Goal: Complete application form: Complete application form

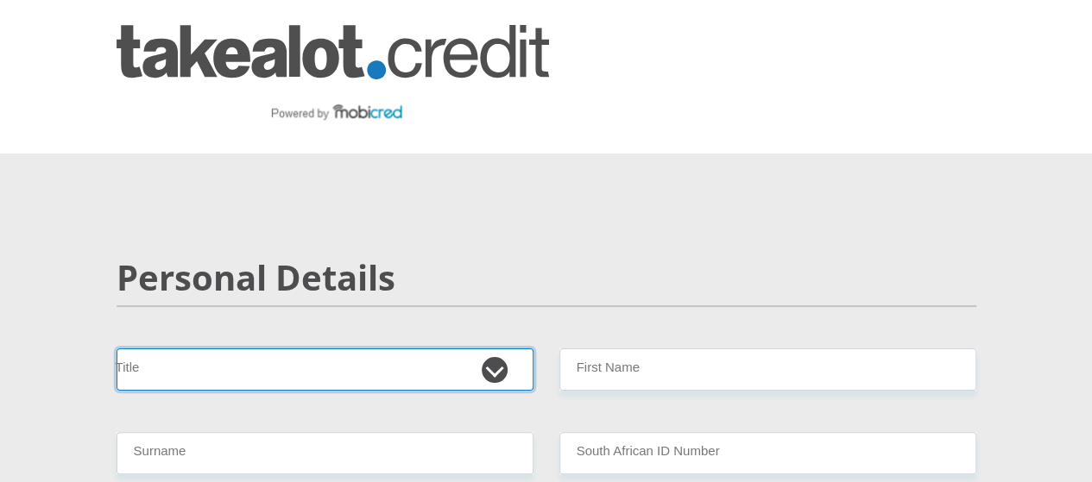
click at [359, 349] on select "Mr Ms Mrs Dr Other" at bounding box center [325, 370] width 417 height 42
select select "Mr"
click at [117, 349] on select "Mr Ms Mrs Dr Other" at bounding box center [325, 370] width 417 height 42
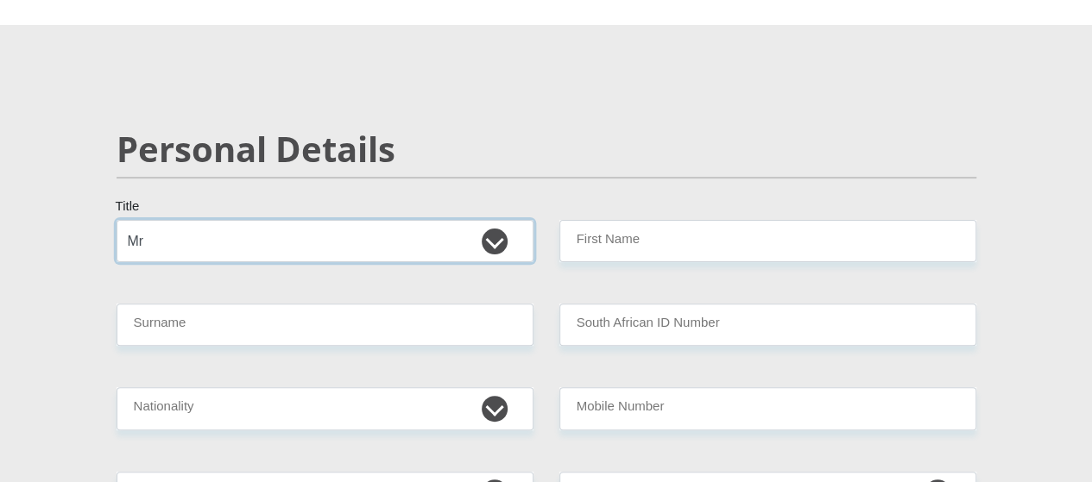
scroll to position [130, 0]
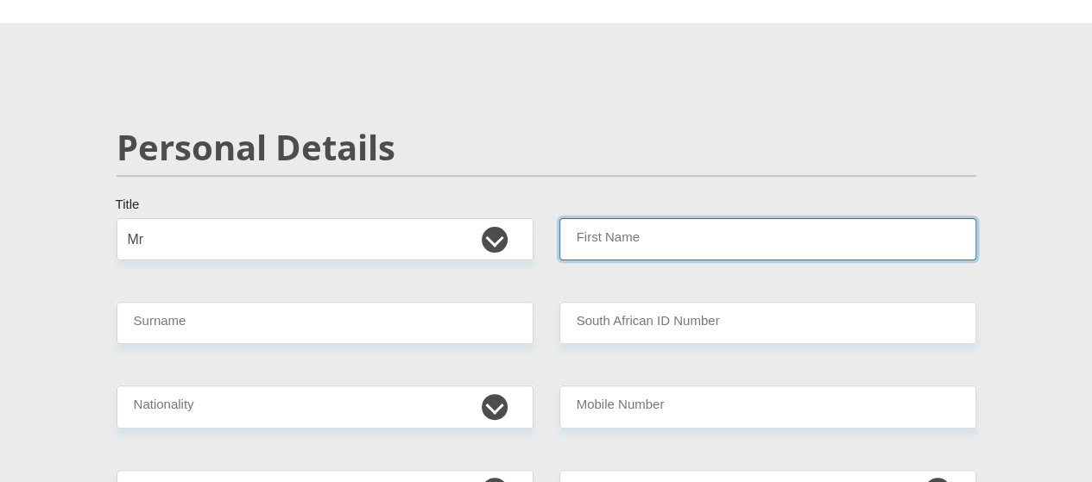
click at [639, 218] on input "First Name" at bounding box center [767, 239] width 417 height 42
type input "Edward"
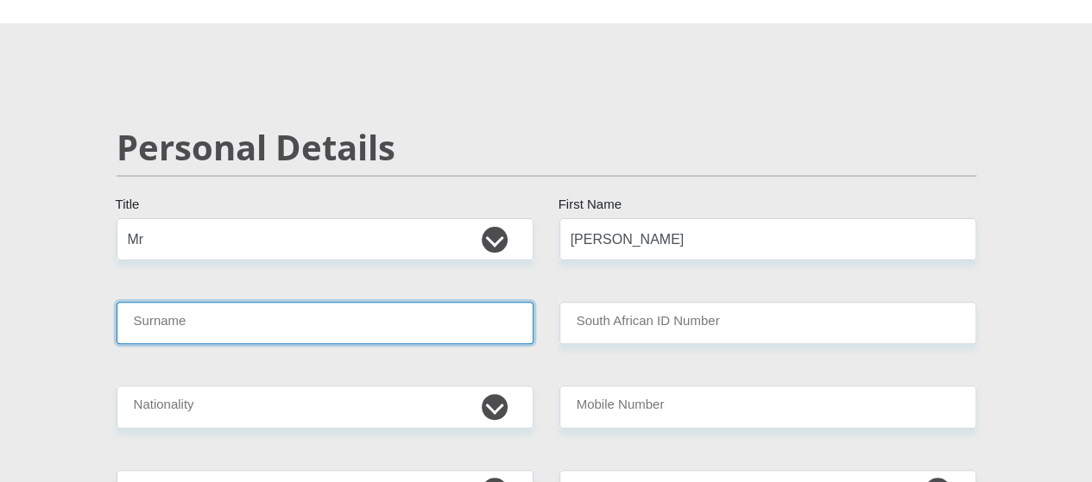
type input "Mokhabukhi"
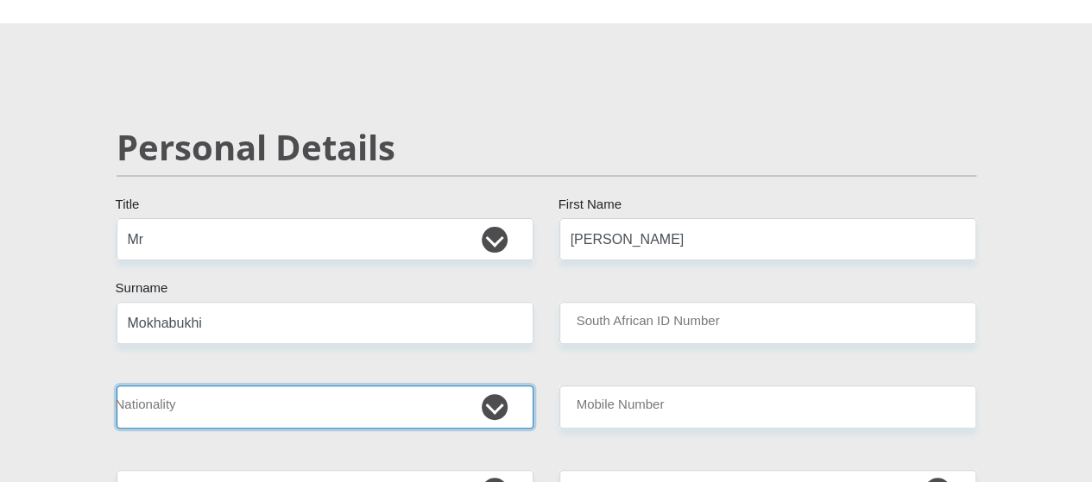
select select "ZAF"
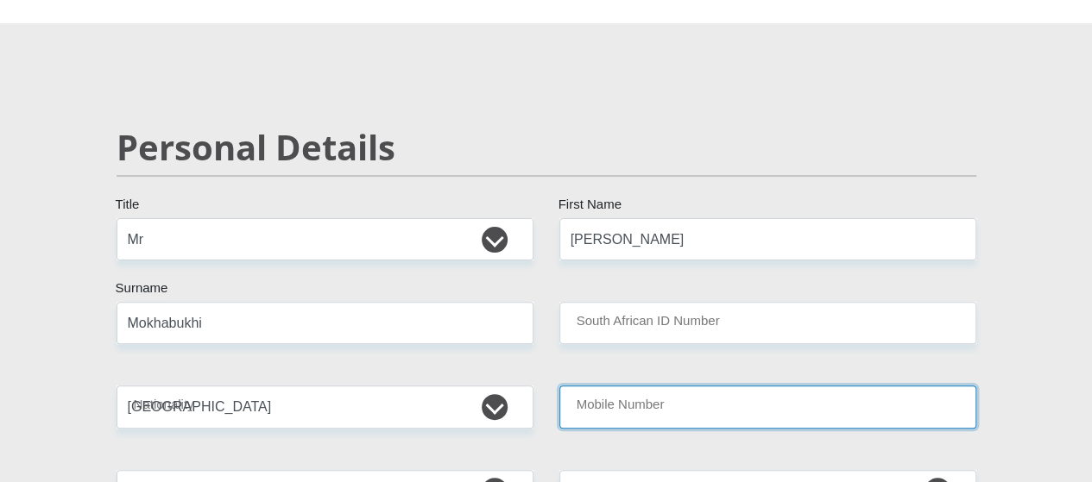
type input "0793307148"
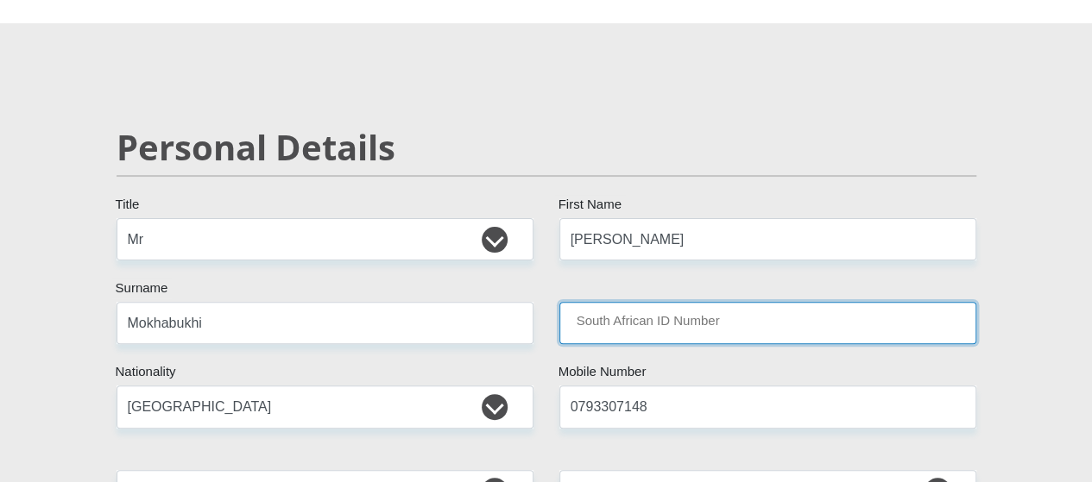
click at [671, 302] on input "South African ID Number" at bounding box center [767, 323] width 417 height 42
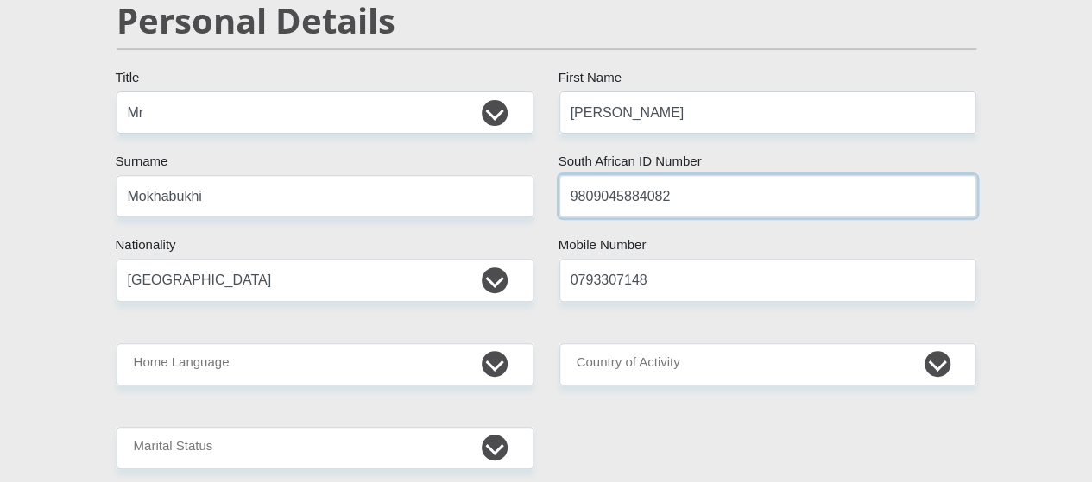
scroll to position [260, 0]
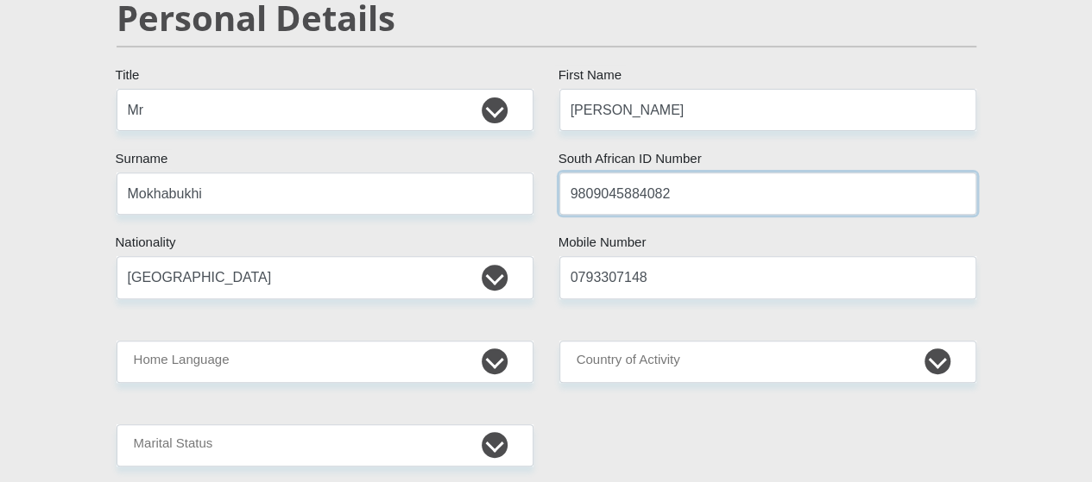
type input "9809045884082"
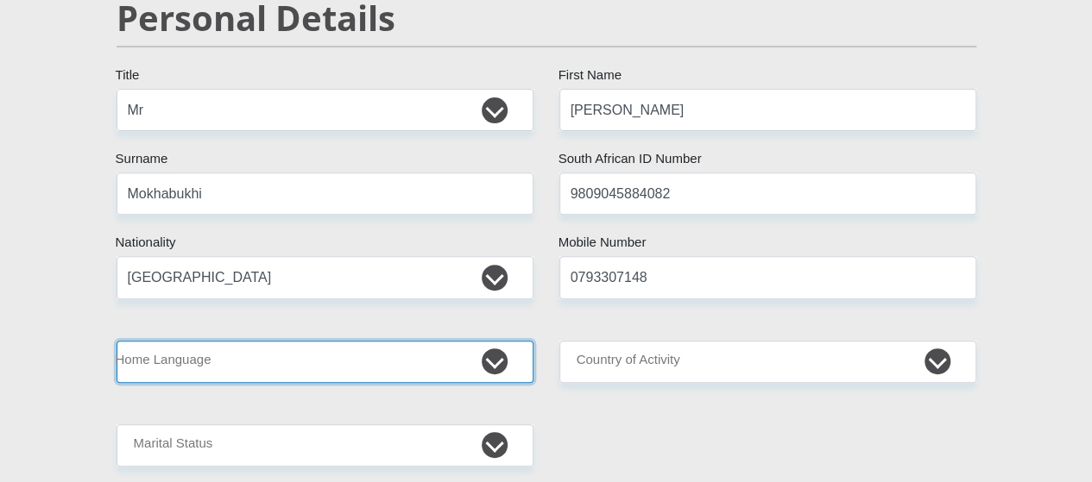
click at [400, 341] on select "Afrikaans English Sepedi South Ndebele Southern Sotho Swati Tsonga Tswana Venda…" at bounding box center [325, 362] width 417 height 42
select select "nso"
click at [117, 341] on select "Afrikaans English Sepedi South Ndebele Southern Sotho Swati Tsonga Tswana Venda…" at bounding box center [325, 362] width 417 height 42
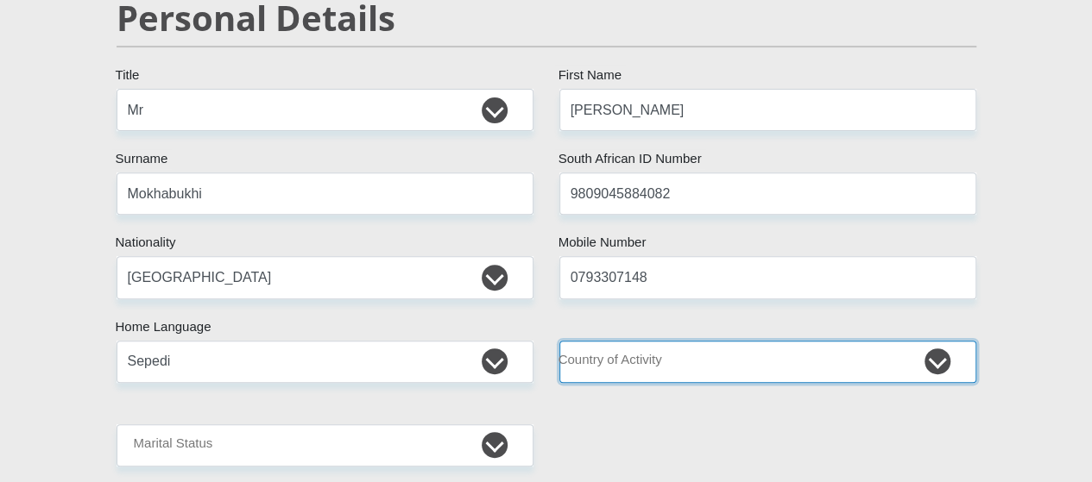
click at [678, 341] on select "South Africa Afghanistan Aland Islands Albania Algeria America Samoa American V…" at bounding box center [767, 362] width 417 height 42
select select "ZAF"
click at [559, 341] on select "South Africa Afghanistan Aland Islands Albania Algeria America Samoa American V…" at bounding box center [767, 362] width 417 height 42
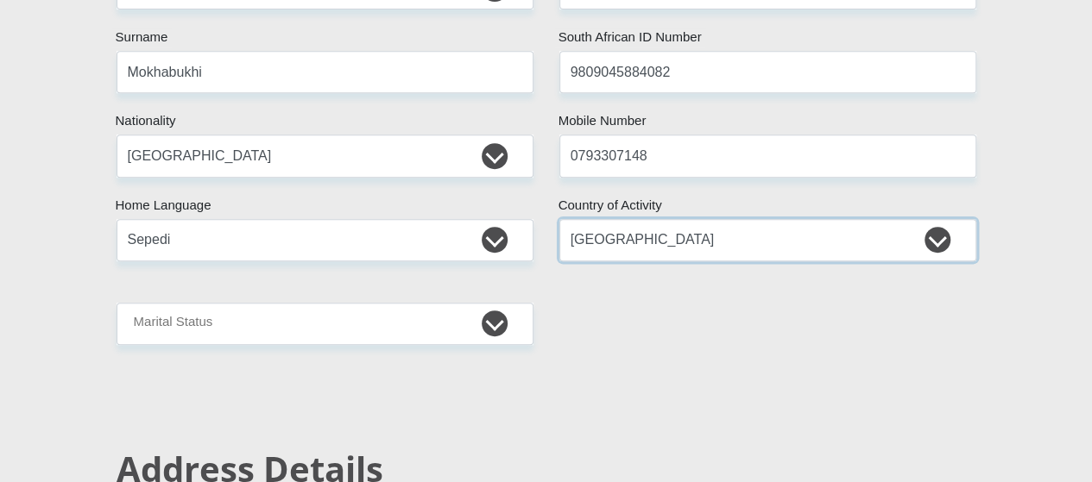
scroll to position [385, 0]
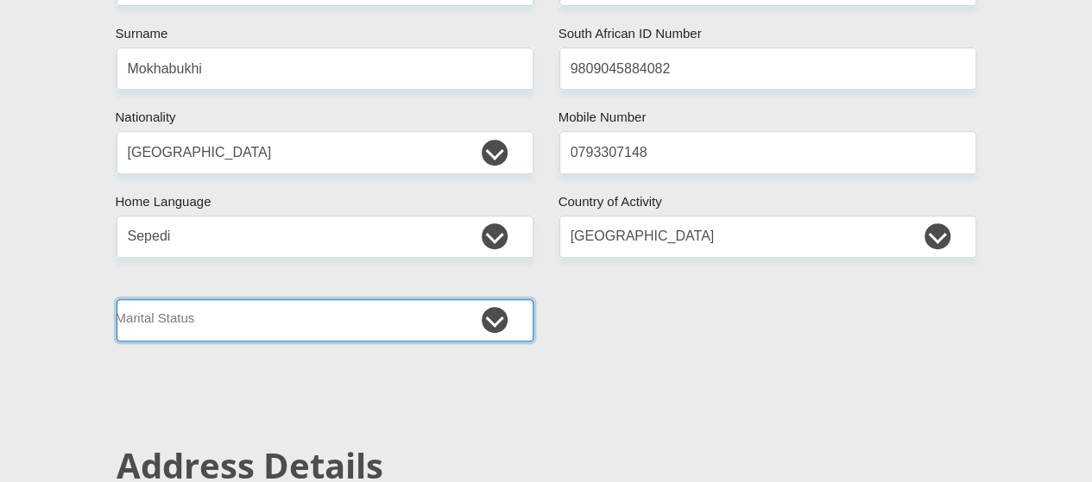
click at [394, 299] on select "Married ANC Single Divorced Widowed Married COP or Customary Law" at bounding box center [325, 320] width 417 height 42
select select "2"
click at [117, 299] on select "Married ANC Single Divorced Widowed Married COP or Customary Law" at bounding box center [325, 320] width 417 height 42
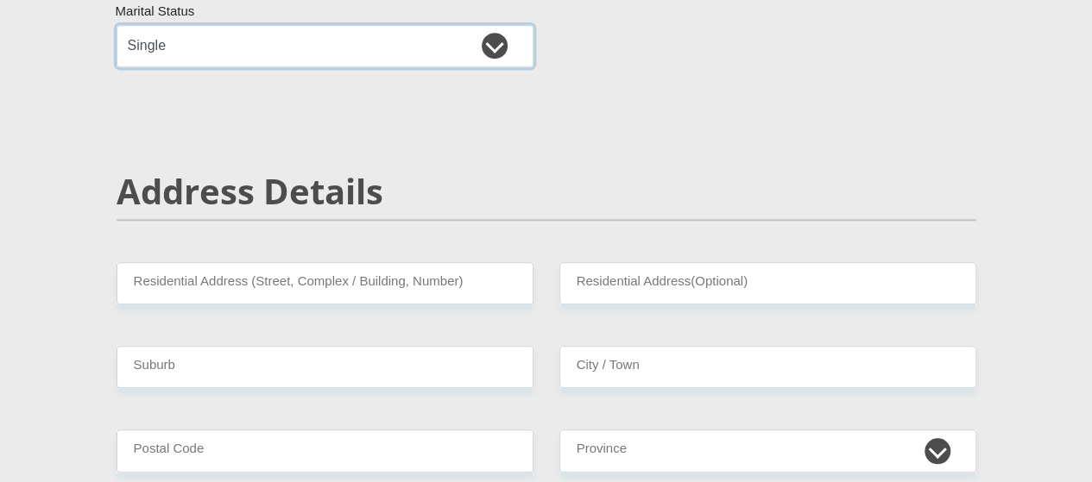
scroll to position [691, 0]
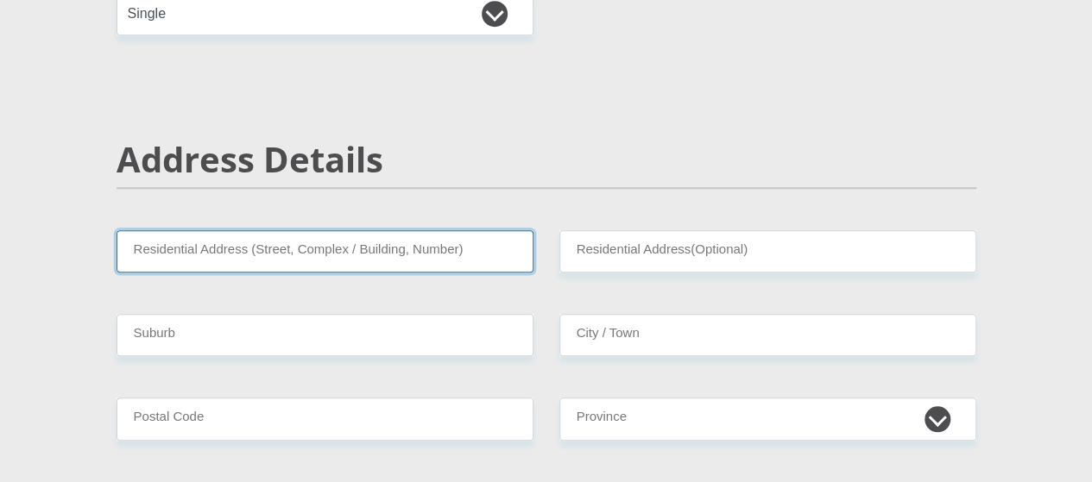
click at [348, 230] on input "Residential Address (Street, Complex / Building, Number)" at bounding box center [325, 251] width 417 height 42
type input "6965 SENEGAL CRESCENT"
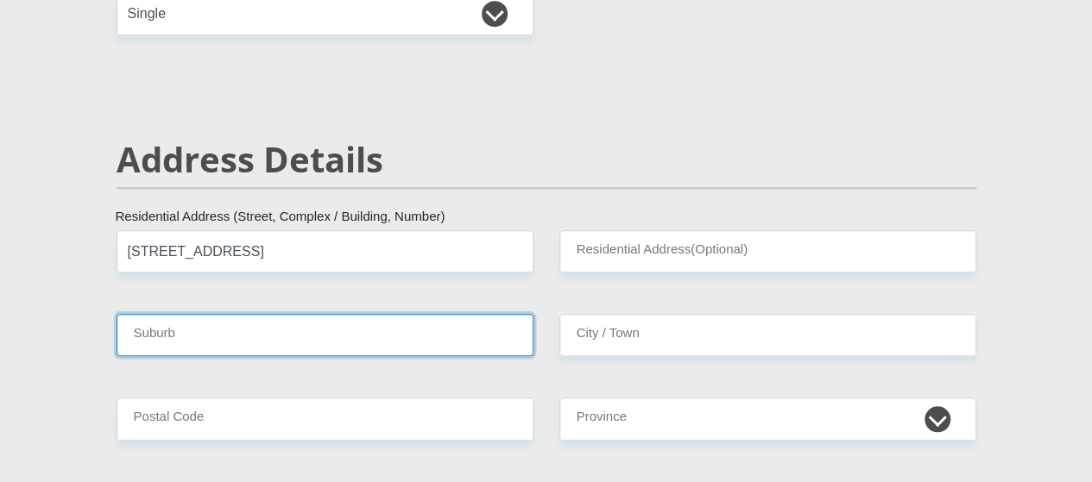
type input "JOHANNESBURG"
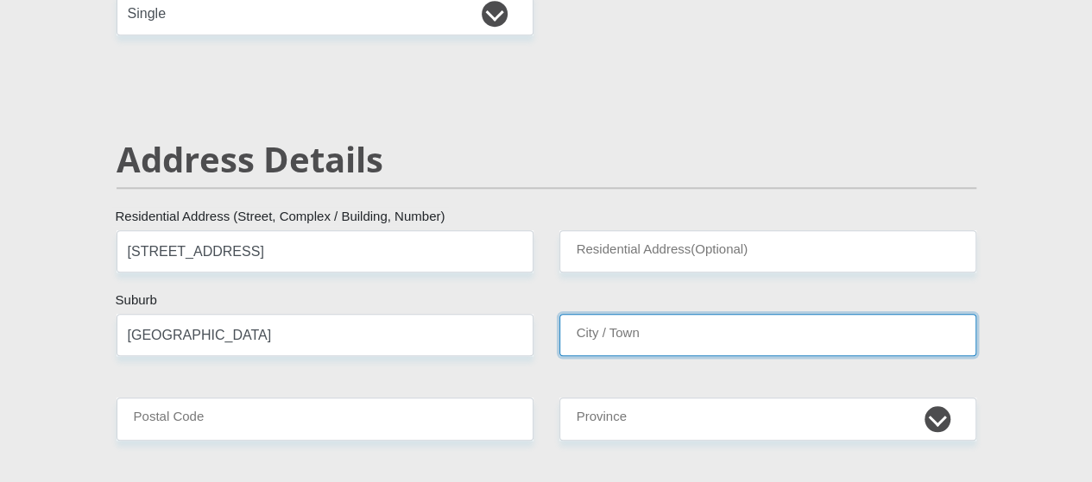
type input "JOHANNESBURG"
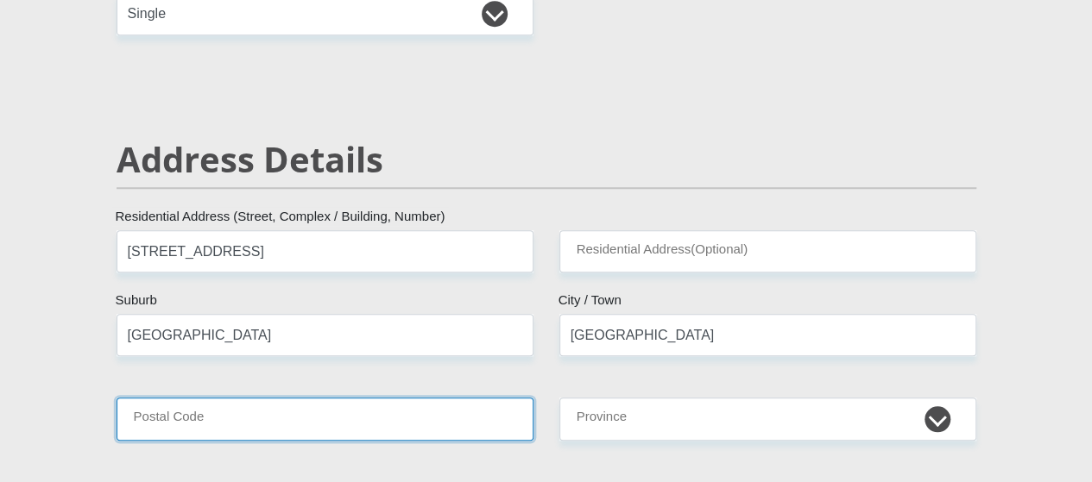
type input "2188"
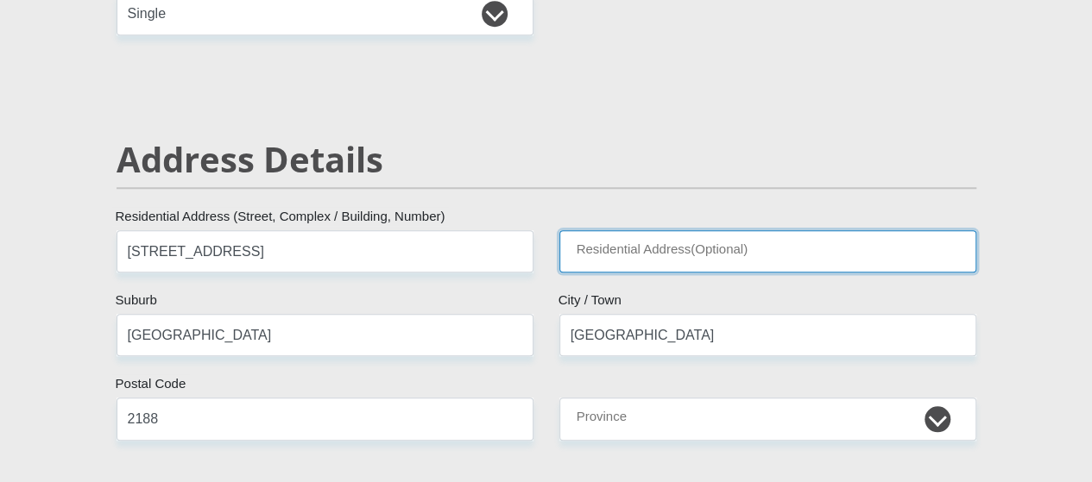
click at [638, 230] on input "Residential Address(Optional)" at bounding box center [767, 251] width 417 height 42
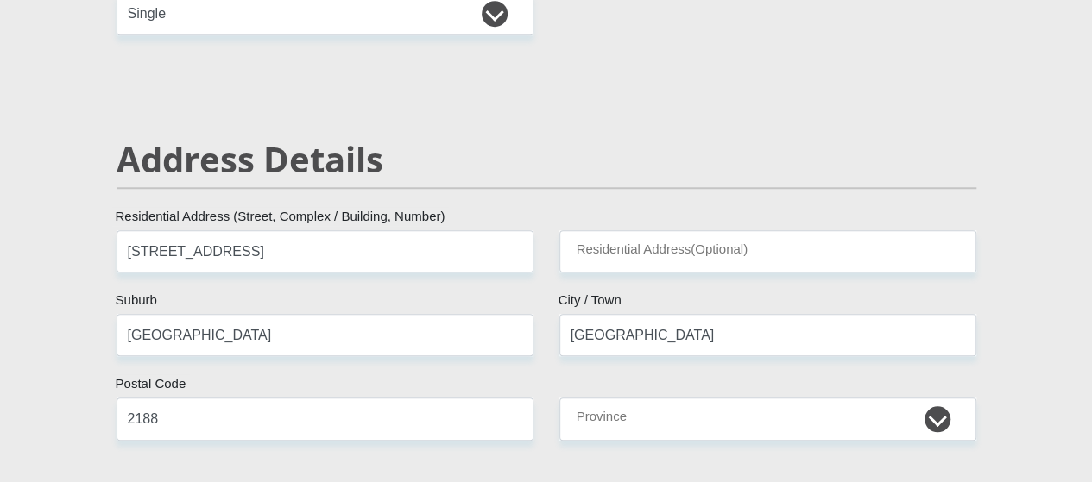
click at [531, 142] on div "Address Details" at bounding box center [547, 184] width 886 height 91
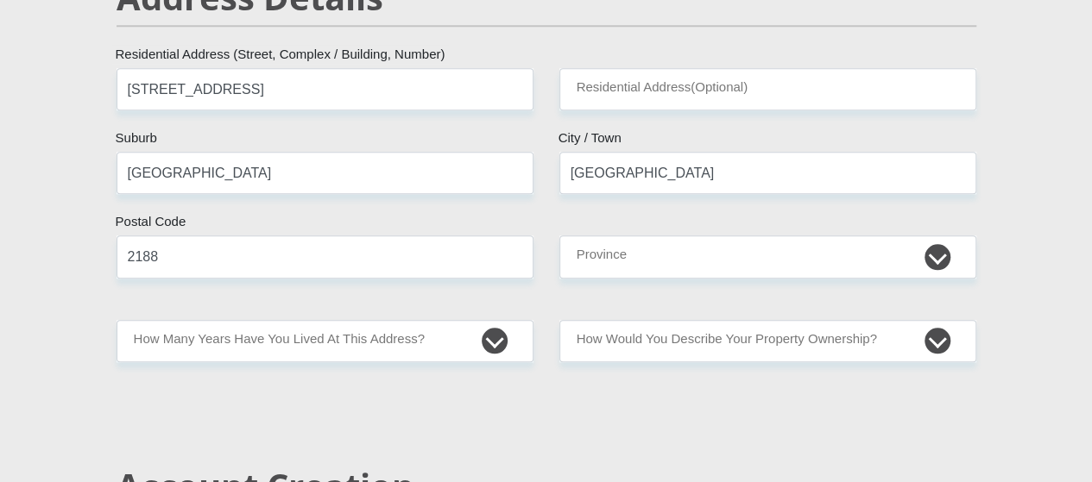
scroll to position [855, 0]
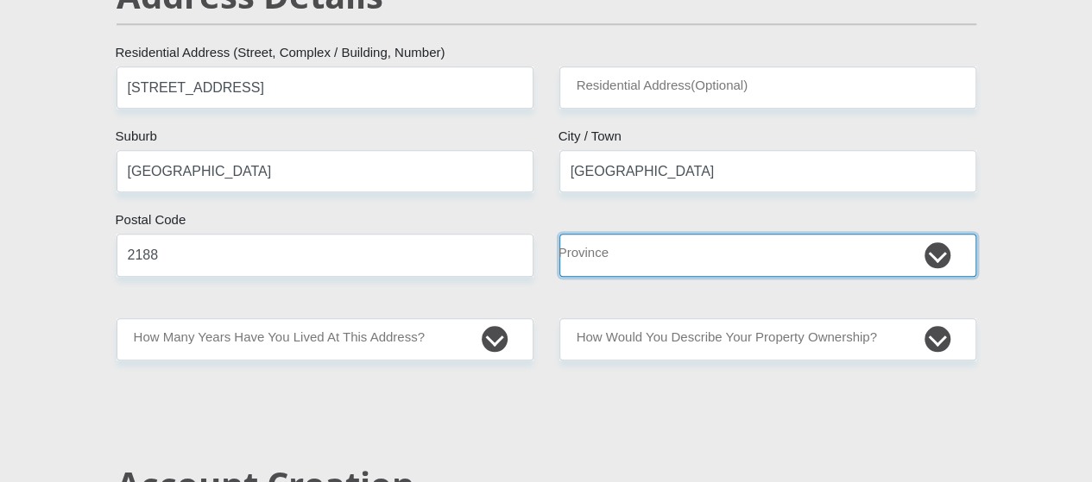
click at [642, 234] on select "Eastern Cape Free State Gauteng KwaZulu-Natal Limpopo Mpumalanga Northern Cape …" at bounding box center [767, 255] width 417 height 42
select select "Gauteng"
click at [559, 234] on select "Eastern Cape Free State Gauteng KwaZulu-Natal Limpopo Mpumalanga Northern Cape …" at bounding box center [767, 255] width 417 height 42
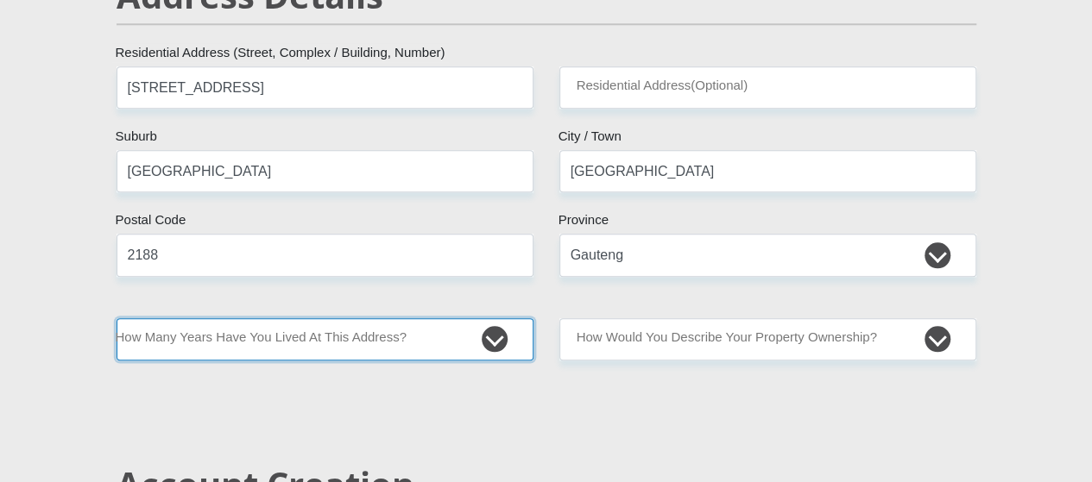
click at [433, 318] on select "less than 1 year 1-3 years 3-5 years 5+ years" at bounding box center [325, 339] width 417 height 42
select select "2"
click at [117, 318] on select "less than 1 year 1-3 years 3-5 years 5+ years" at bounding box center [325, 339] width 417 height 42
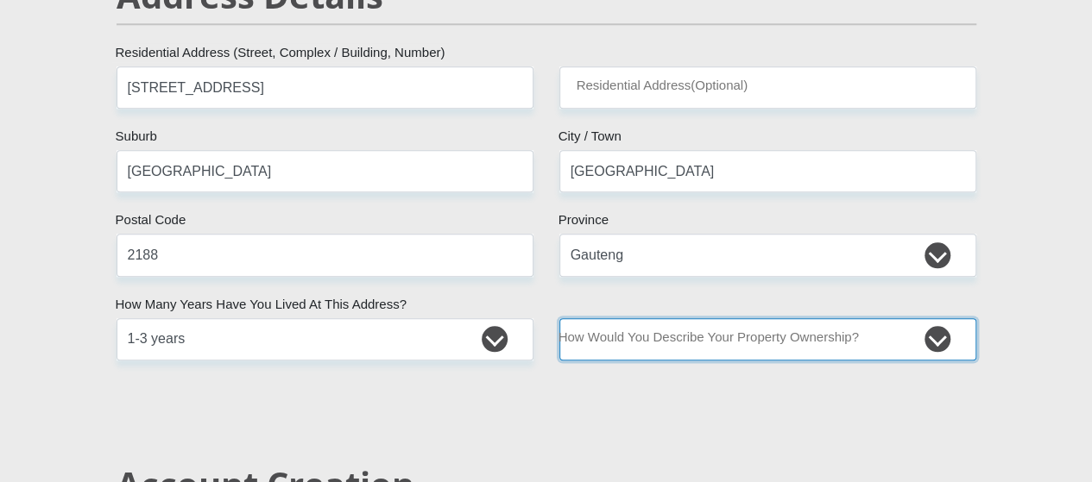
click at [701, 318] on select "Owned Rented Family Owned Company Dwelling" at bounding box center [767, 339] width 417 height 42
select select "Rented"
click at [559, 318] on select "Owned Rented Family Owned Company Dwelling" at bounding box center [767, 339] width 417 height 42
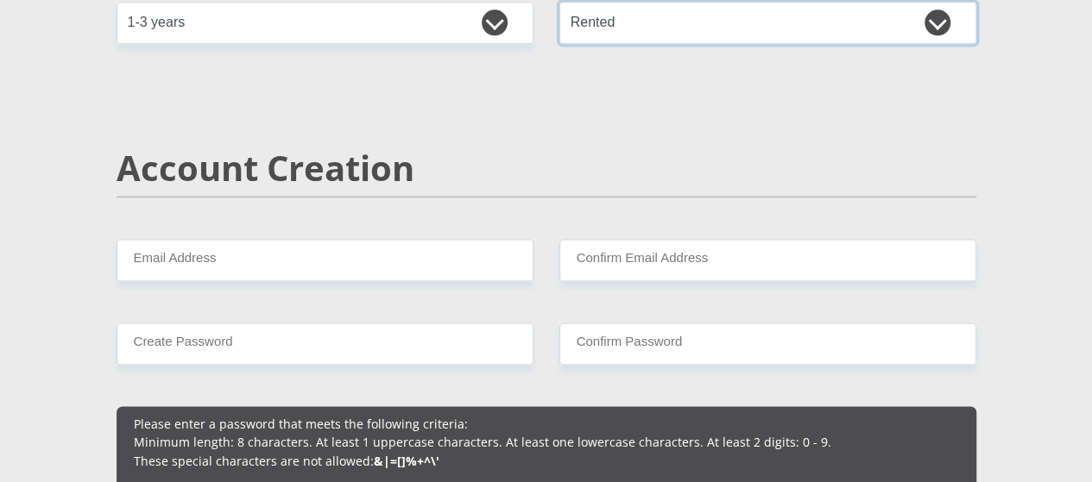
scroll to position [1176, 0]
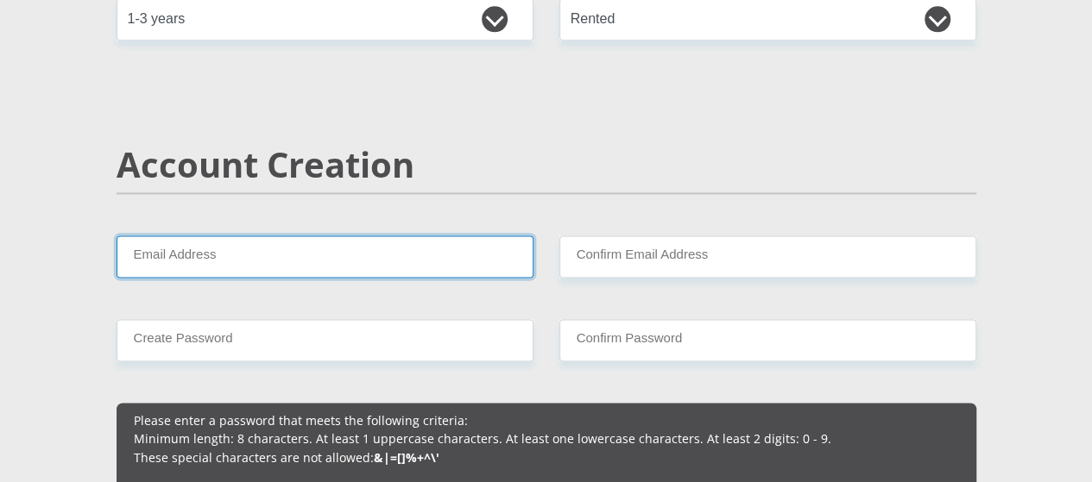
click at [316, 236] on input "Email Address" at bounding box center [325, 257] width 417 height 42
type input "Edwardthupane80@gmail.com"
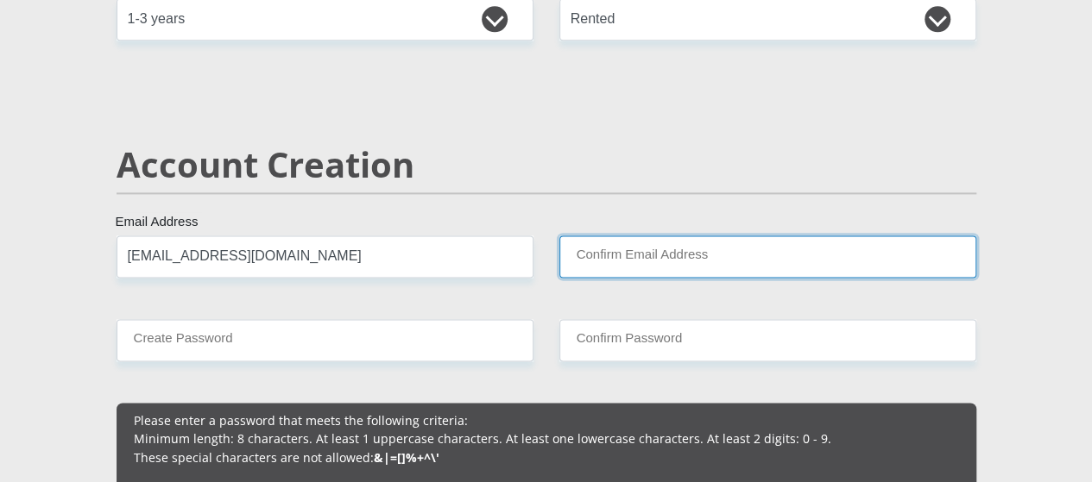
type input "Edwardthupane80@gmail.com"
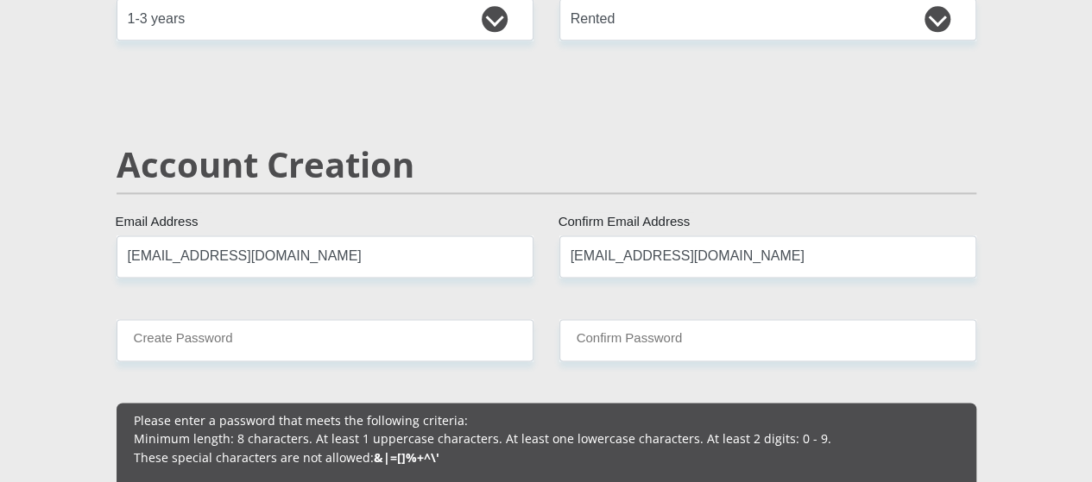
type input "0793307148"
type input "Edward"
type input "Mokhabukhi"
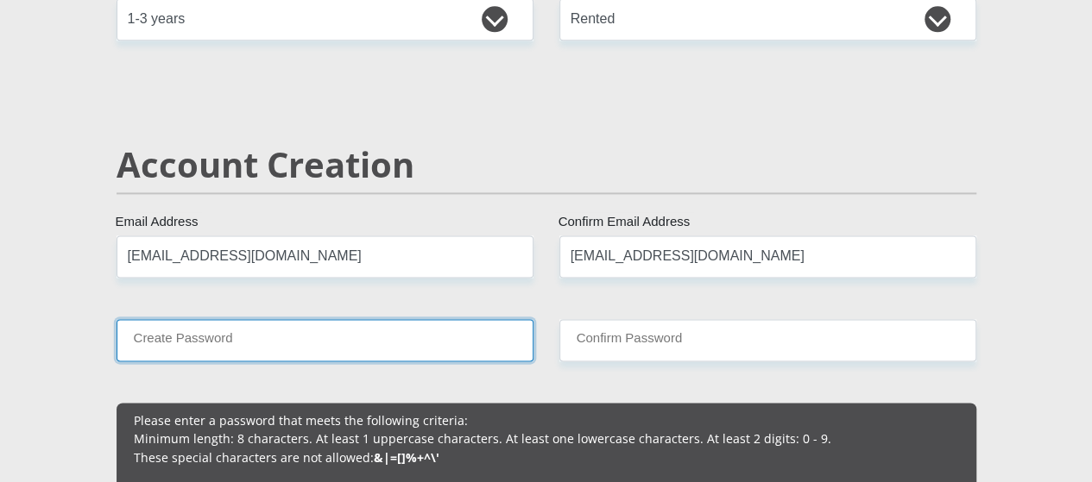
click at [381, 319] on input "Create Password" at bounding box center [325, 340] width 417 height 42
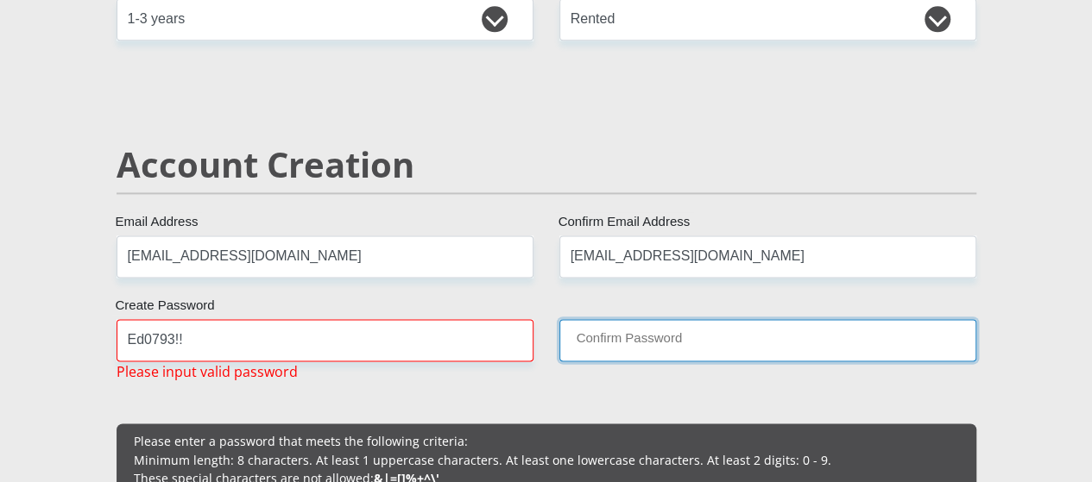
click at [589, 319] on input "Confirm Password" at bounding box center [767, 340] width 417 height 42
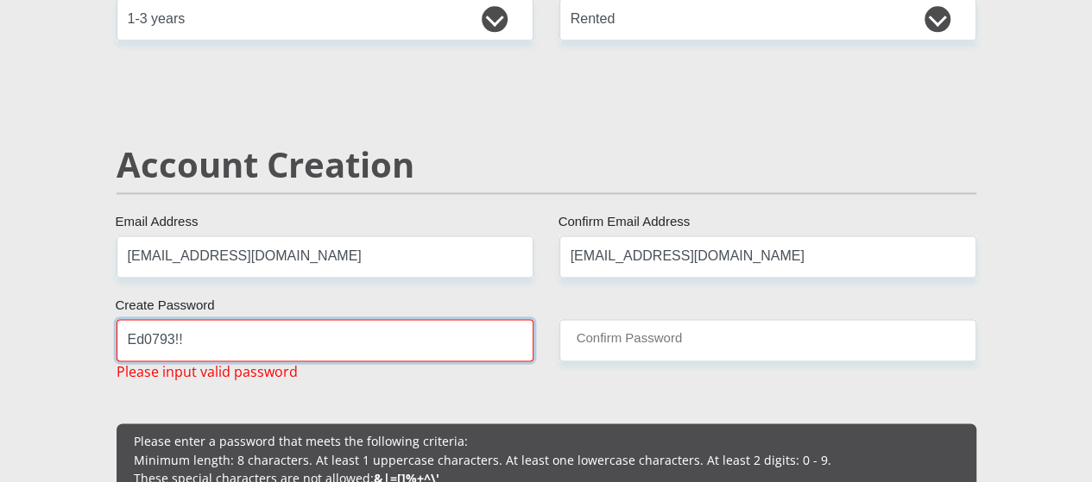
click at [249, 319] on input "Ed0793!!" at bounding box center [325, 340] width 417 height 42
type input "E"
click at [303, 319] on input "Create Password" at bounding box center [325, 340] width 417 height 42
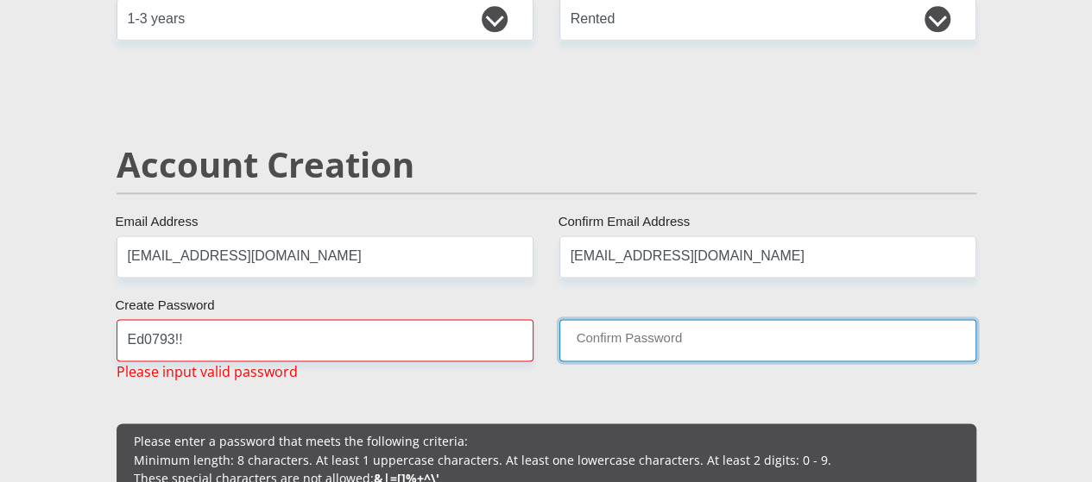
click at [578, 319] on input "Confirm Password" at bounding box center [767, 340] width 417 height 42
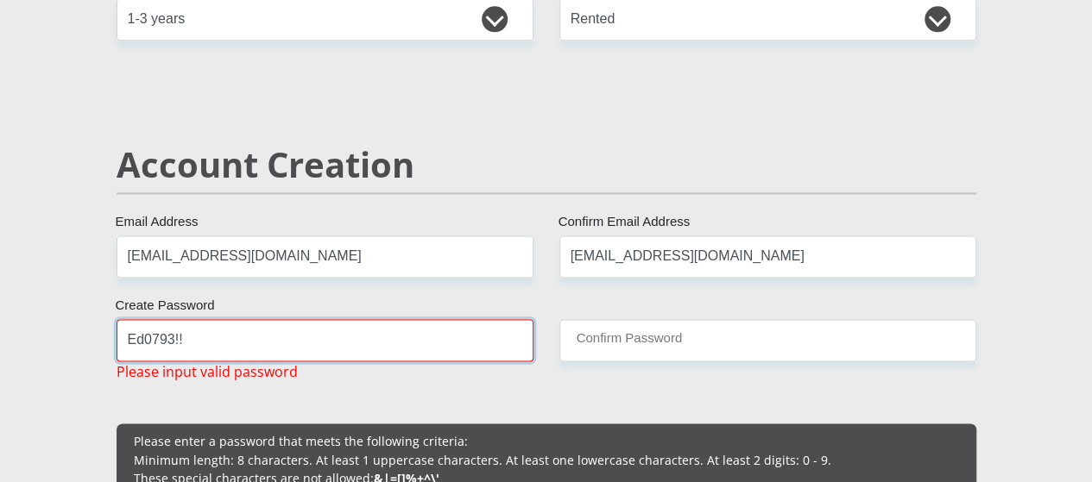
click at [292, 319] on input "Ed0793!!" at bounding box center [325, 340] width 417 height 42
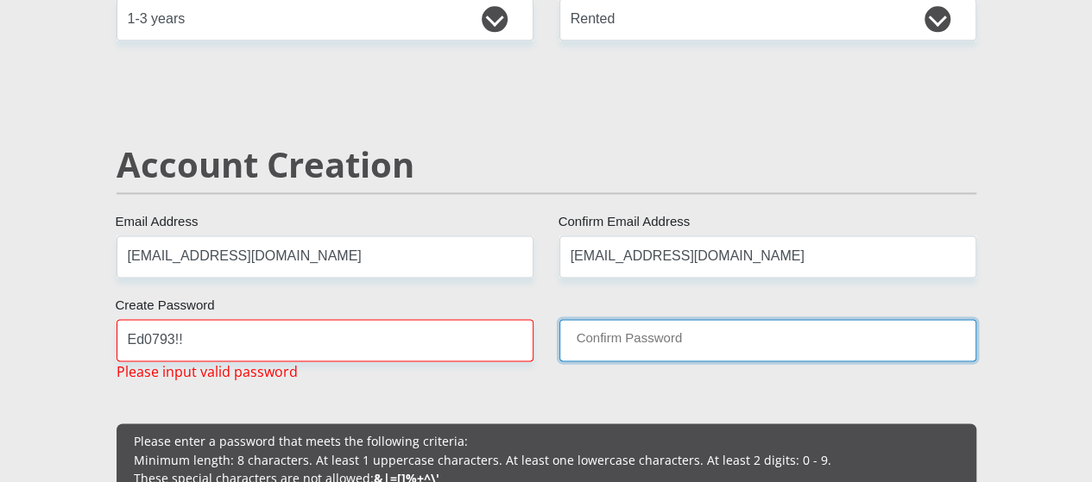
click at [616, 319] on input "Confirm Password" at bounding box center [767, 340] width 417 height 42
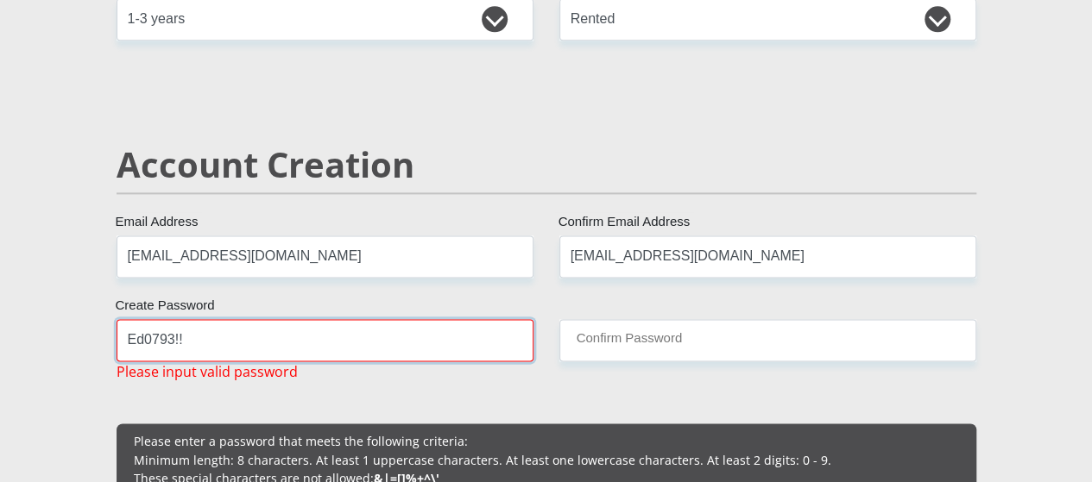
click at [390, 319] on input "Ed0793!!" at bounding box center [325, 340] width 417 height 42
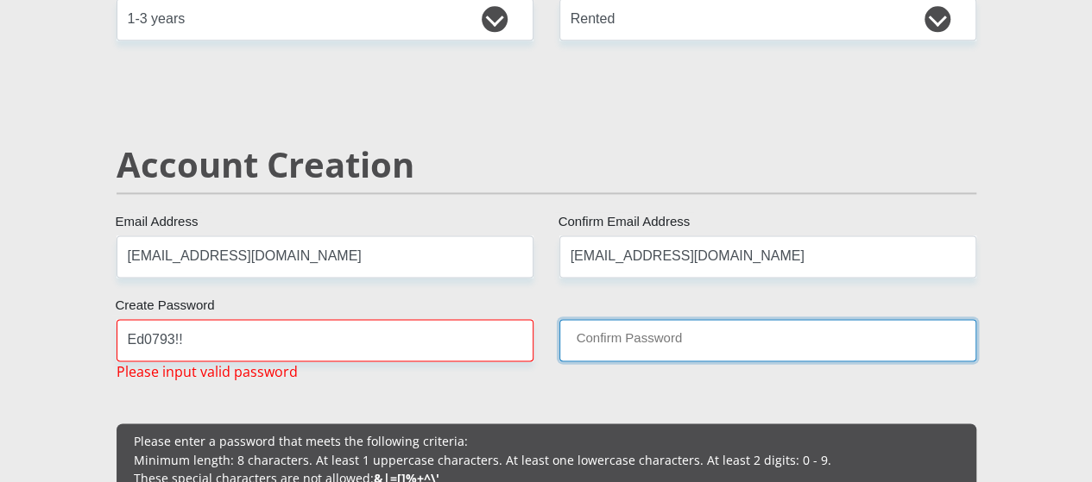
click at [596, 319] on input "Confirm Password" at bounding box center [767, 340] width 417 height 42
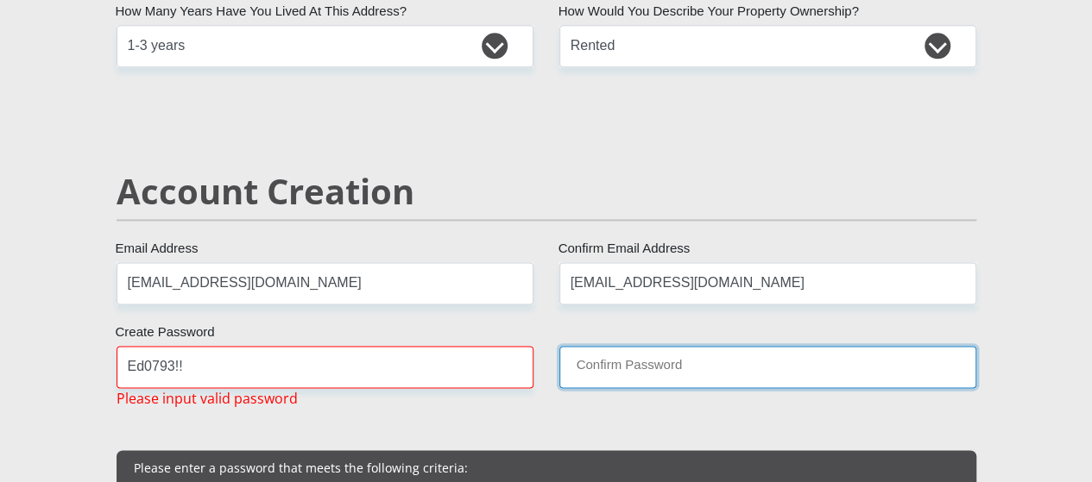
scroll to position [1150, 0]
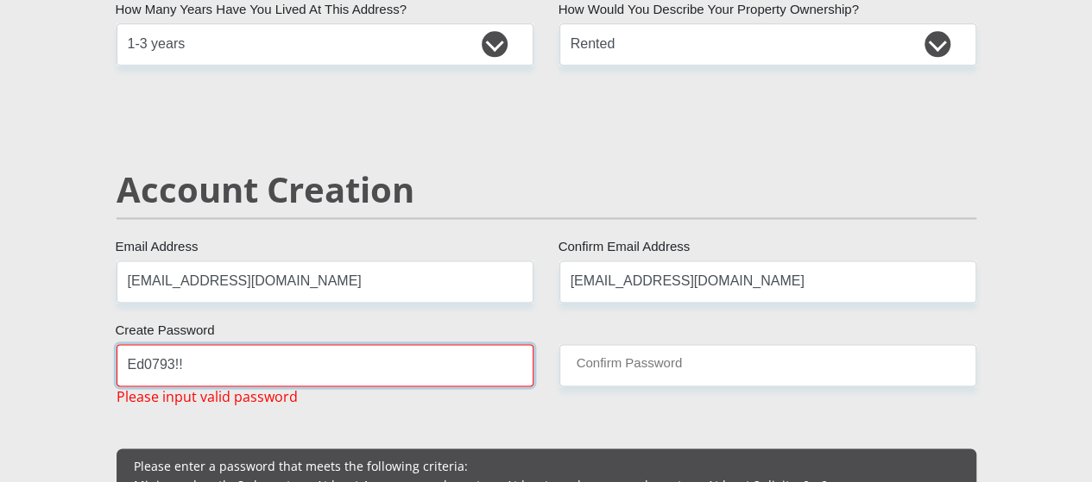
click at [261, 344] on input "Ed0793!!" at bounding box center [325, 365] width 417 height 42
type input "E"
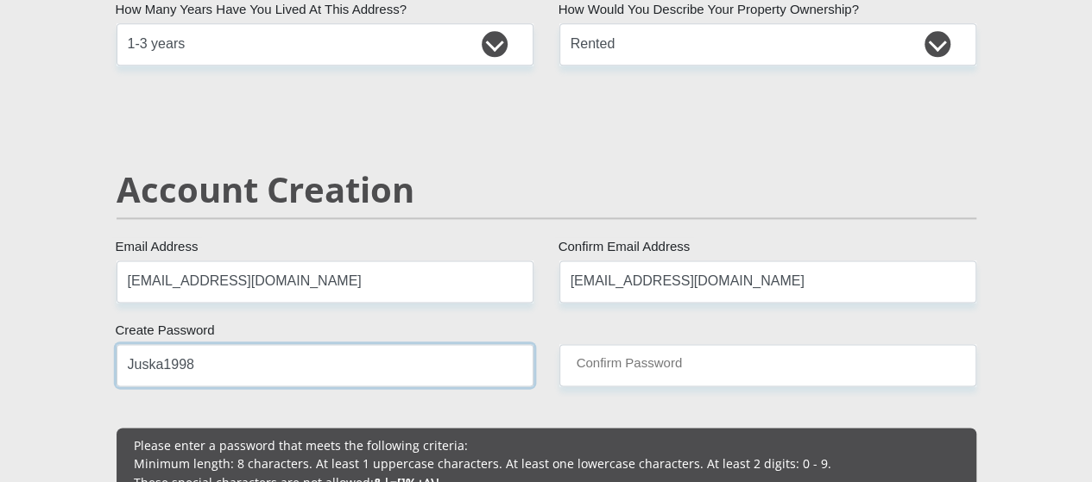
type input "Juska1998"
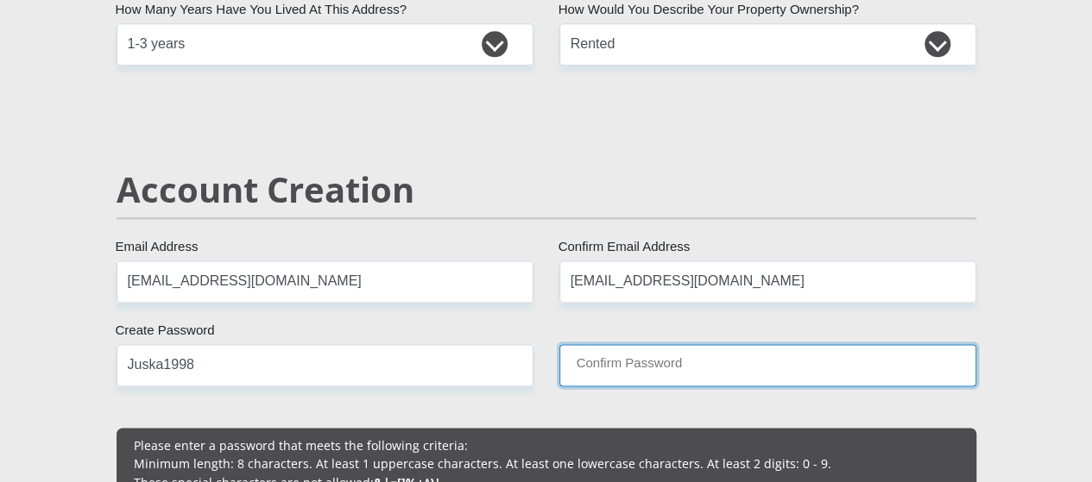
click at [608, 344] on input "Confirm Password" at bounding box center [767, 365] width 417 height 42
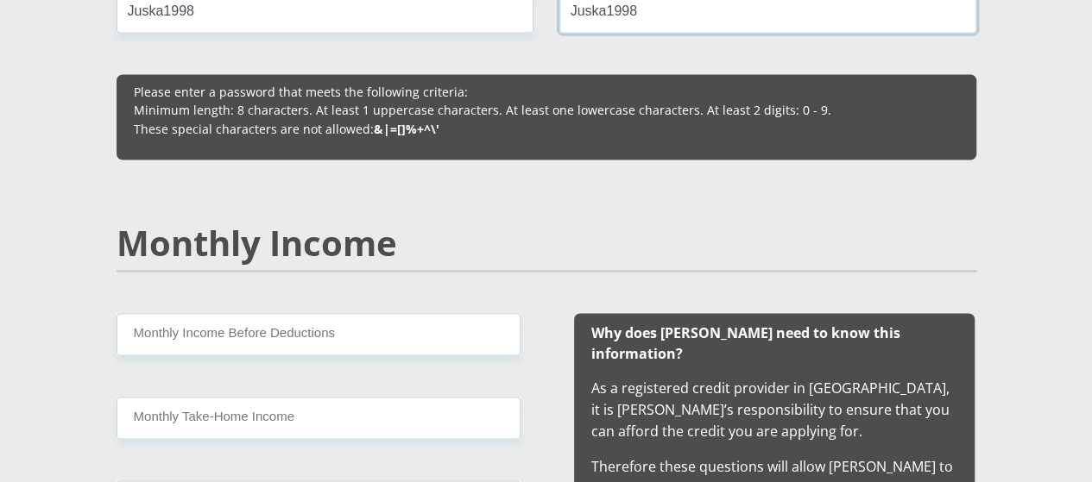
scroll to position [1505, 0]
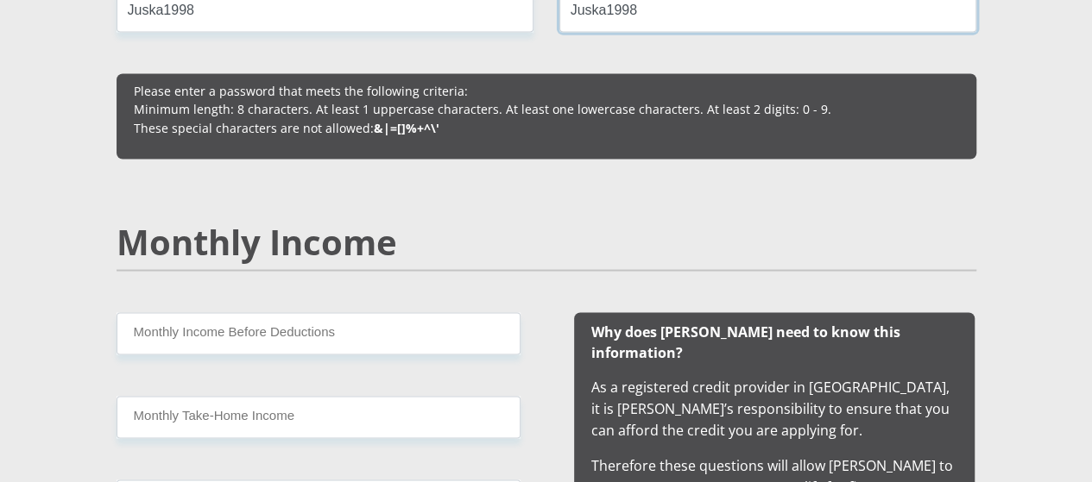
type input "Juska1998"
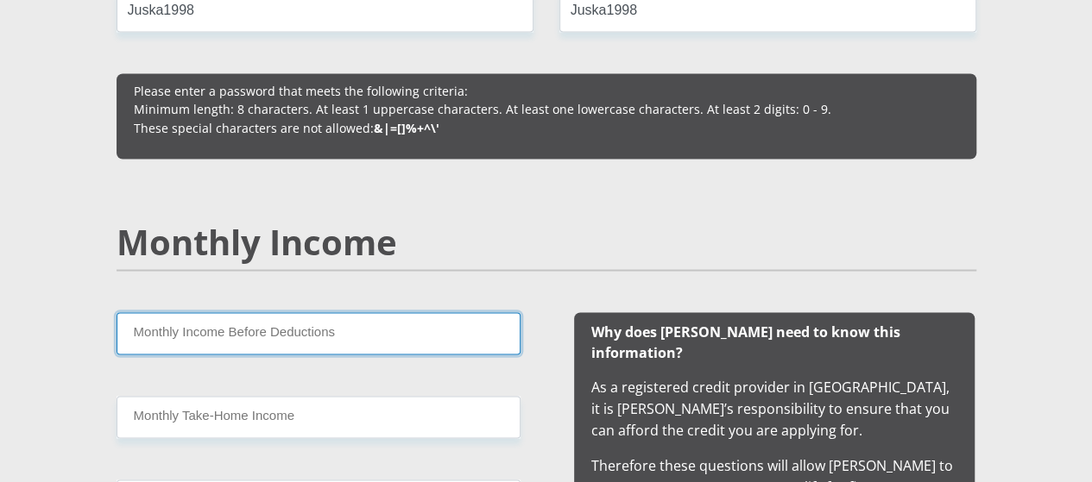
click at [336, 312] on input "Monthly Income Before Deductions" at bounding box center [319, 333] width 404 height 42
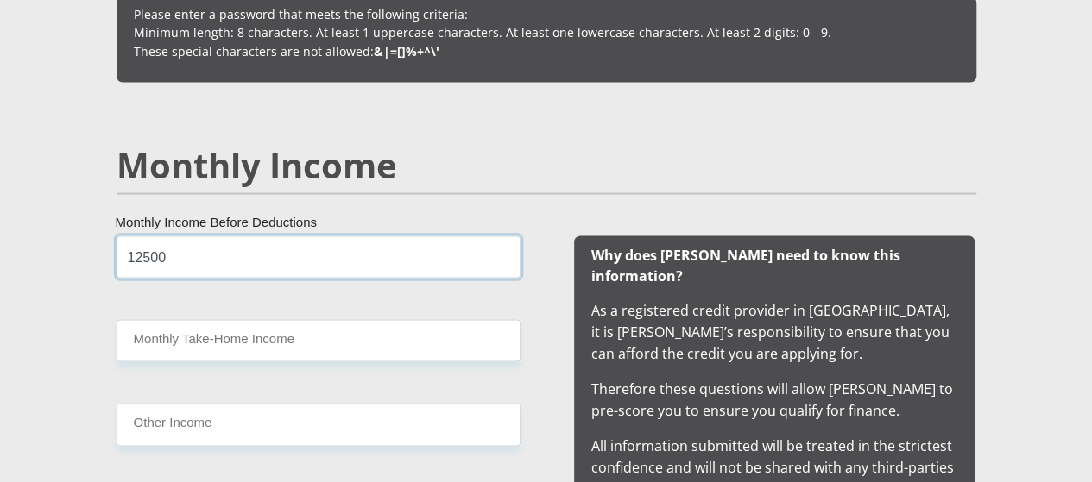
scroll to position [1590, 0]
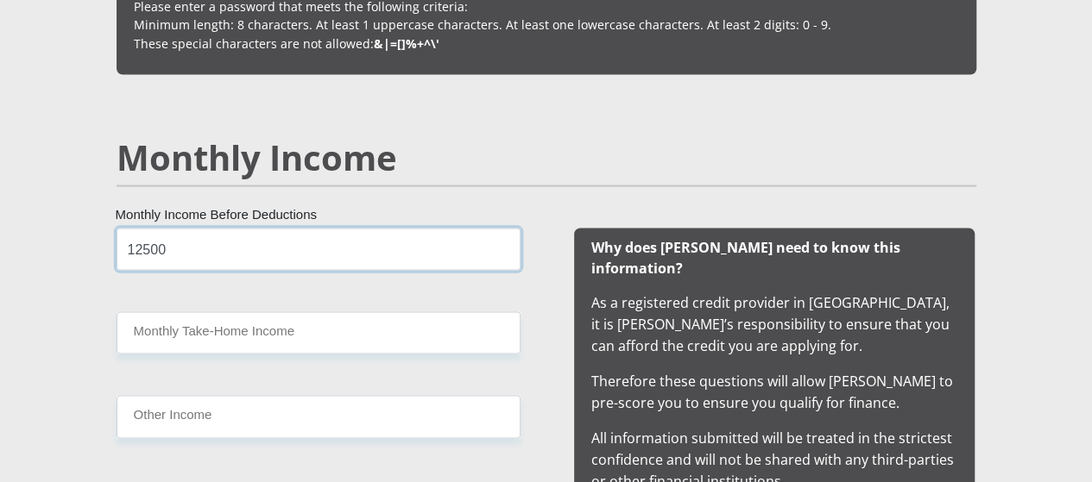
type input "12500"
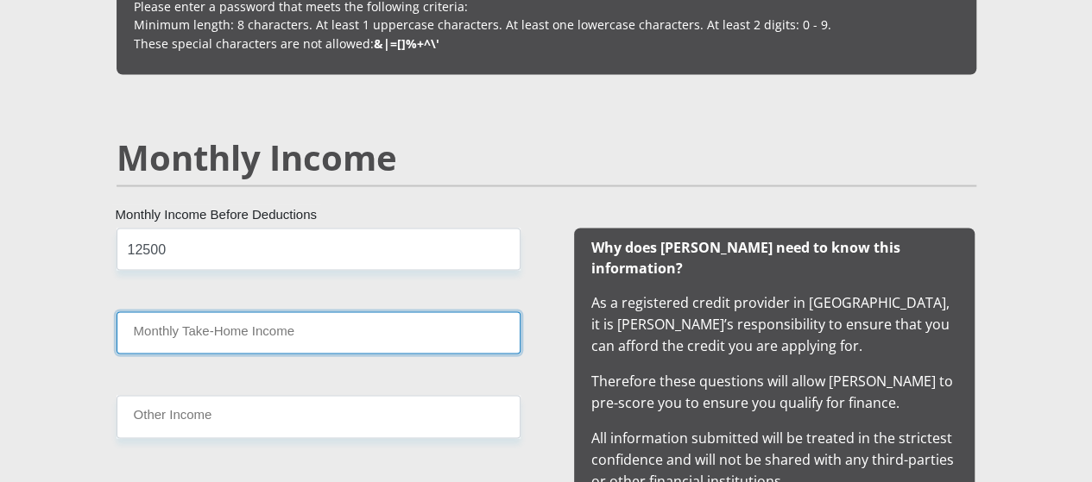
click at [303, 312] on input "Monthly Take-Home Income" at bounding box center [319, 333] width 404 height 42
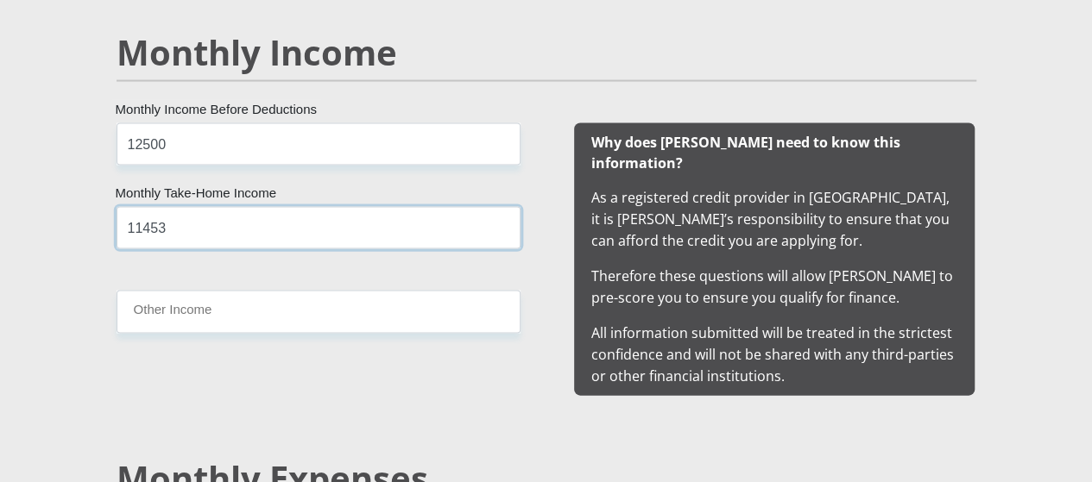
scroll to position [1695, 0]
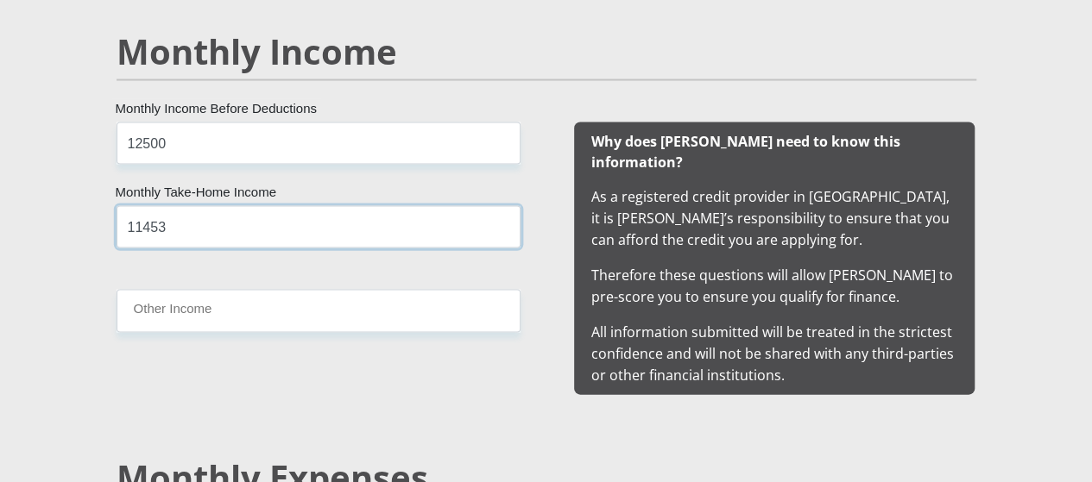
type input "11453"
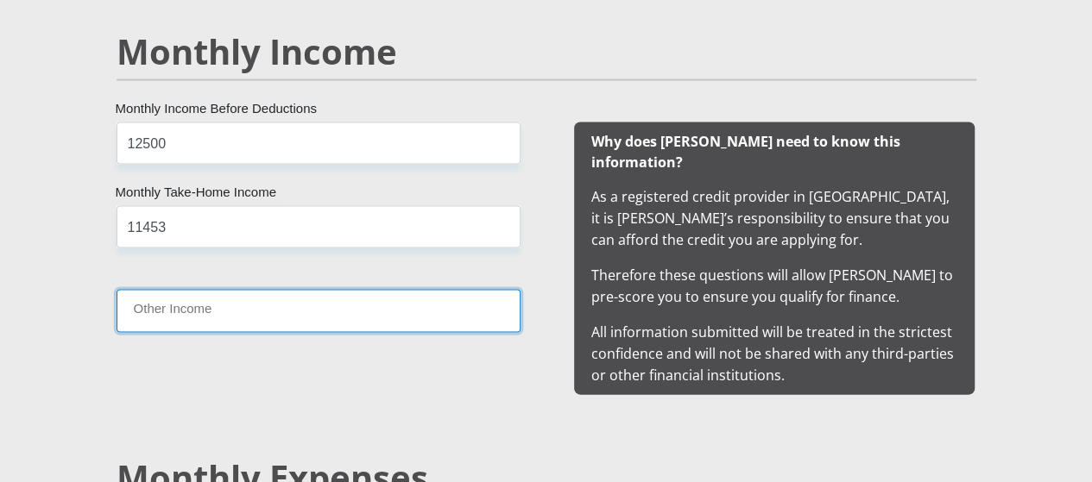
click at [247, 290] on input "Other Income" at bounding box center [319, 311] width 404 height 42
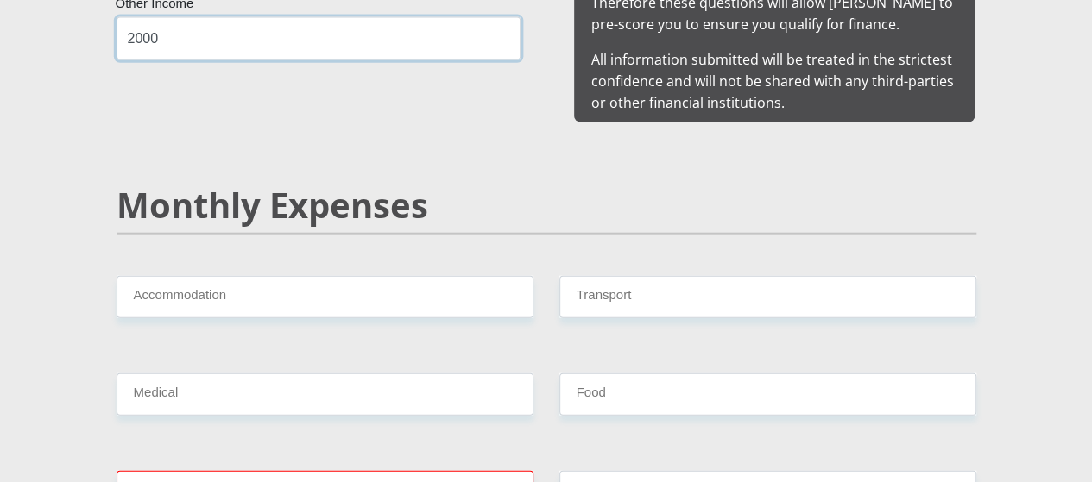
scroll to position [2012, 0]
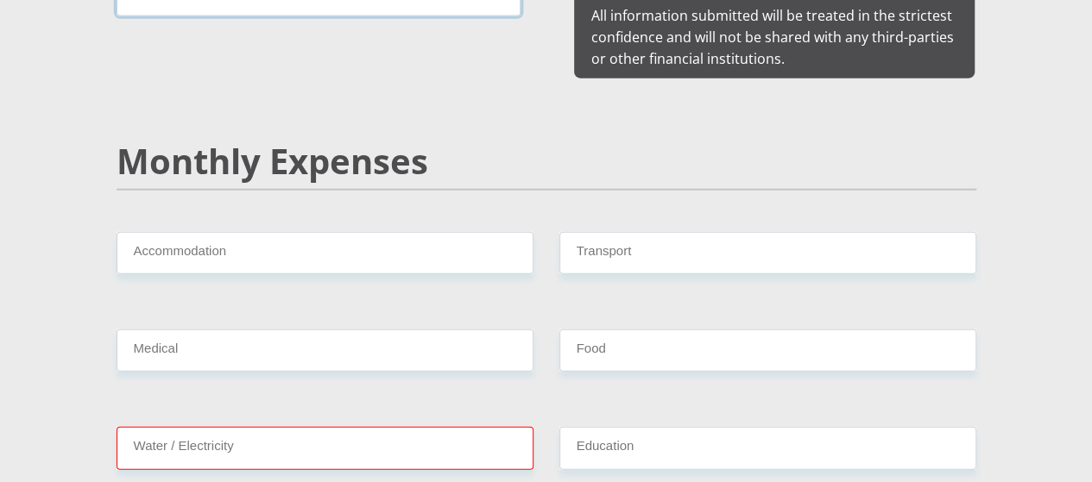
type input "2000"
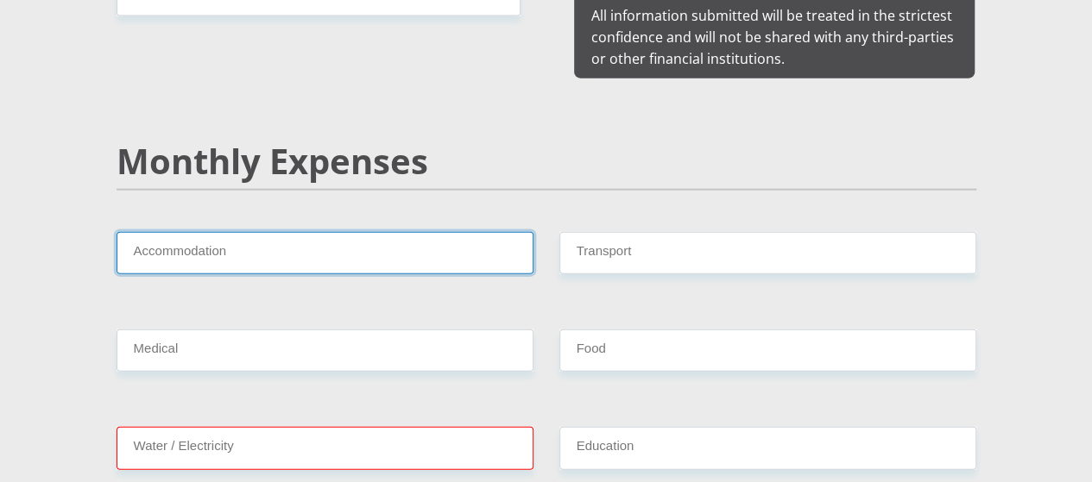
click at [314, 232] on input "Accommodation" at bounding box center [325, 253] width 417 height 42
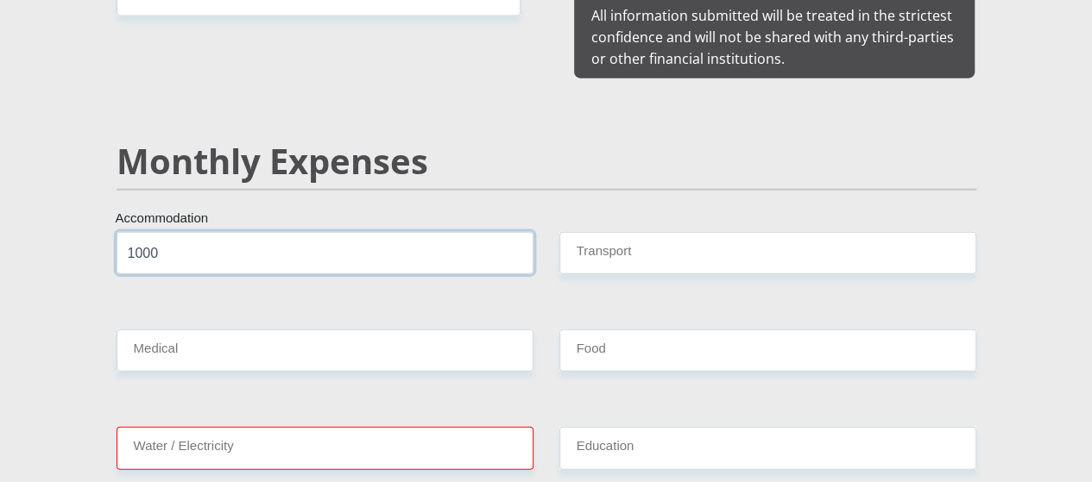
type input "1000"
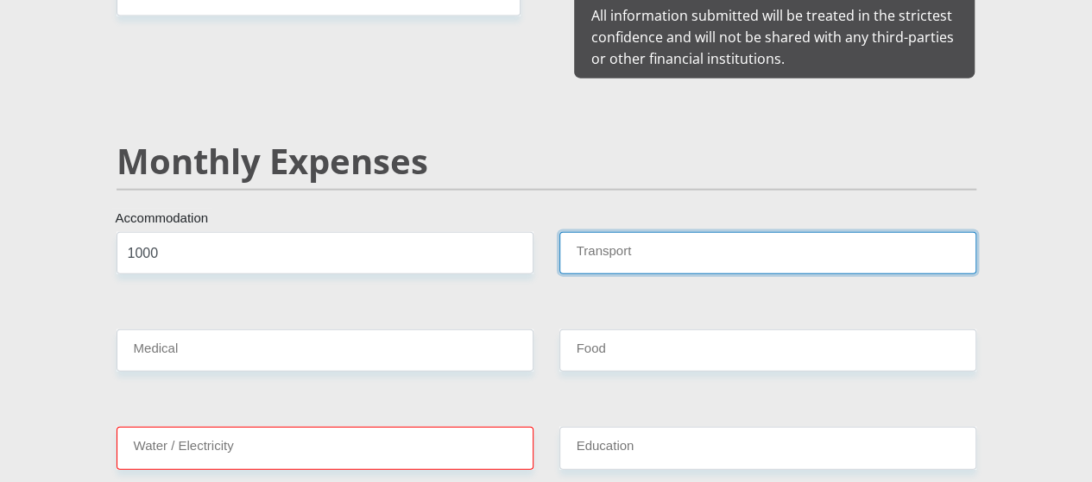
click at [651, 232] on input "Transport" at bounding box center [767, 253] width 417 height 42
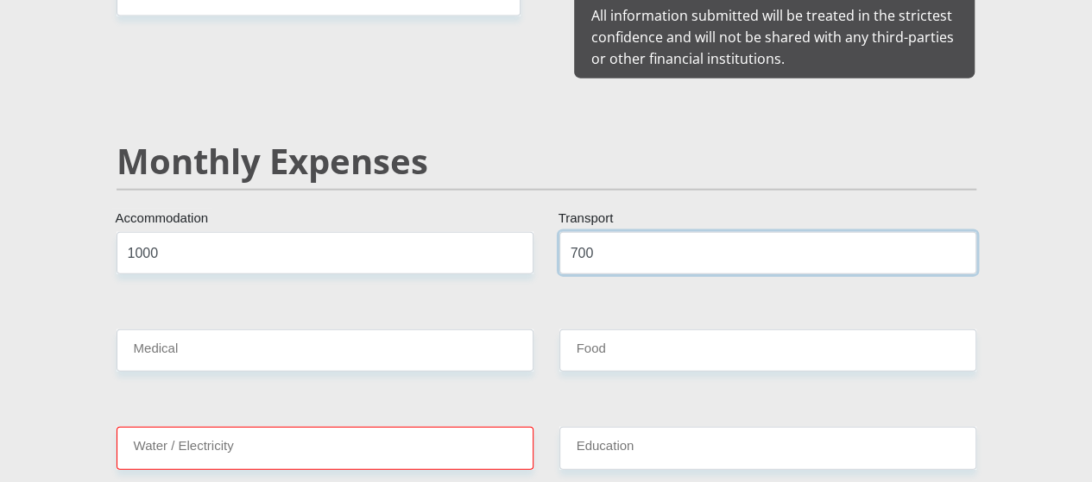
type input "700"
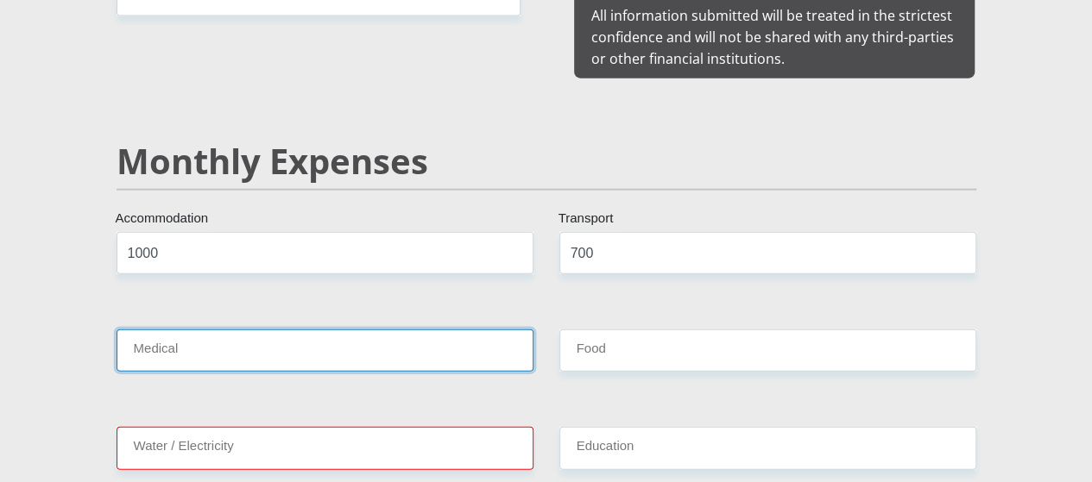
click at [386, 330] on input "Medical" at bounding box center [325, 351] width 417 height 42
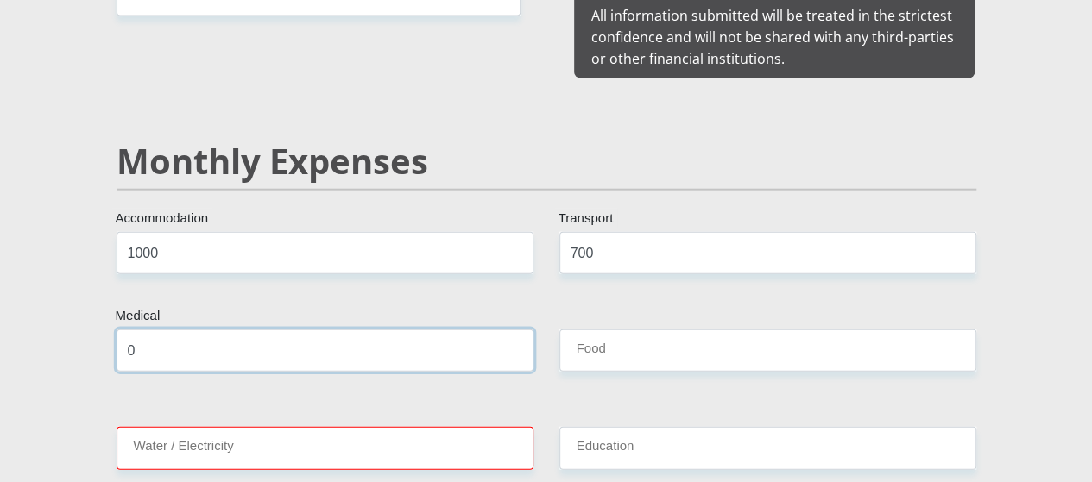
type input "0"
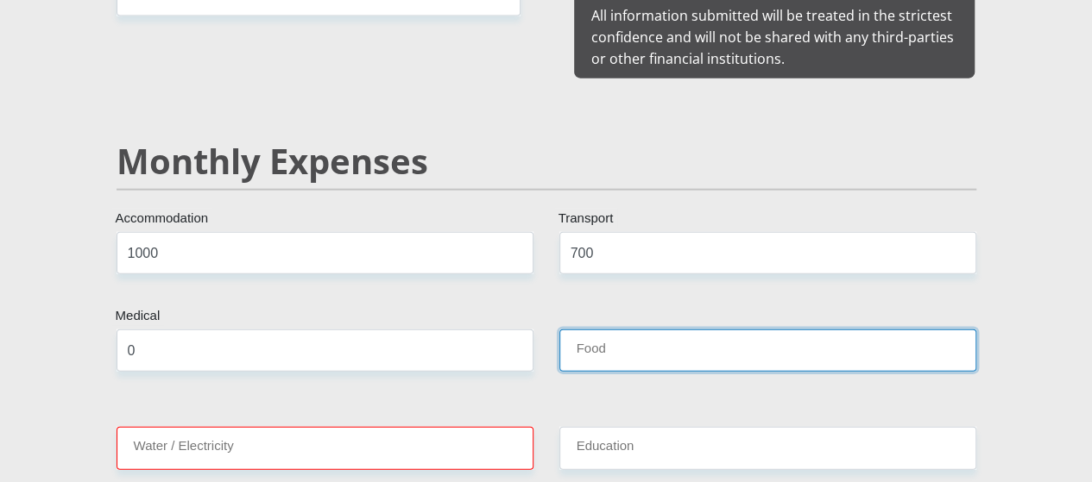
click at [625, 330] on input "Food" at bounding box center [767, 351] width 417 height 42
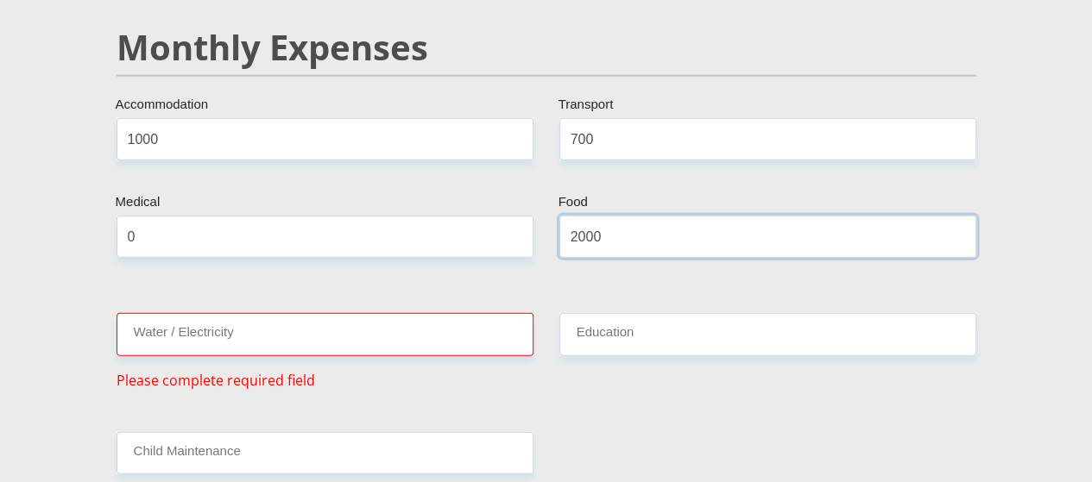
scroll to position [2127, 0]
type input "2000"
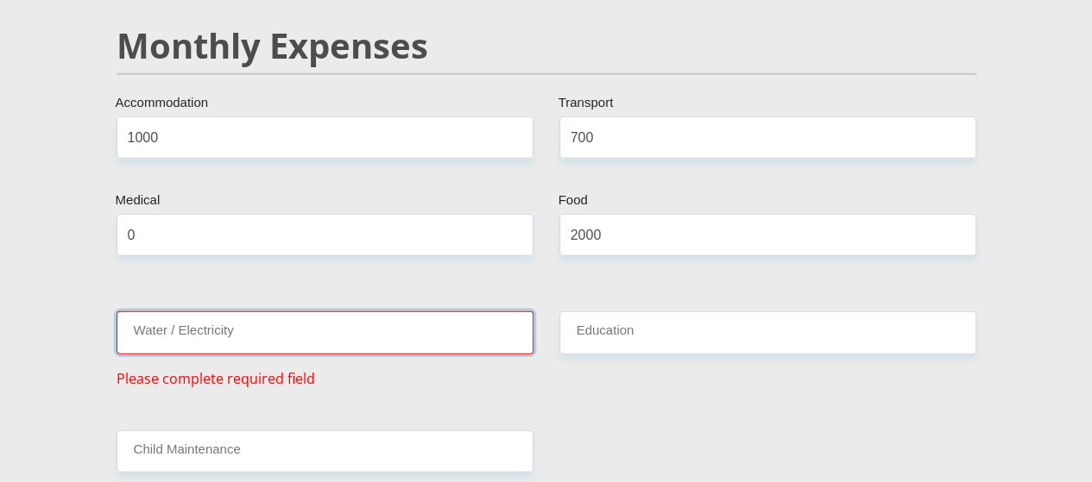
click at [489, 312] on input "Water / Electricity" at bounding box center [325, 333] width 417 height 42
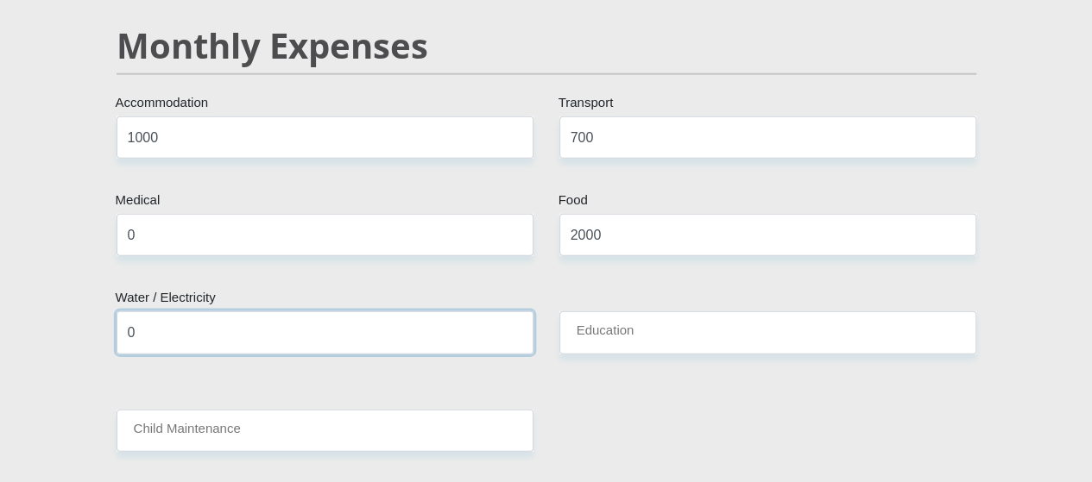
type input "0"
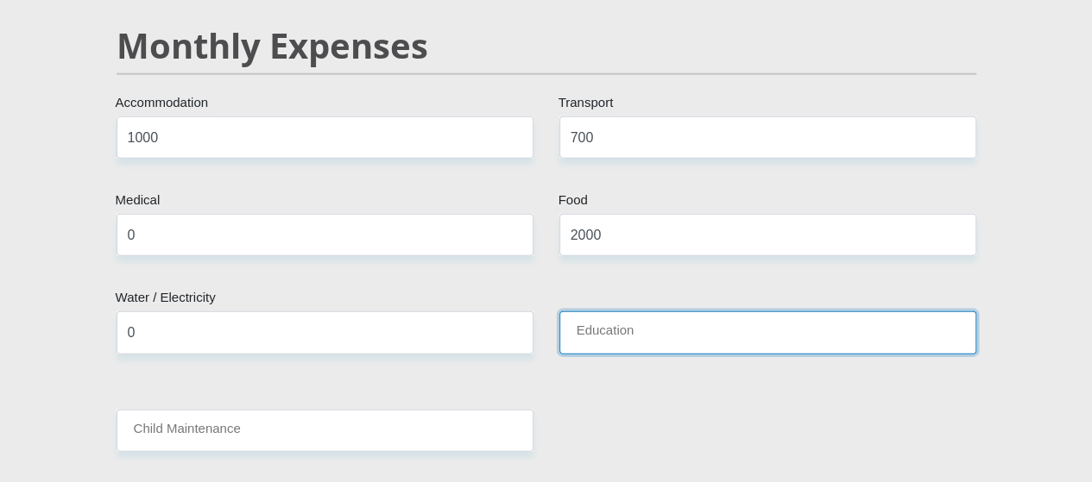
click at [625, 312] on input "Education" at bounding box center [767, 333] width 417 height 42
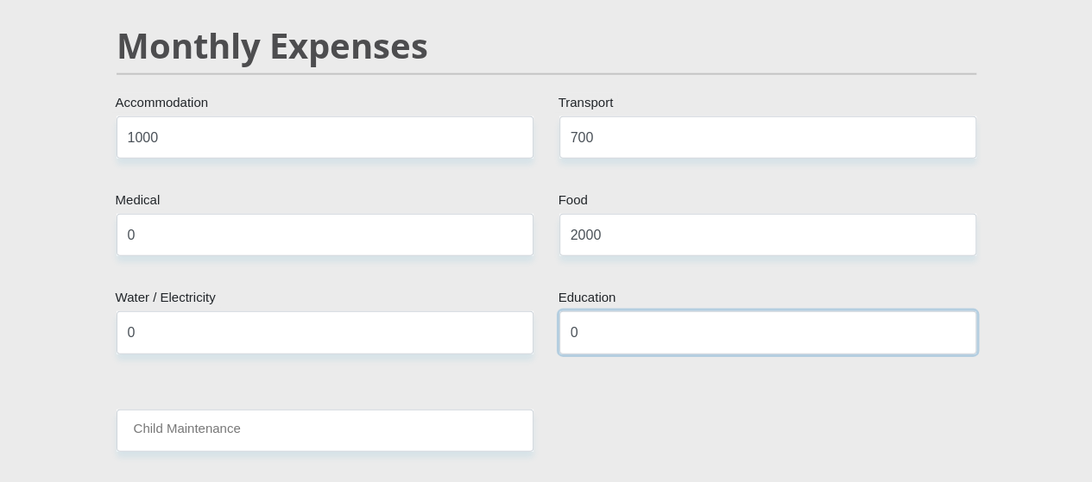
type input "0"
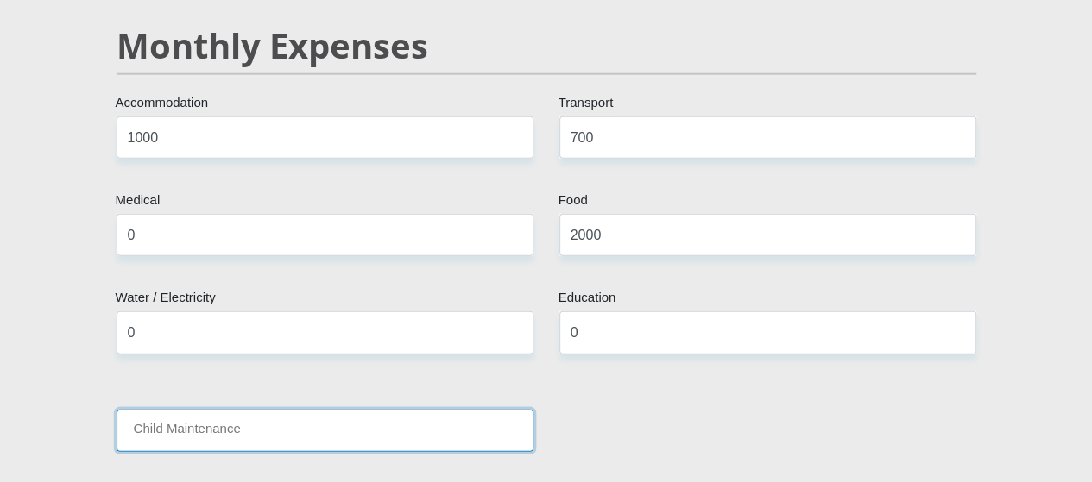
click at [402, 410] on input "Child Maintenance" at bounding box center [325, 431] width 417 height 42
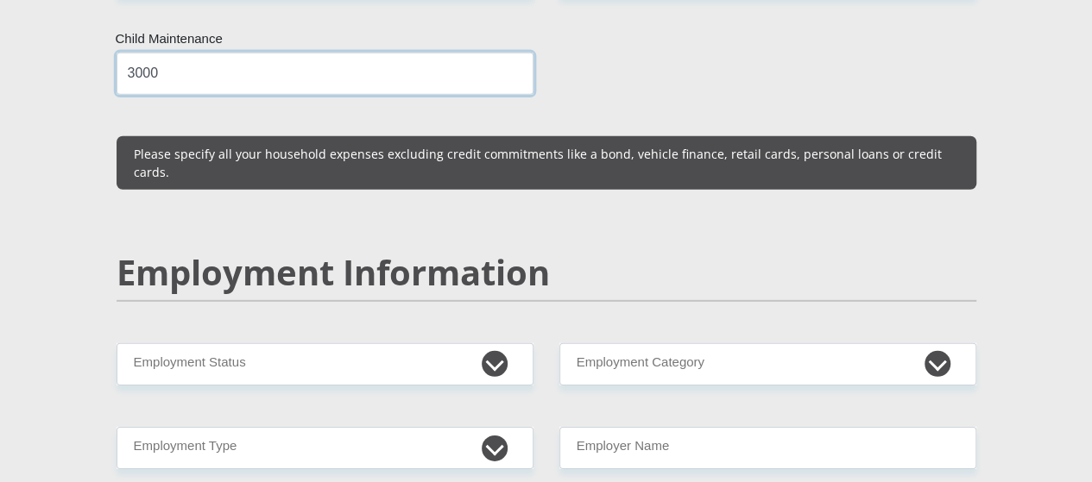
scroll to position [2488, 0]
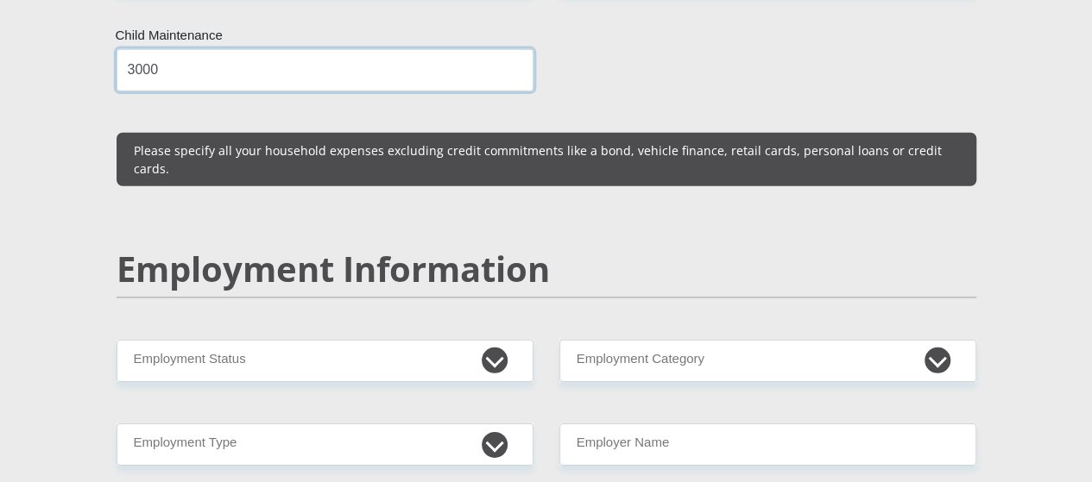
type input "3000"
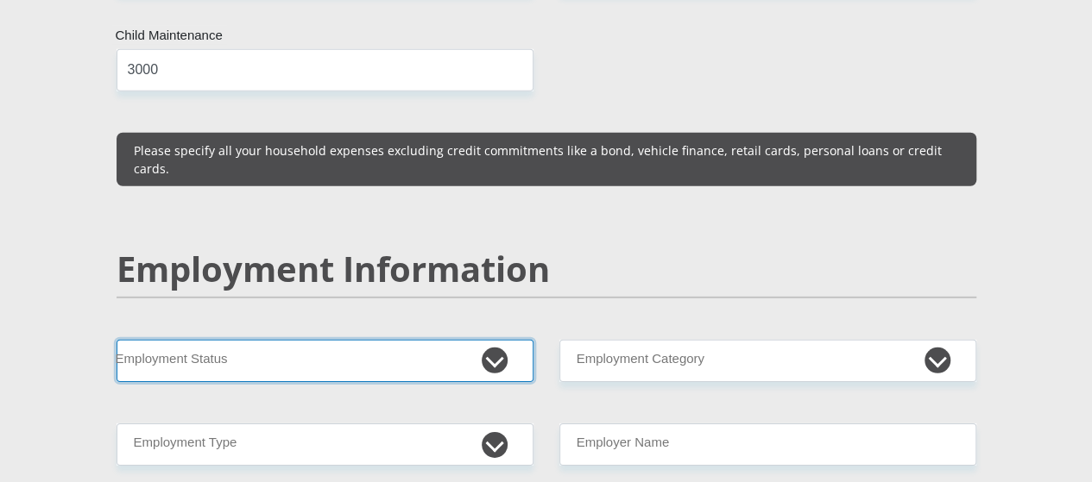
click at [447, 340] on select "Permanent/Full-time Part-time/Casual Contract Worker Self-Employed Housewife Re…" at bounding box center [325, 361] width 417 height 42
select select "1"
click at [117, 340] on select "Permanent/Full-time Part-time/Casual Contract Worker Self-Employed Housewife Re…" at bounding box center [325, 361] width 417 height 42
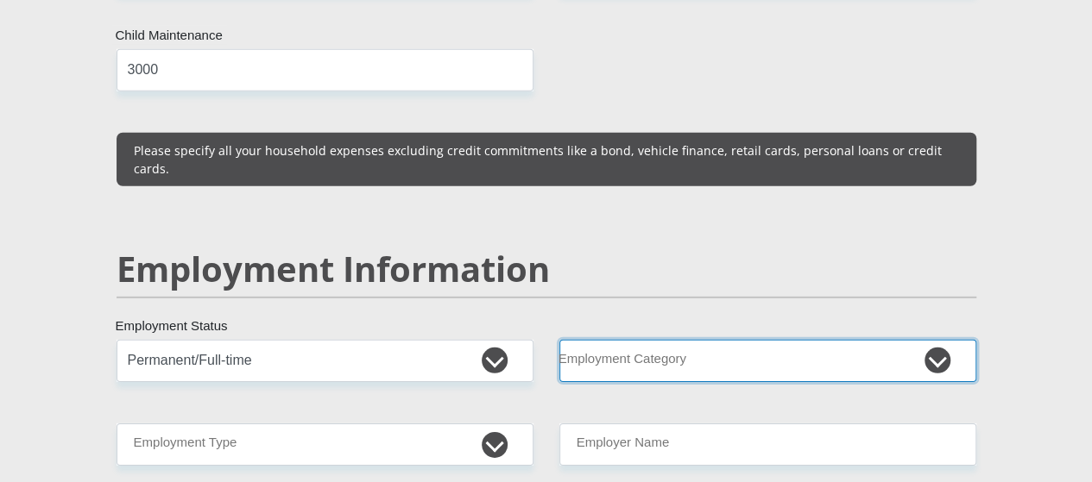
click at [648, 340] on select "AGRICULTURE ALCOHOL & TOBACCO CONSTRUCTION MATERIALS METALLURGY EQUIPMENT FOR R…" at bounding box center [767, 361] width 417 height 42
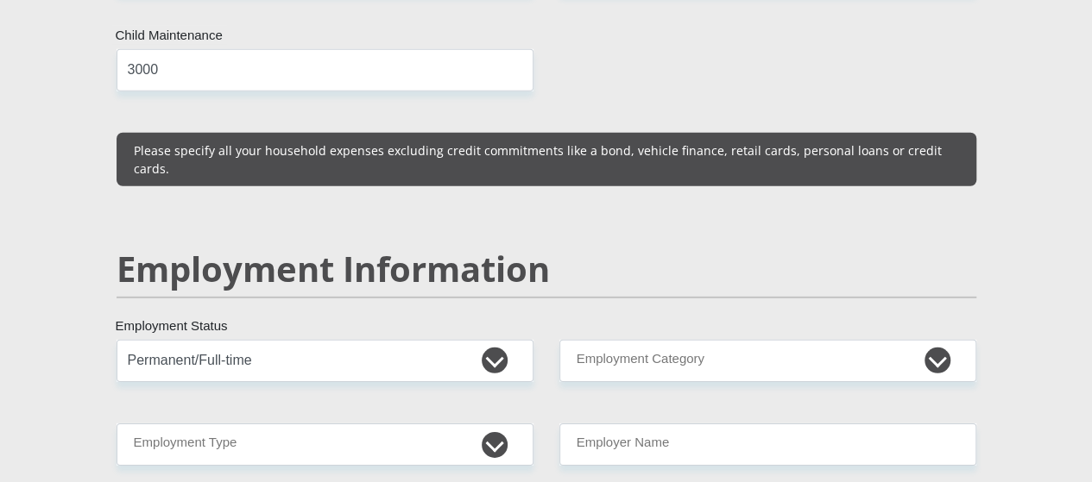
click at [539, 249] on div "Employment Information" at bounding box center [547, 294] width 886 height 91
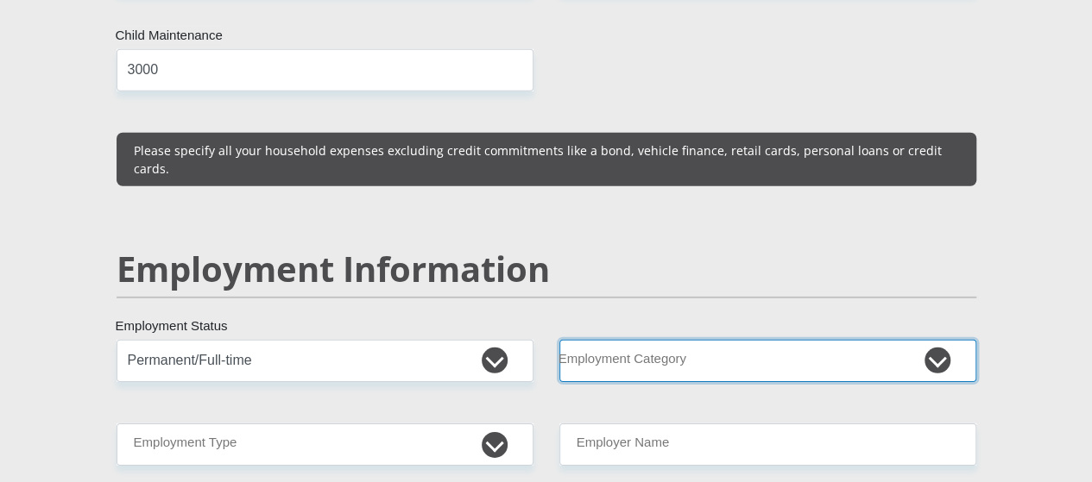
click at [647, 340] on select "AGRICULTURE ALCOHOL & TOBACCO CONSTRUCTION MATERIALS METALLURGY EQUIPMENT FOR R…" at bounding box center [767, 361] width 417 height 42
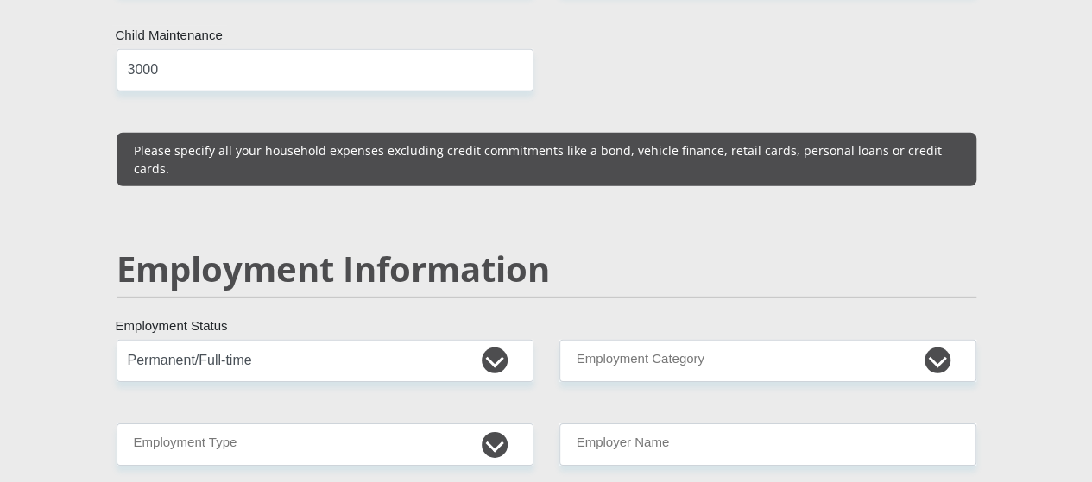
click at [568, 320] on div "Mr Ms Mrs Dr Other Title Edward First Name Mokhabukhi Surname 9809045884082 Sou…" at bounding box center [547, 321] width 886 height 4923
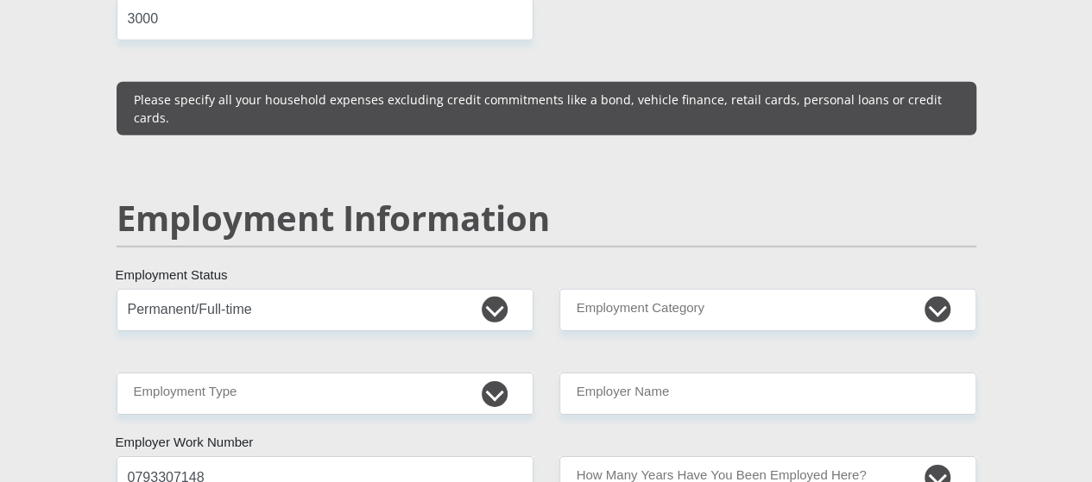
scroll to position [2540, 0]
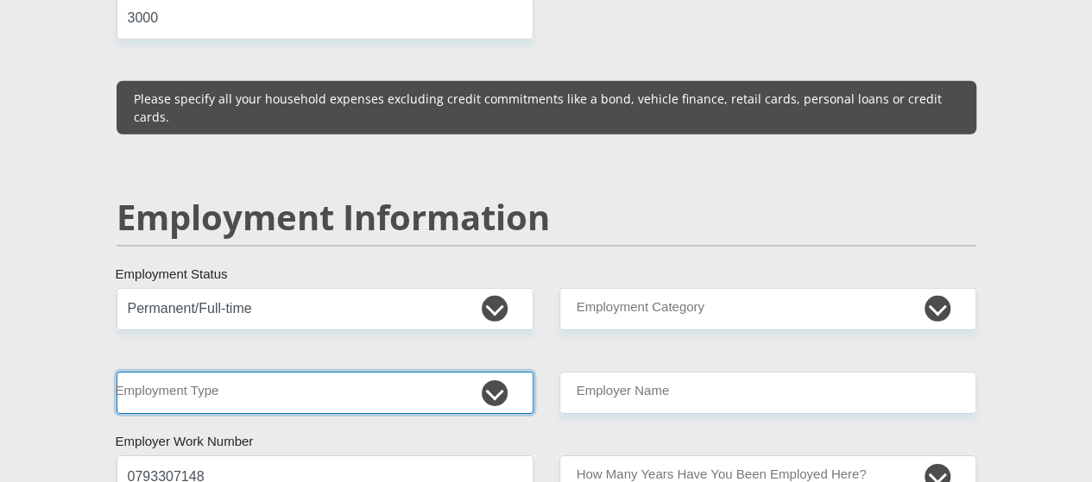
click at [464, 372] on select "College/Lecturer Craft Seller Creative Driver Executive Farmer Forces - Non Com…" at bounding box center [325, 393] width 417 height 42
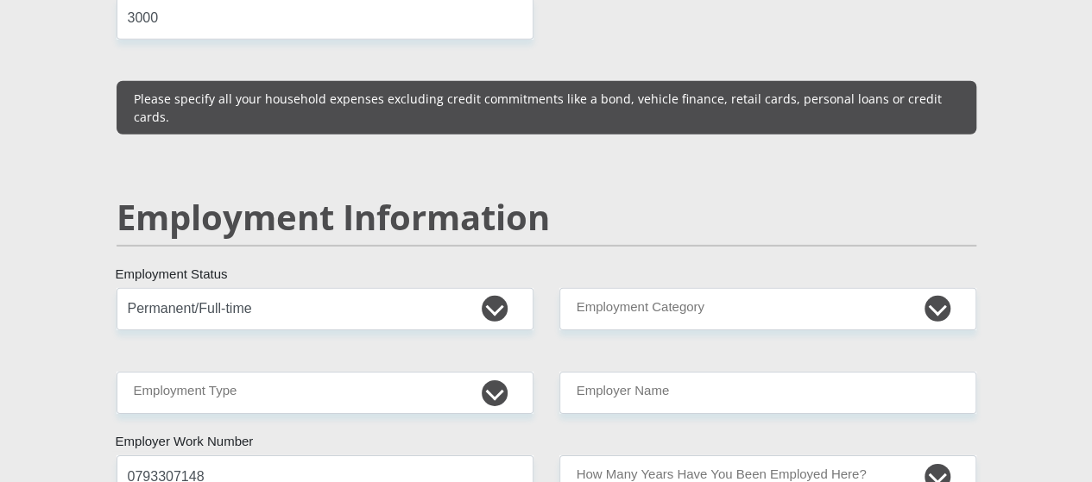
click at [629, 93] on div "Mr Ms Mrs Dr Other Title Edward First Name Mokhabukhi Surname 9809045884082 Sou…" at bounding box center [547, 270] width 886 height 4923
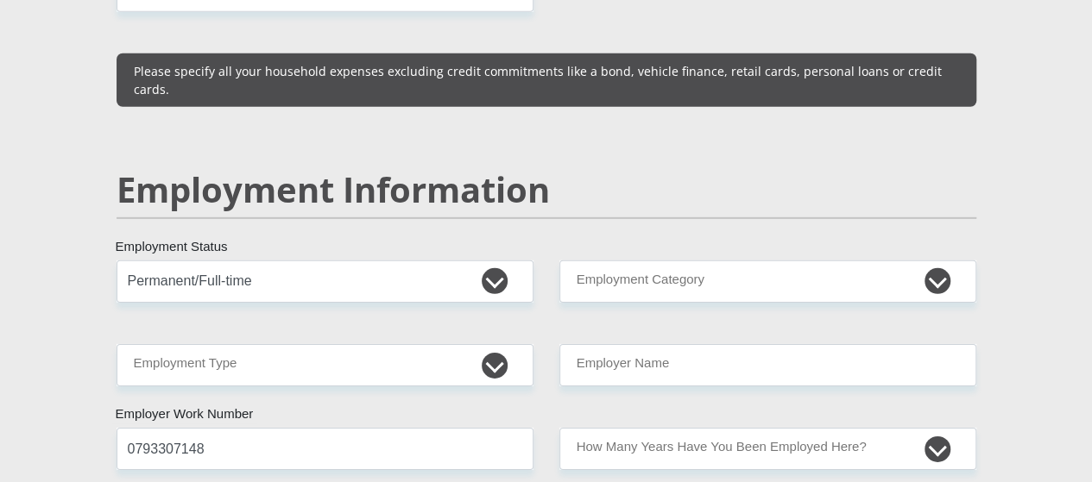
scroll to position [2569, 0]
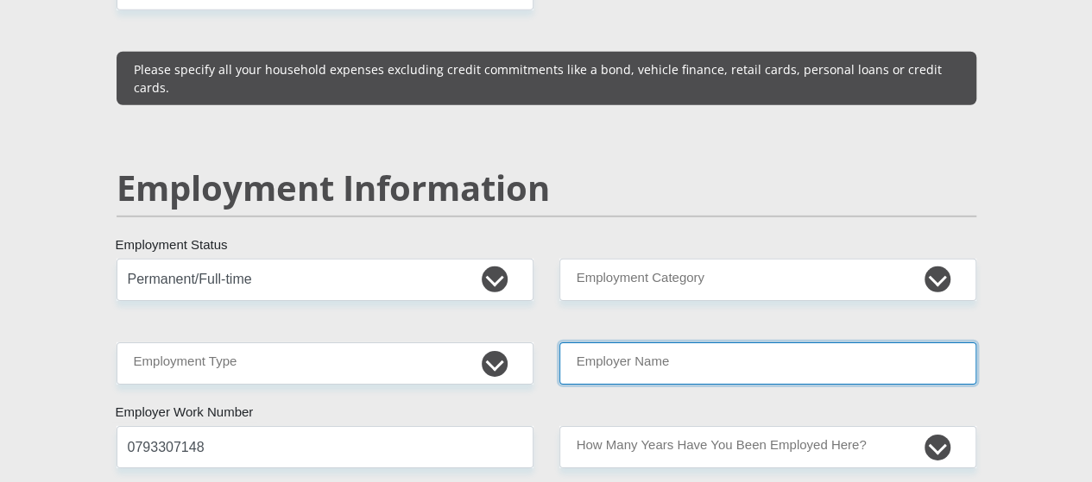
click at [648, 343] on input "Employer Name" at bounding box center [767, 364] width 417 height 42
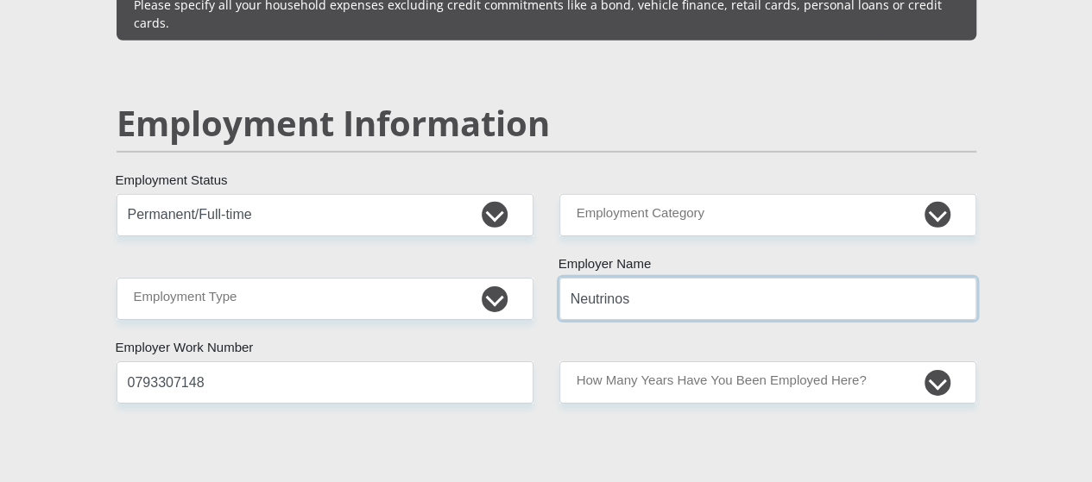
scroll to position [2638, 0]
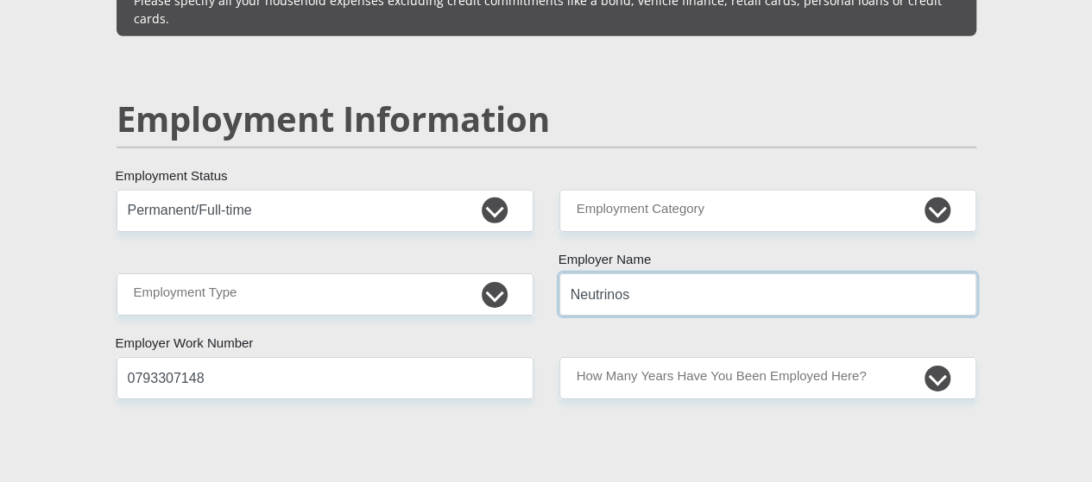
type input "Neutrinos"
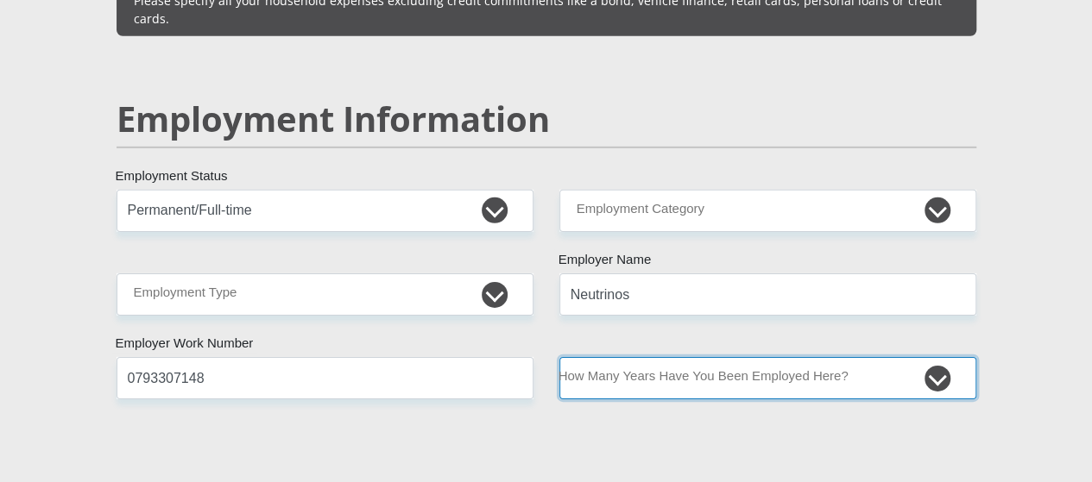
click at [663, 357] on select "less than 1 year 1-3 years 3-5 years 5+ years" at bounding box center [767, 378] width 417 height 42
select select "24"
click at [559, 357] on select "less than 1 year 1-3 years 3-5 years 5+ years" at bounding box center [767, 378] width 417 height 42
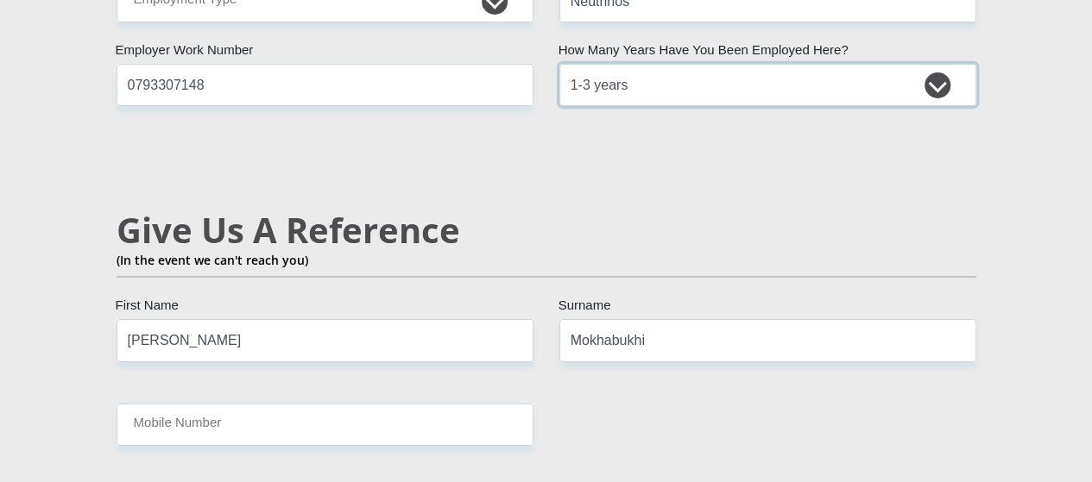
scroll to position [2933, 0]
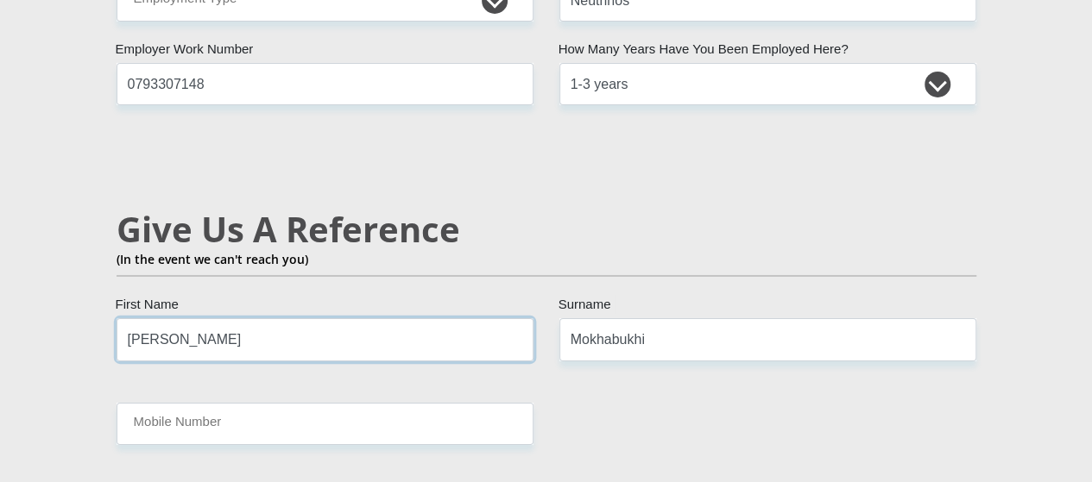
click at [228, 318] on input "Edward" at bounding box center [325, 339] width 417 height 42
type input "E"
type input "Carol"
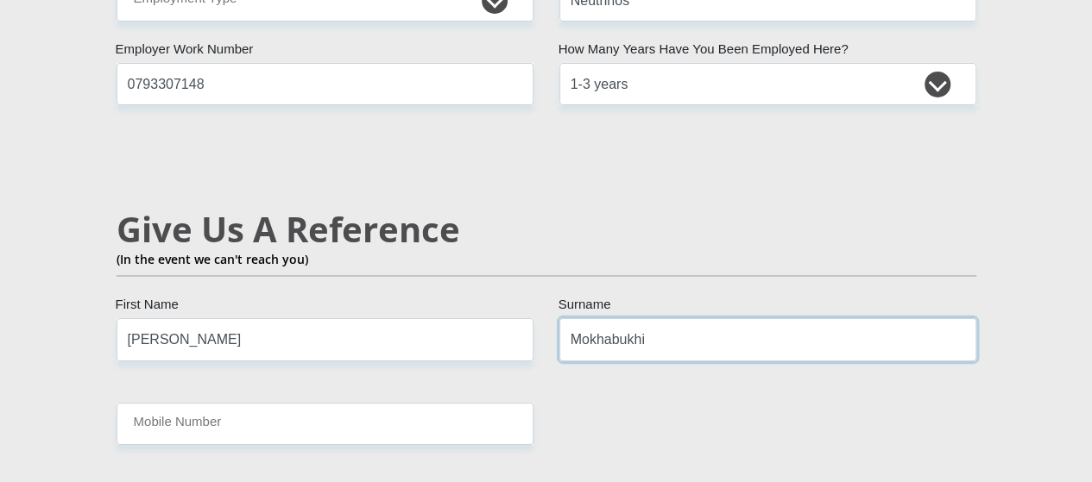
click at [685, 318] on input "Mokhabukhi" at bounding box center [767, 339] width 417 height 42
type input "Maake"
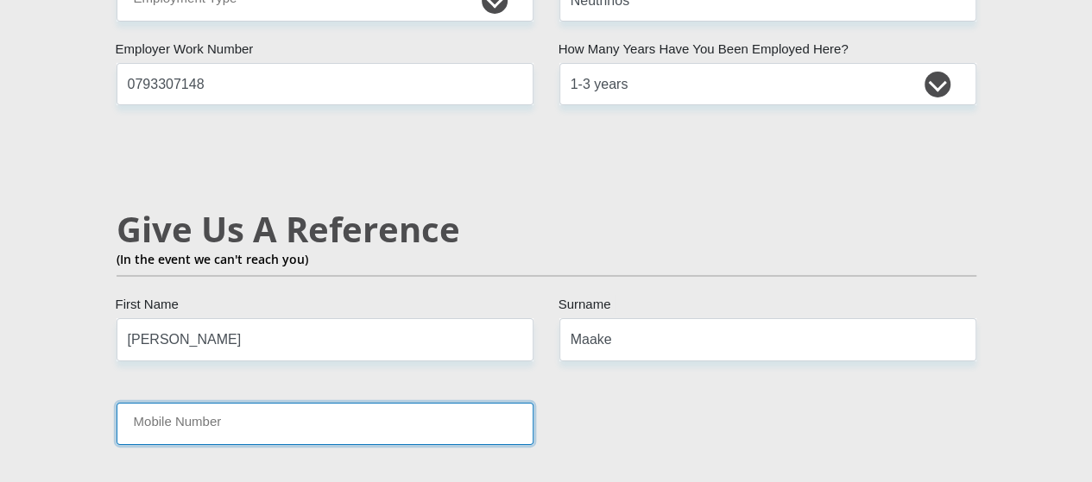
click at [406, 403] on input "Mobile Number" at bounding box center [325, 424] width 417 height 42
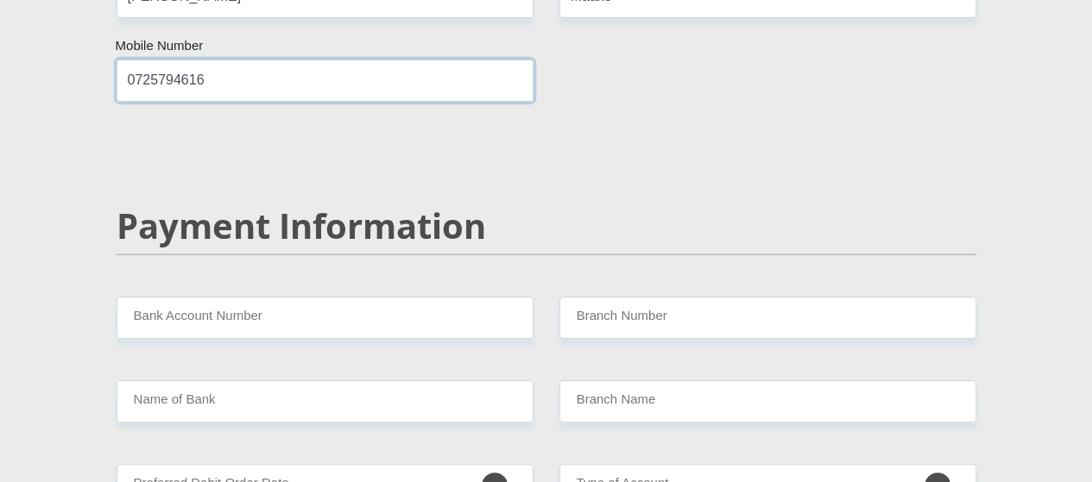
scroll to position [3299, 0]
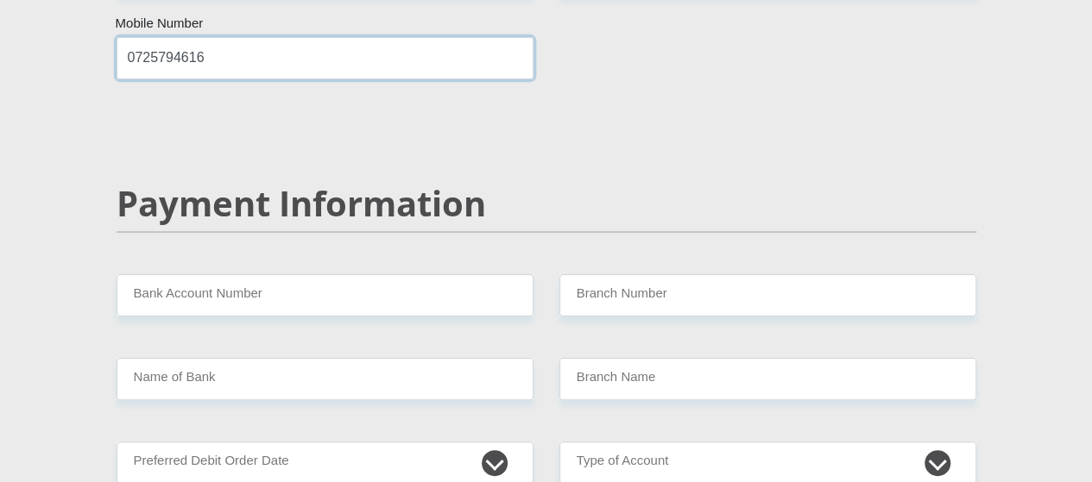
type input "0725794616"
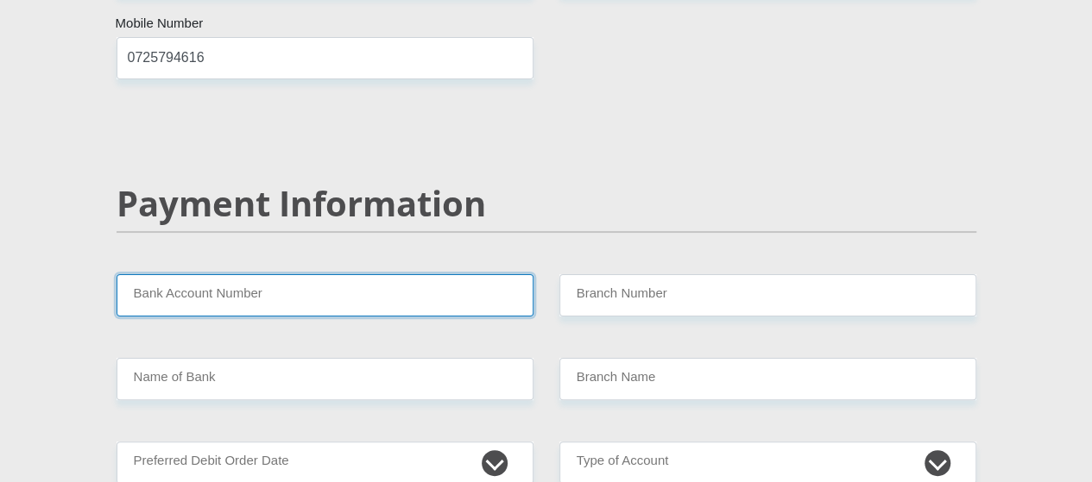
click at [281, 274] on input "Bank Account Number" at bounding box center [325, 295] width 417 height 42
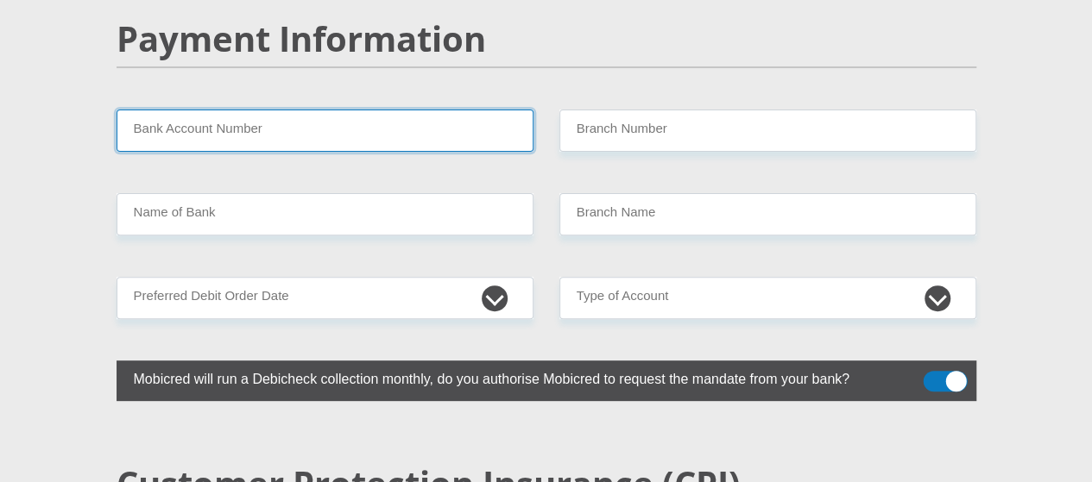
scroll to position [3369, 0]
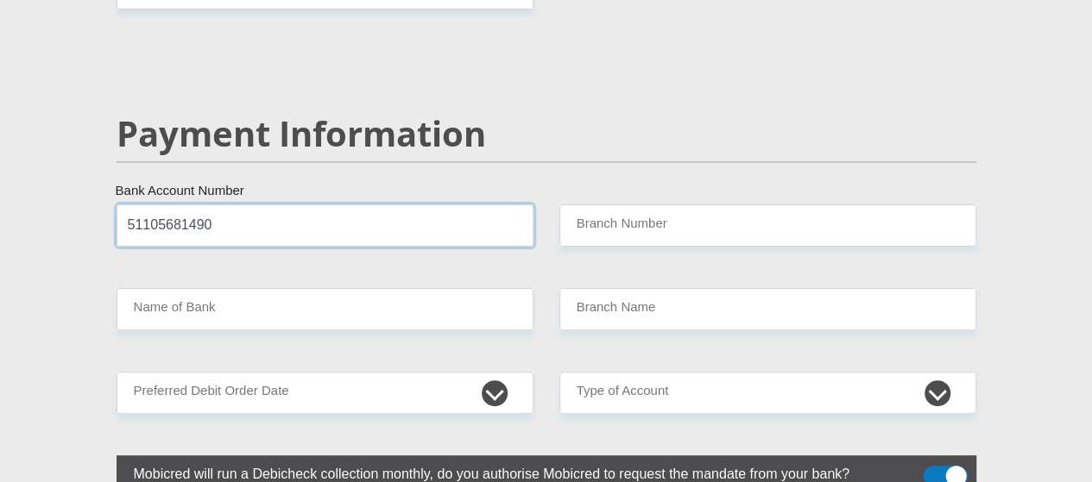
type input "51105681490"
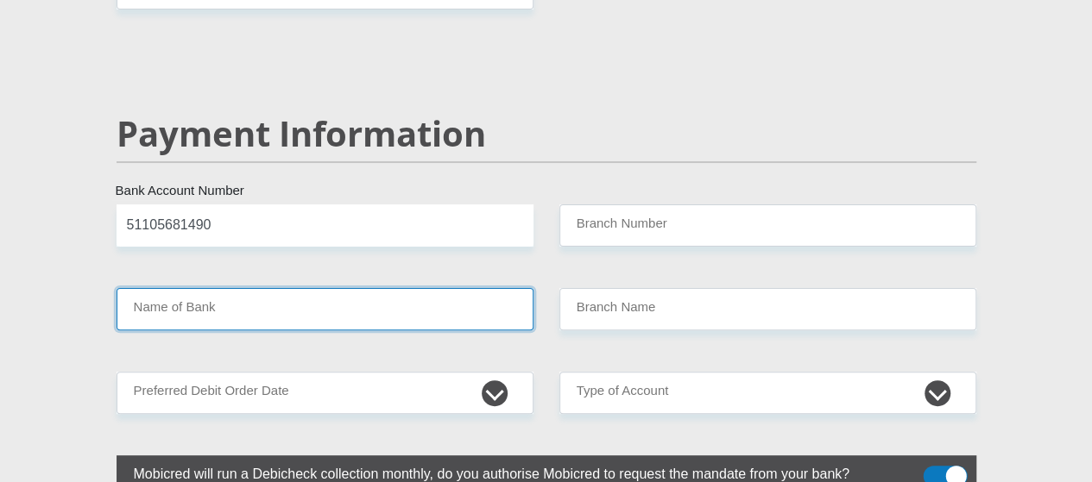
click at [449, 288] on input "Name of Bank" at bounding box center [325, 309] width 417 height 42
click at [413, 288] on input "Name of Bank" at bounding box center [325, 309] width 417 height 42
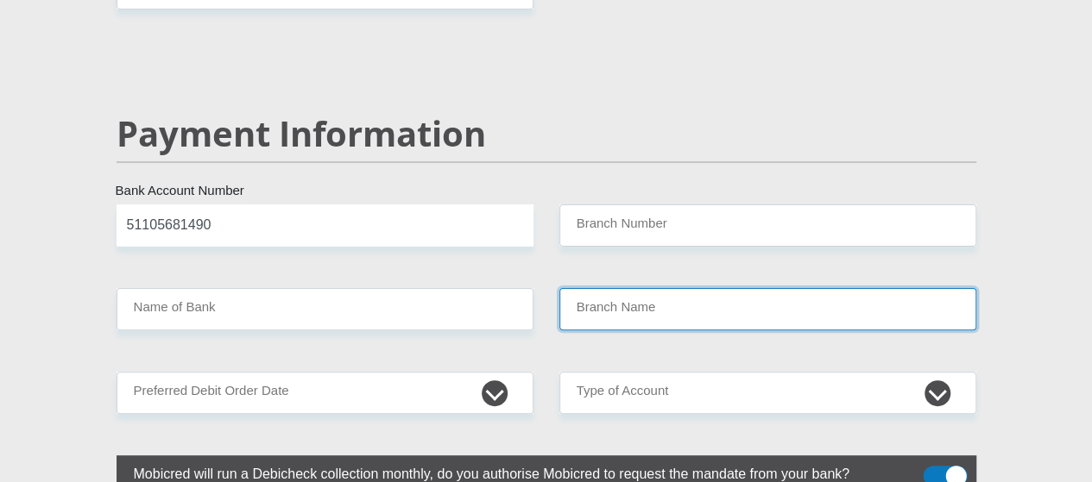
click at [632, 288] on input "Branch Name" at bounding box center [767, 309] width 417 height 42
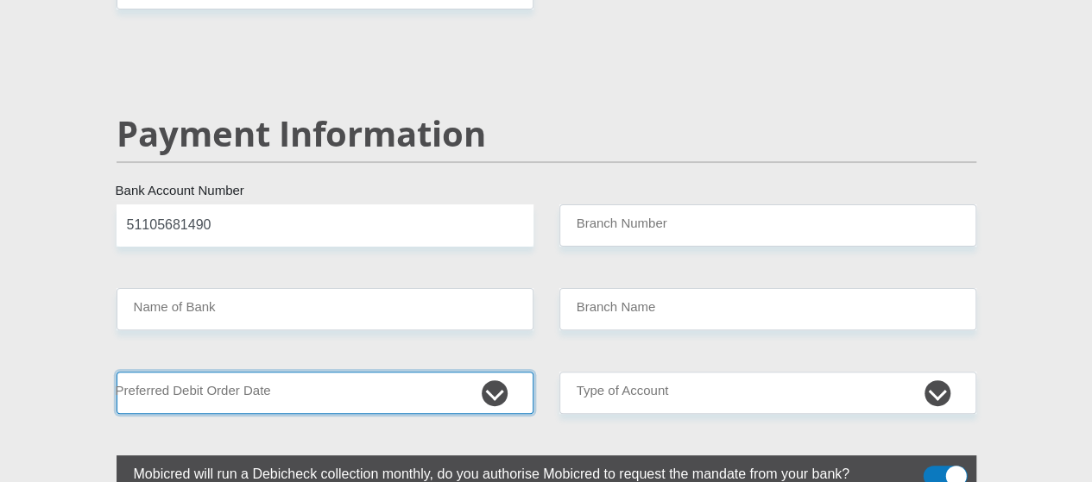
click at [476, 372] on select "1st 2nd 3rd 4th 5th 7th 18th 19th 20th 21st 22nd 23rd 24th 25th 26th 27th 28th …" at bounding box center [325, 393] width 417 height 42
select select "30"
click at [117, 372] on select "1st 2nd 3rd 4th 5th 7th 18th 19th 20th 21st 22nd 23rd 24th 25th 26th 27th 28th …" at bounding box center [325, 393] width 417 height 42
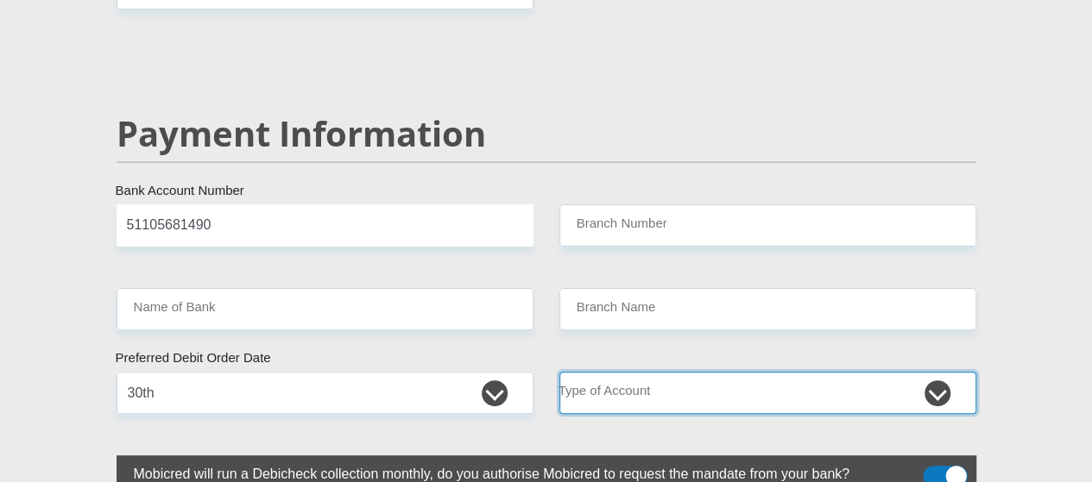
click at [629, 372] on select "Cheque Savings" at bounding box center [767, 393] width 417 height 42
select select "SAV"
click at [559, 372] on select "Cheque Savings" at bounding box center [767, 393] width 417 height 42
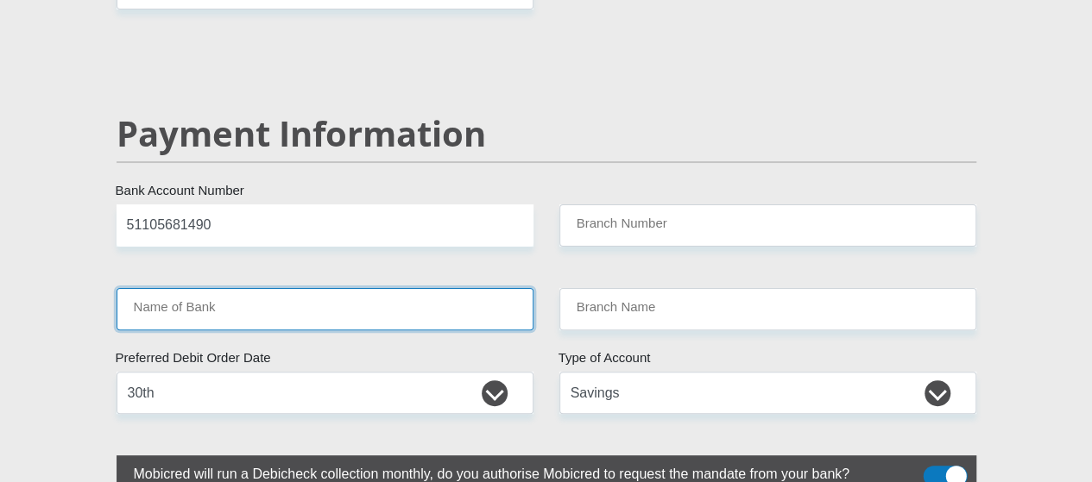
click at [191, 288] on input "Name of Bank" at bounding box center [325, 309] width 417 height 42
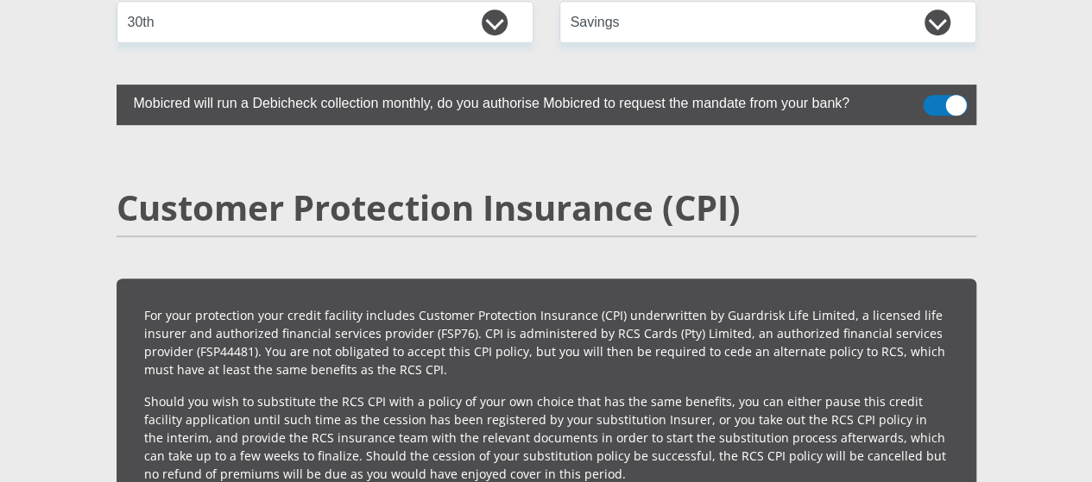
click at [268, 187] on div "Customer Protection Insurance (CPI)" at bounding box center [547, 232] width 886 height 91
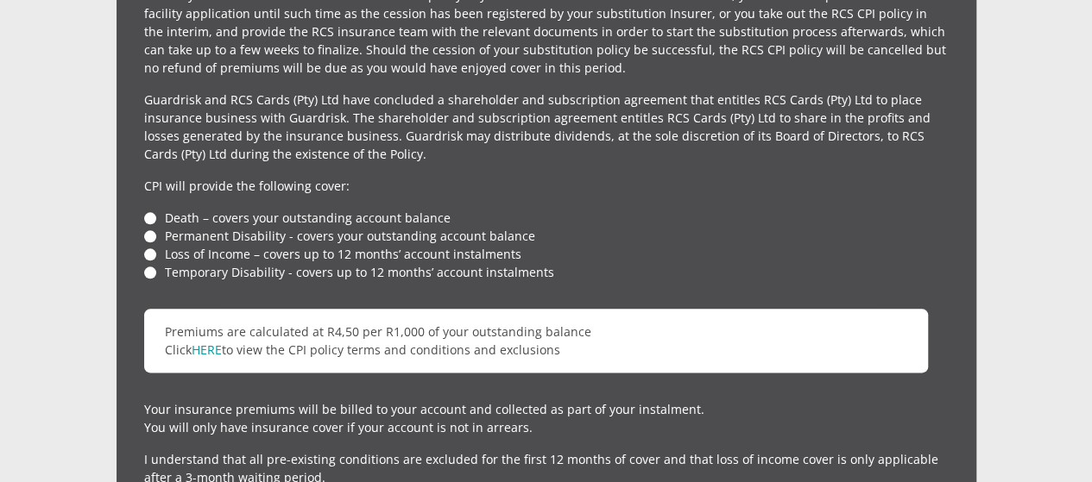
scroll to position [4147, 0]
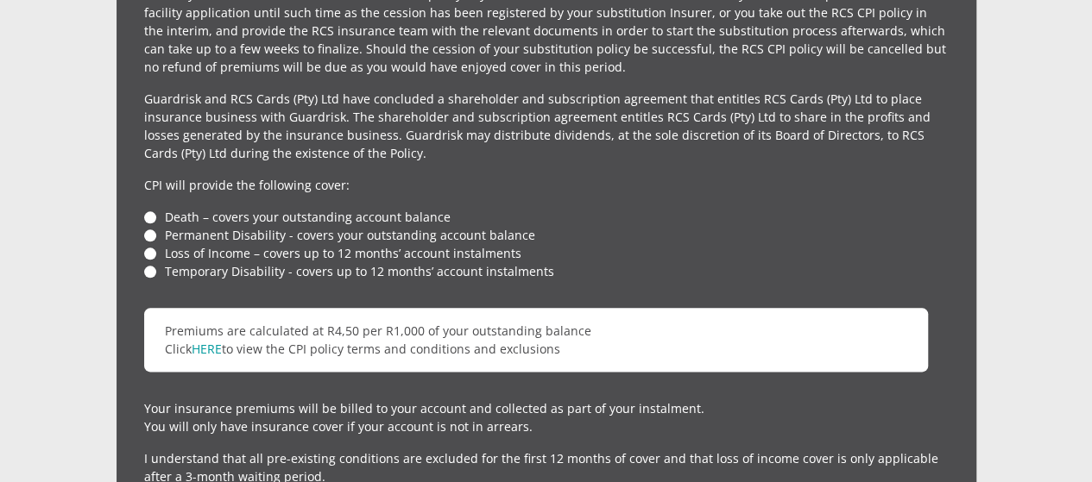
click at [145, 208] on li "Death – covers your outstanding account balance" at bounding box center [546, 217] width 804 height 18
click at [150, 208] on li "Death – covers your outstanding account balance" at bounding box center [546, 217] width 804 height 18
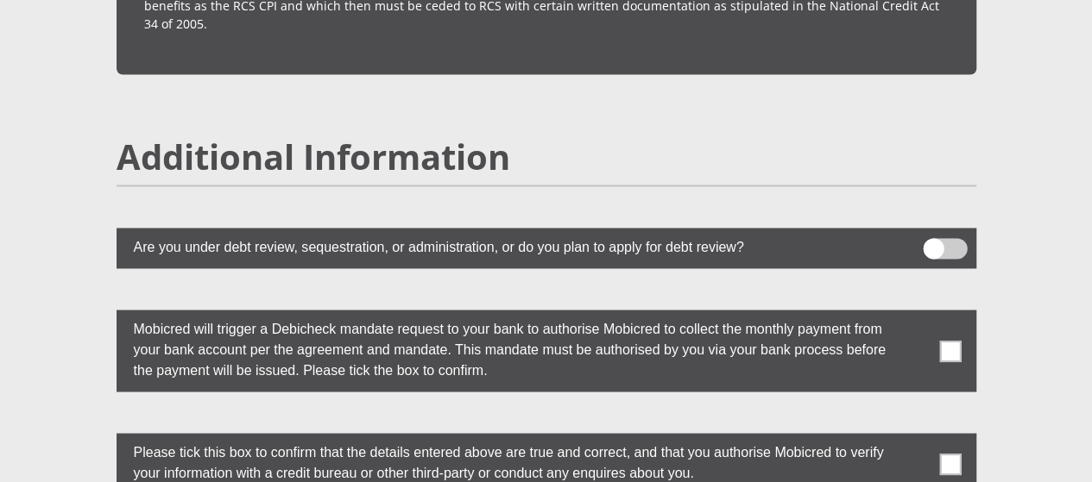
scroll to position [4708, 0]
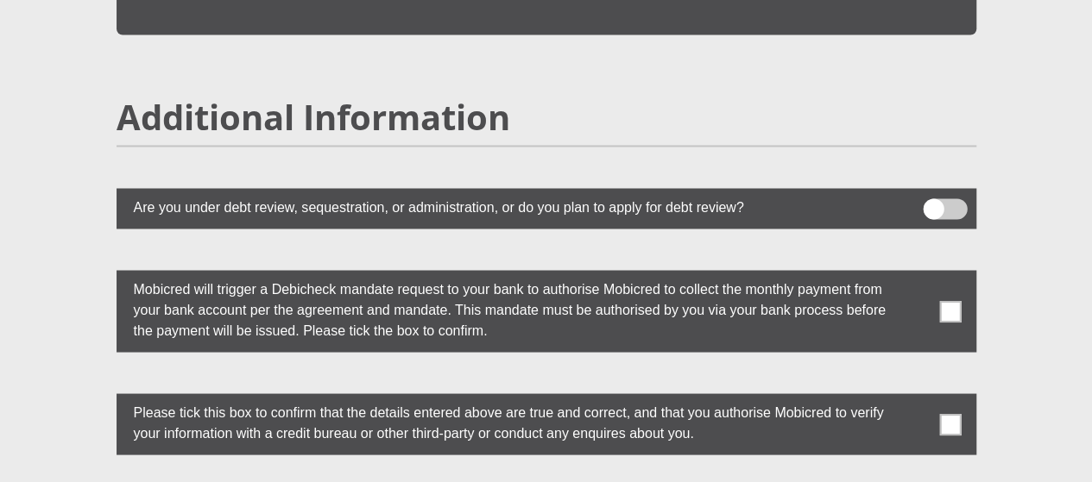
click at [939, 300] on span at bounding box center [950, 311] width 22 height 22
click at [916, 274] on input "checkbox" at bounding box center [916, 274] width 0 height 0
click at [942, 413] on span at bounding box center [950, 424] width 22 height 22
click at [916, 398] on input "checkbox" at bounding box center [916, 398] width 0 height 0
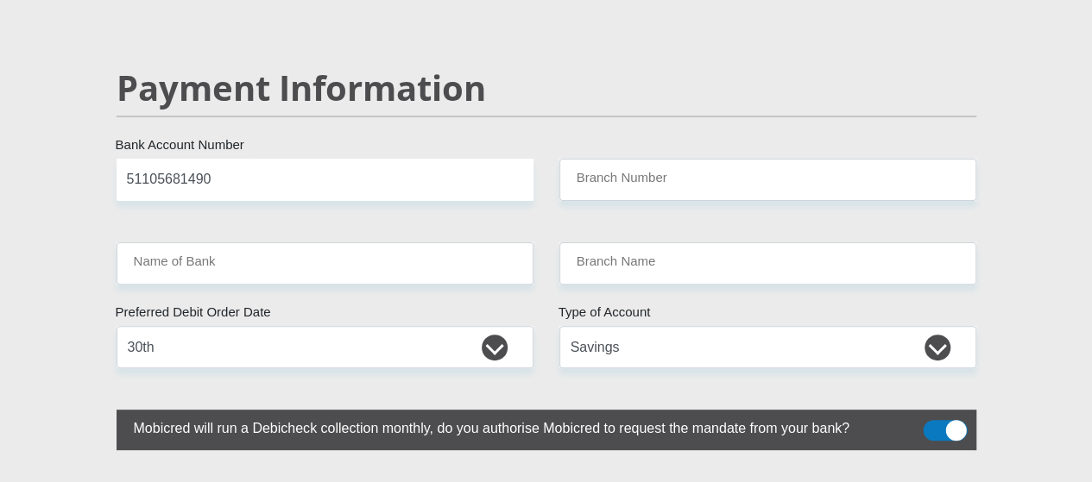
scroll to position [3413, 0]
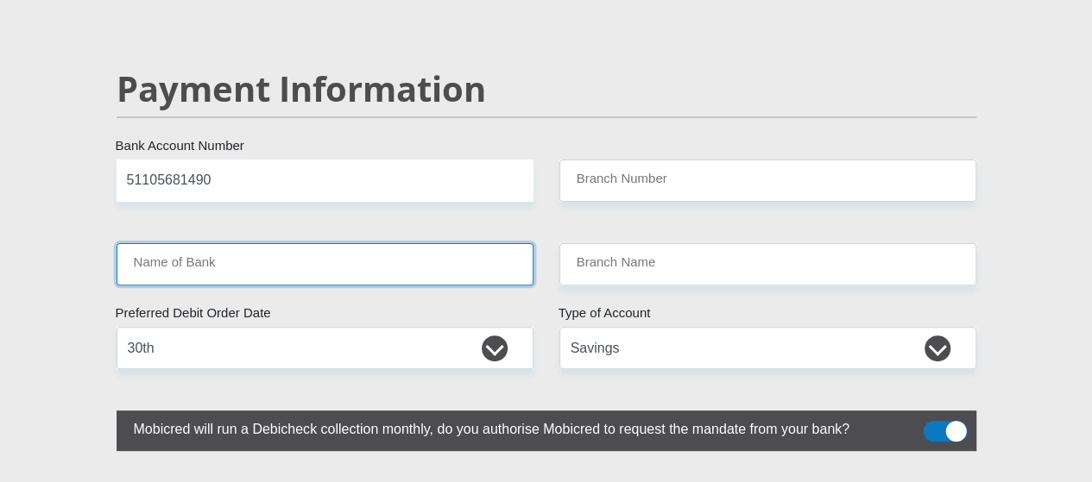
click at [416, 243] on input "Name of Bank" at bounding box center [325, 264] width 417 height 42
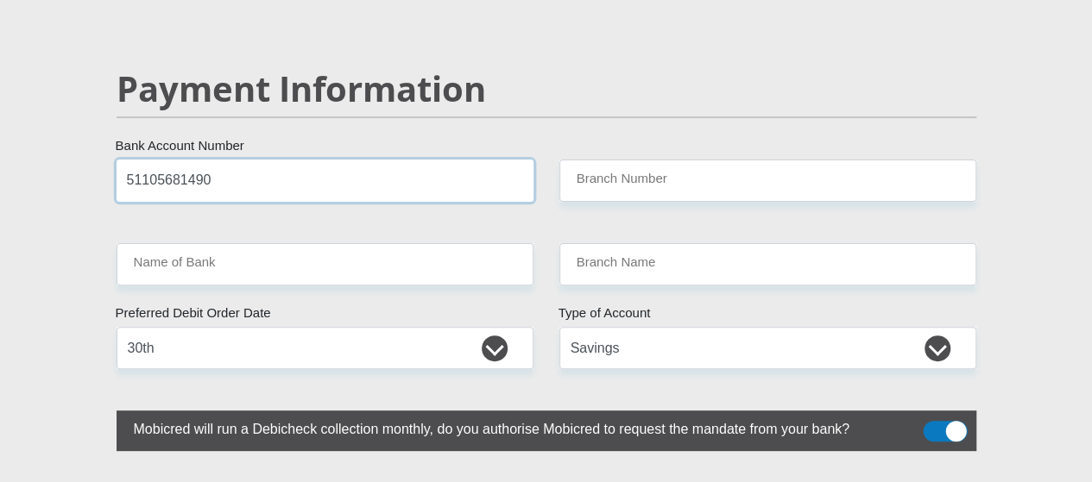
click at [475, 160] on input "51105681490" at bounding box center [325, 181] width 417 height 42
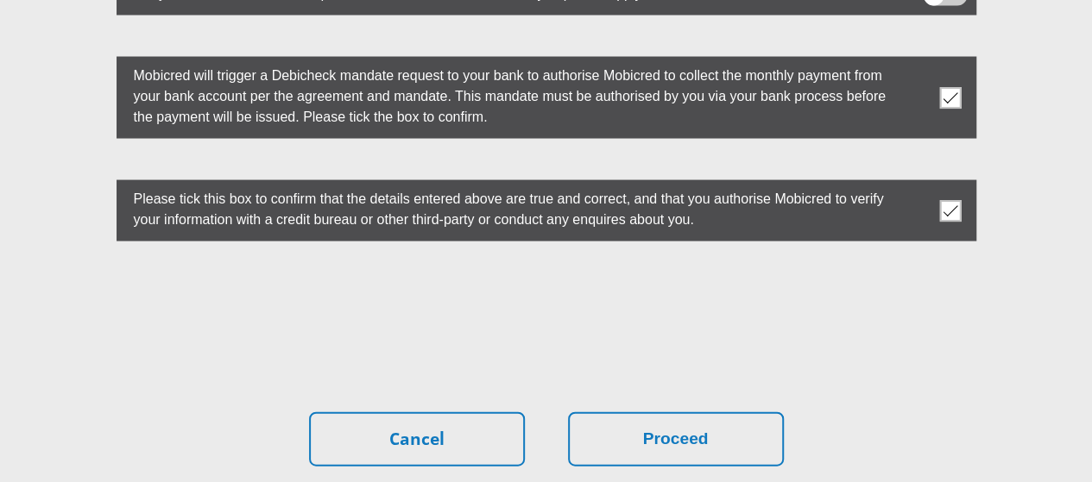
scroll to position [4924, 0]
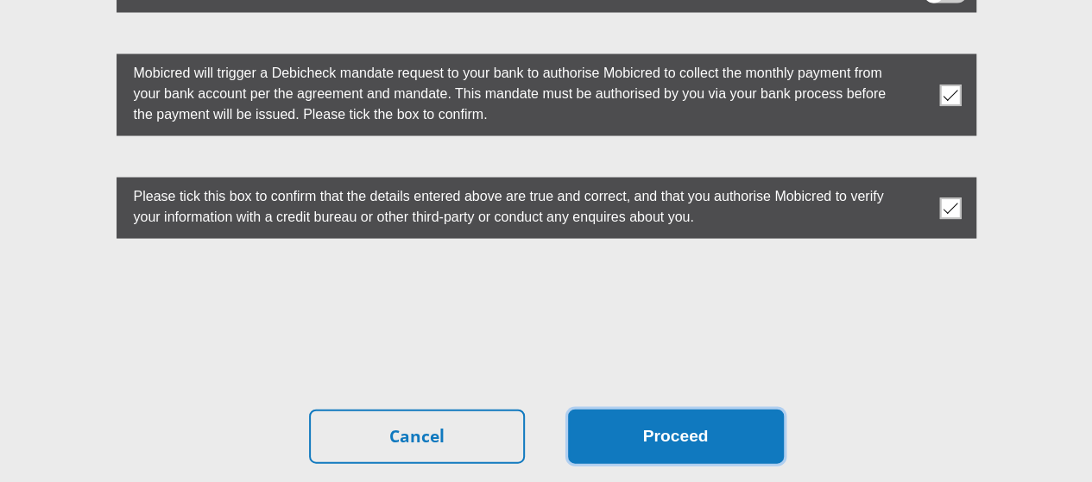
click at [663, 410] on button "Proceed" at bounding box center [676, 437] width 216 height 54
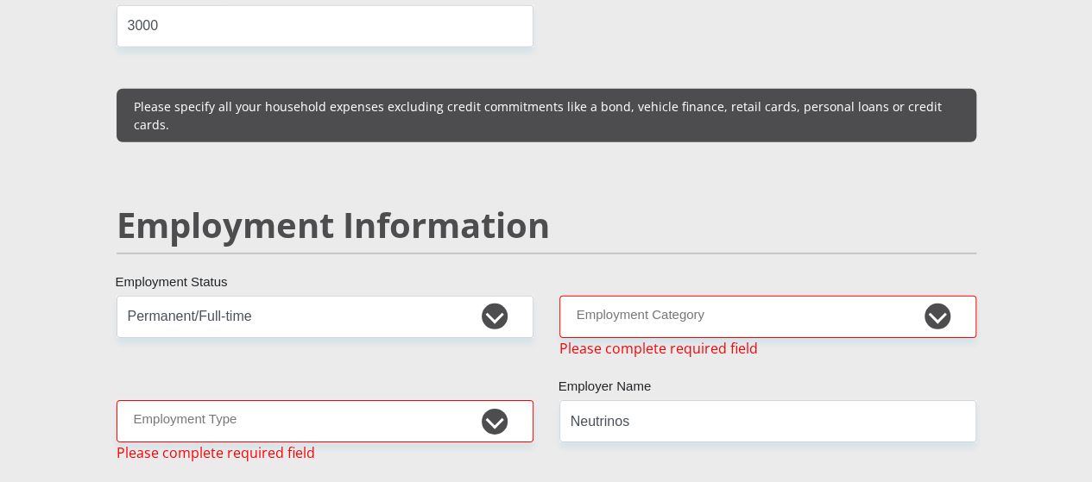
scroll to position [2512, 0]
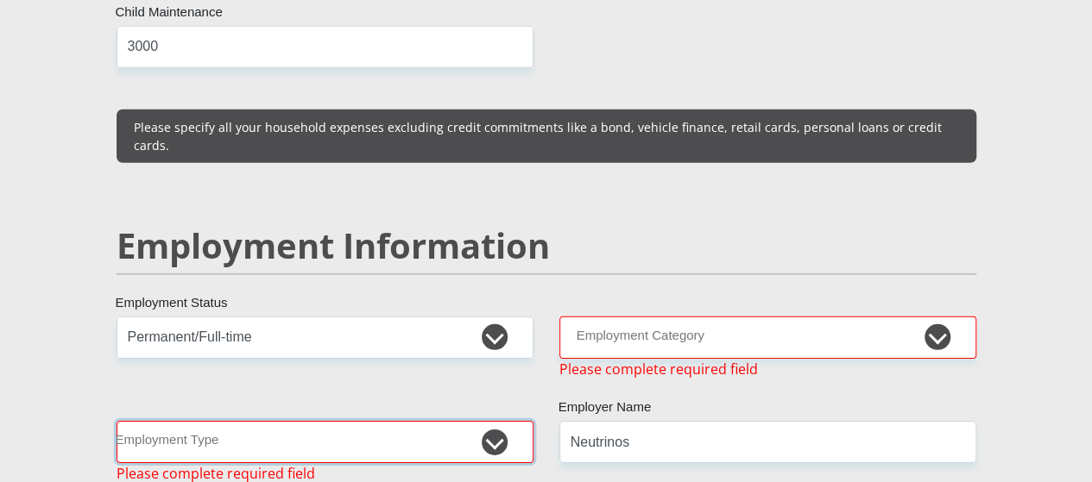
click at [492, 421] on select "College/Lecturer Craft Seller Creative Driver Executive Farmer Forces - Non Com…" at bounding box center [325, 442] width 417 height 42
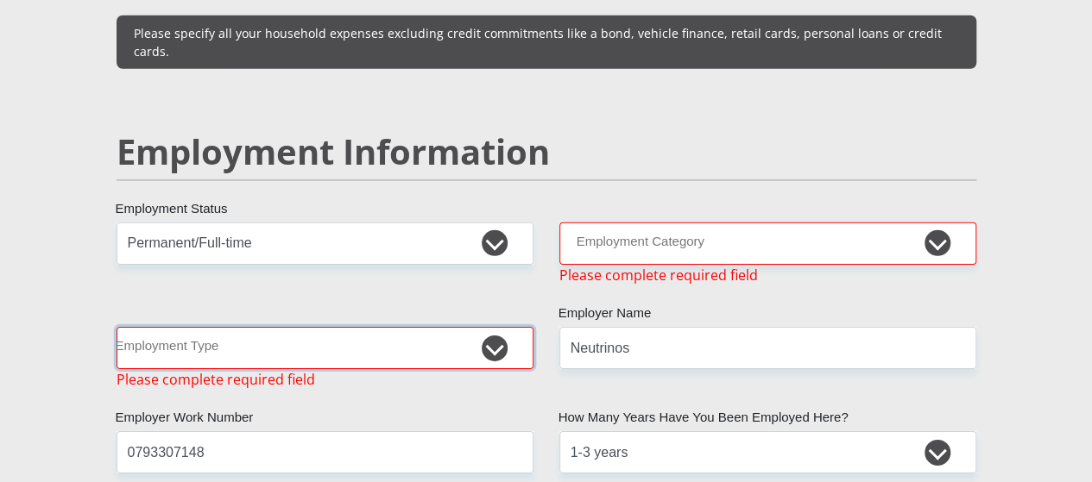
scroll to position [2625, 0]
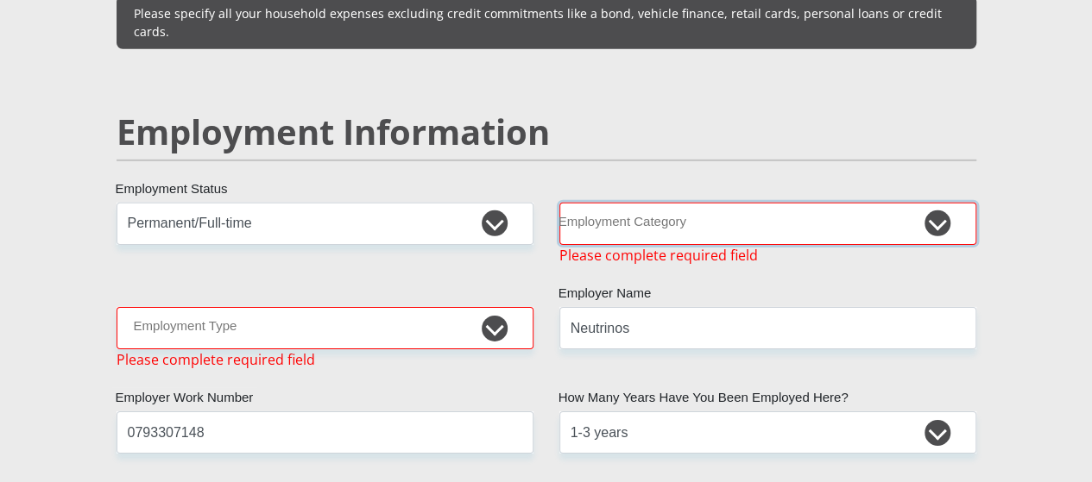
click at [813, 203] on select "AGRICULTURE ALCOHOL & TOBACCO CONSTRUCTION MATERIALS METALLURGY EQUIPMENT FOR R…" at bounding box center [767, 224] width 417 height 42
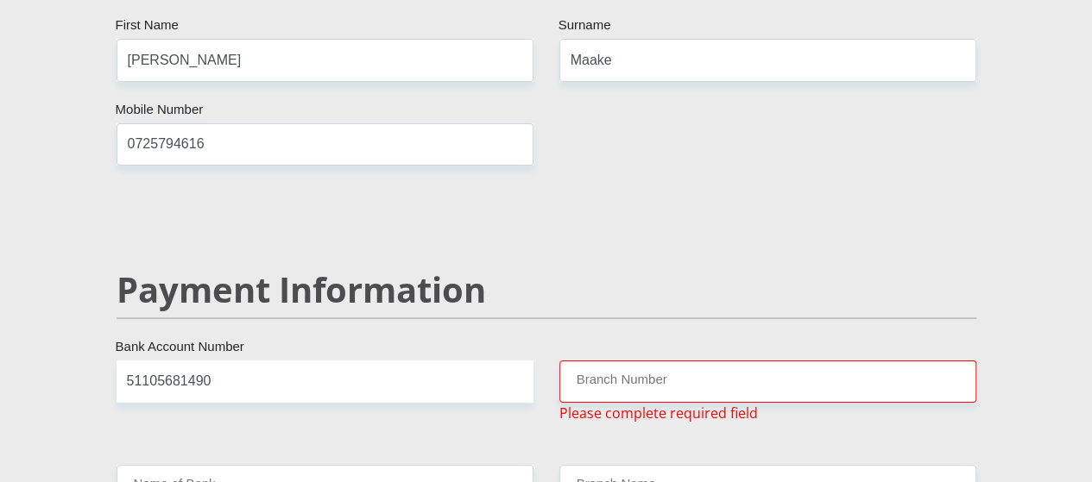
scroll to position [3256, 0]
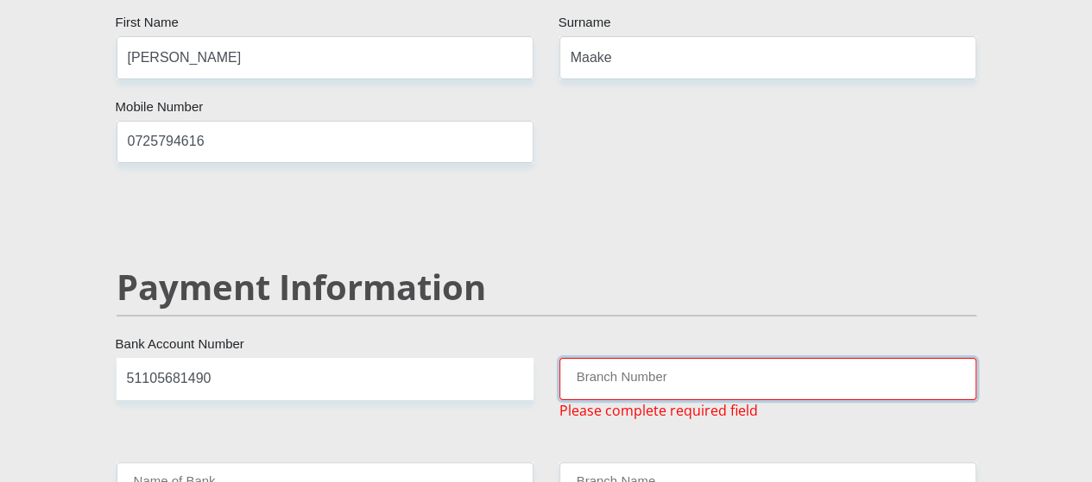
click at [667, 358] on input "Branch Number" at bounding box center [767, 379] width 417 height 42
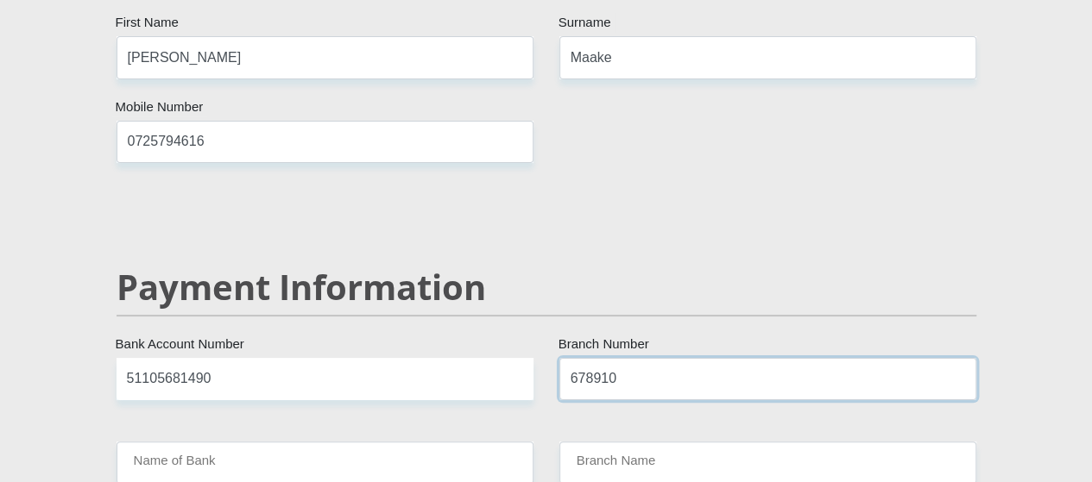
type input "678910"
click at [337, 442] on input "Name of Bank" at bounding box center [325, 463] width 417 height 42
type input "TYME BANK LIMITED"
type input "TYME ROSEBANK"
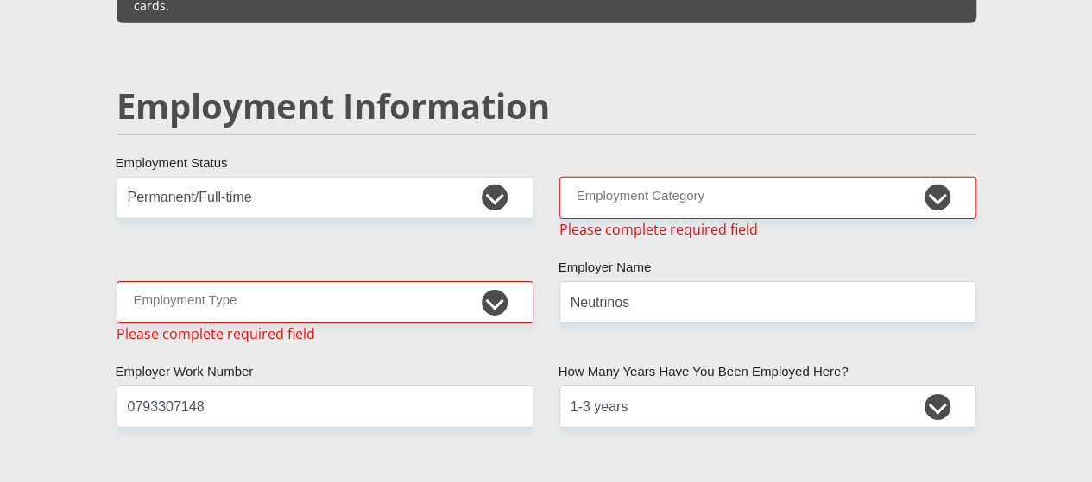
scroll to position [2651, 0]
click at [449, 282] on select "College/Lecturer Craft Seller Creative Driver Executive Farmer Forces - Non Com…" at bounding box center [325, 303] width 417 height 42
select select "Unknown/Other"
click at [117, 282] on select "College/Lecturer Craft Seller Creative Driver Executive Farmer Forces - Non Com…" at bounding box center [325, 303] width 417 height 42
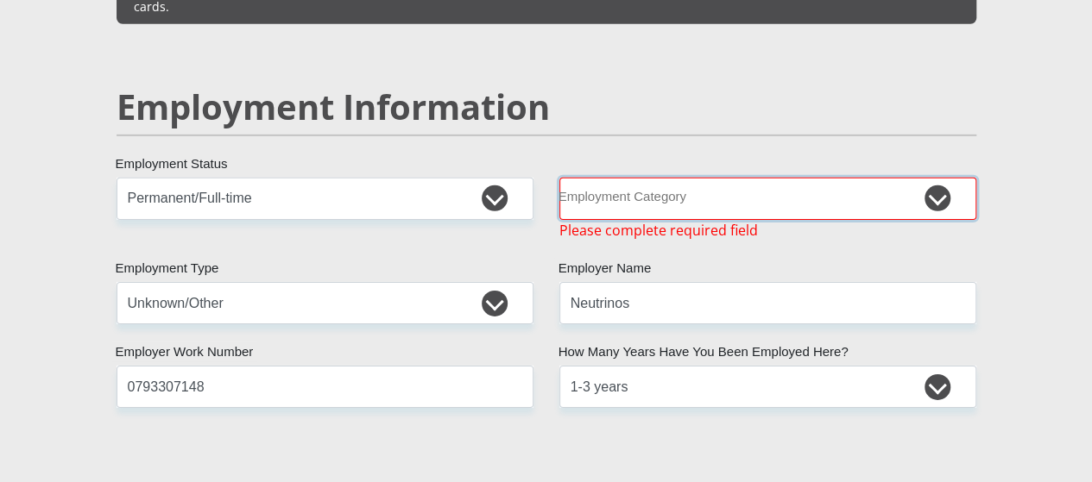
click at [732, 178] on select "AGRICULTURE ALCOHOL & TOBACCO CONSTRUCTION MATERIALS METALLURGY EQUIPMENT FOR R…" at bounding box center [767, 199] width 417 height 42
select select "71"
click at [559, 178] on select "AGRICULTURE ALCOHOL & TOBACCO CONSTRUCTION MATERIALS METALLURGY EQUIPMENT FOR R…" at bounding box center [767, 199] width 417 height 42
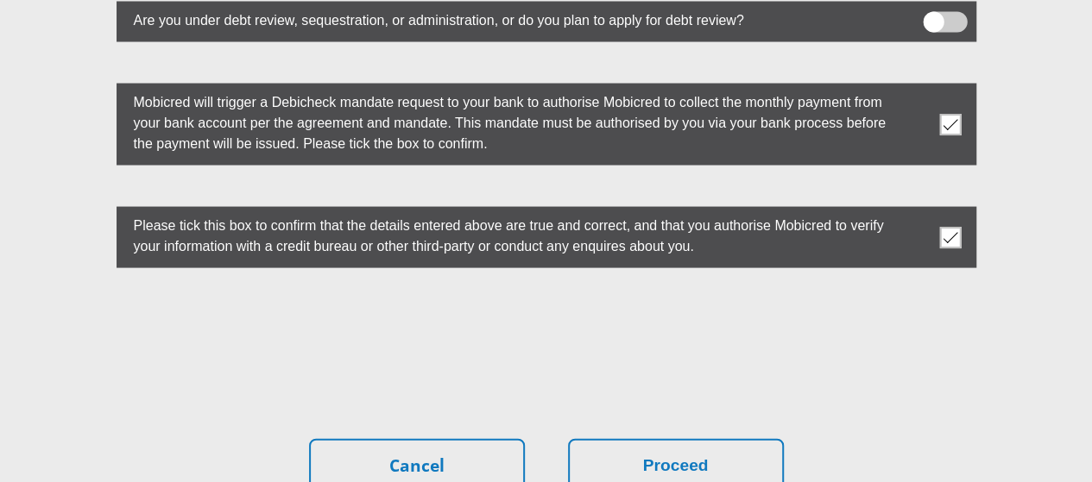
scroll to position [5006, 0]
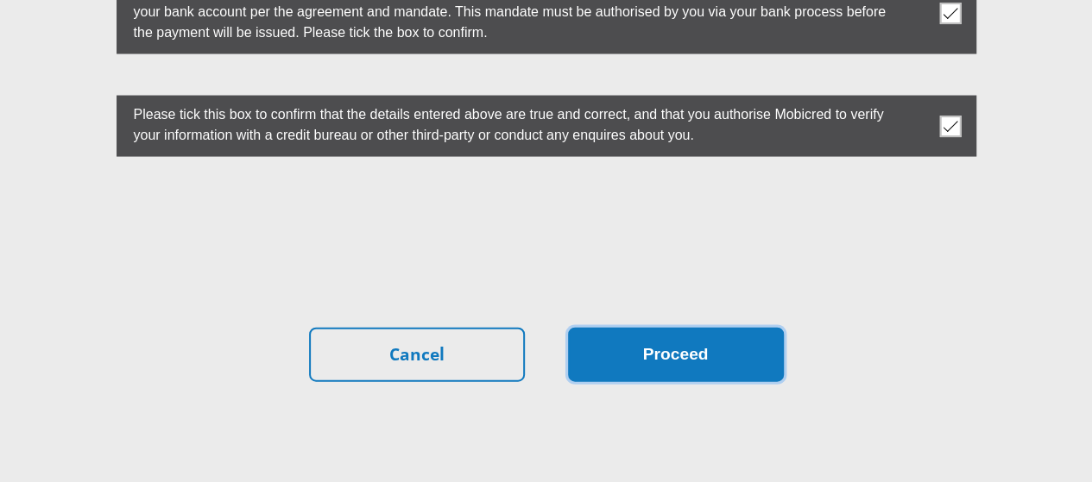
click at [659, 328] on button "Proceed" at bounding box center [676, 355] width 216 height 54
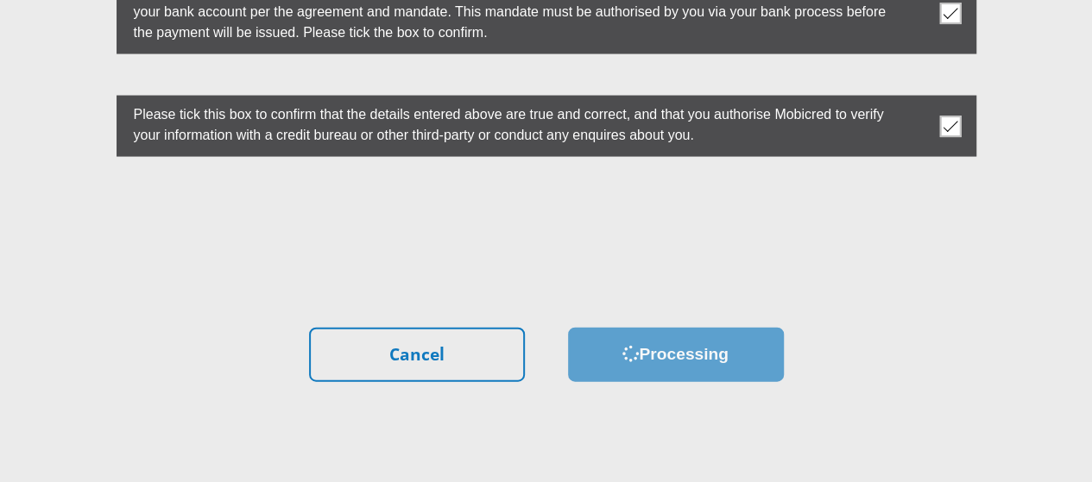
scroll to position [0, 0]
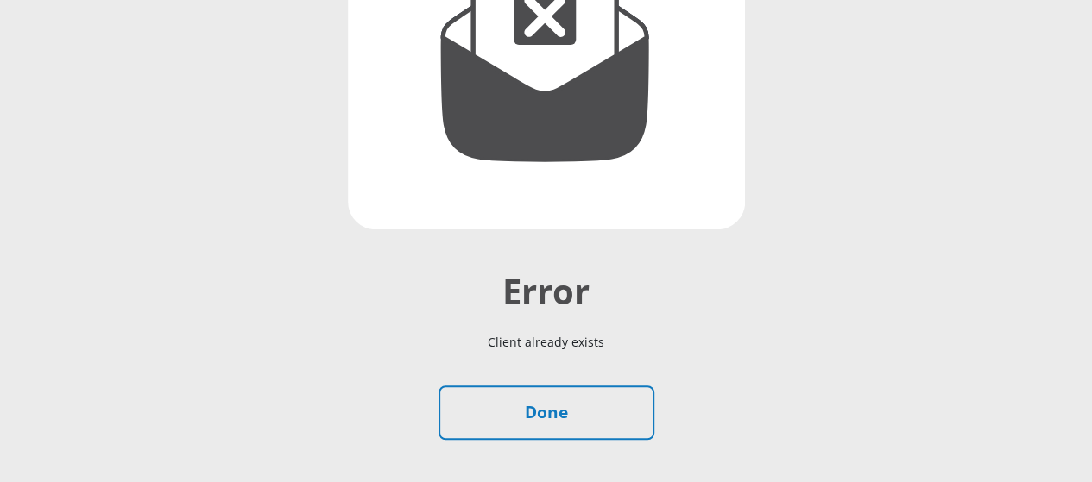
scroll to position [443, 0]
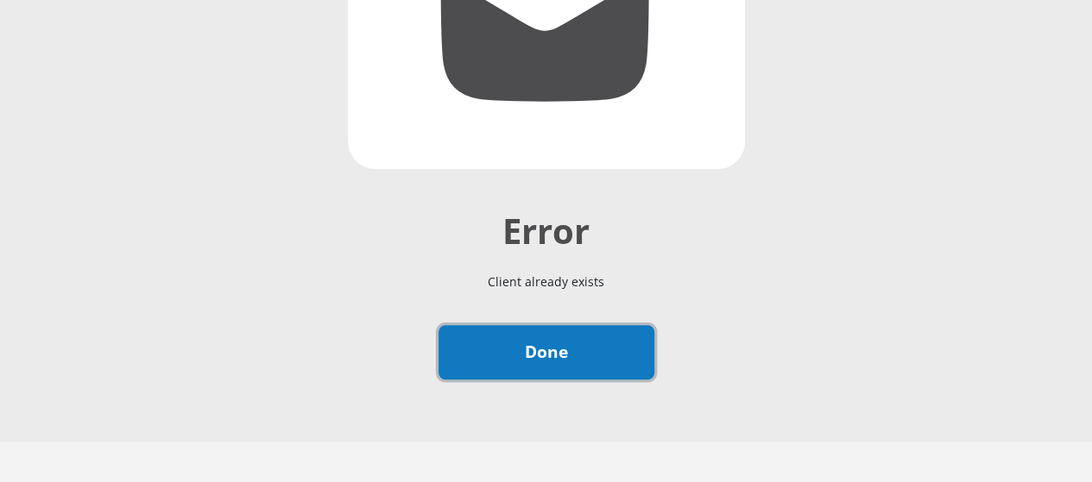
click at [548, 325] on link "Done" at bounding box center [546, 352] width 216 height 54
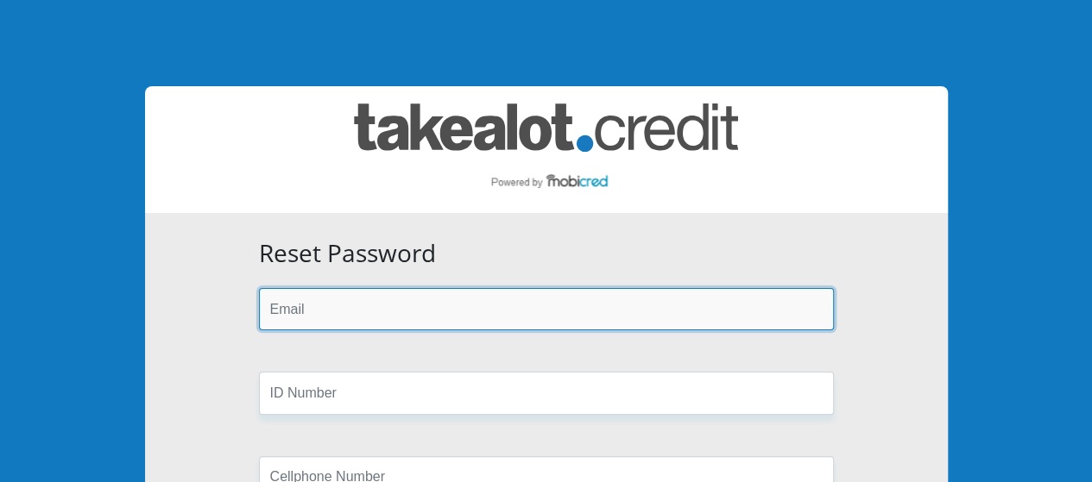
click at [392, 311] on input "email" at bounding box center [546, 309] width 575 height 42
type input "Edwardthupane80@gmail.com"
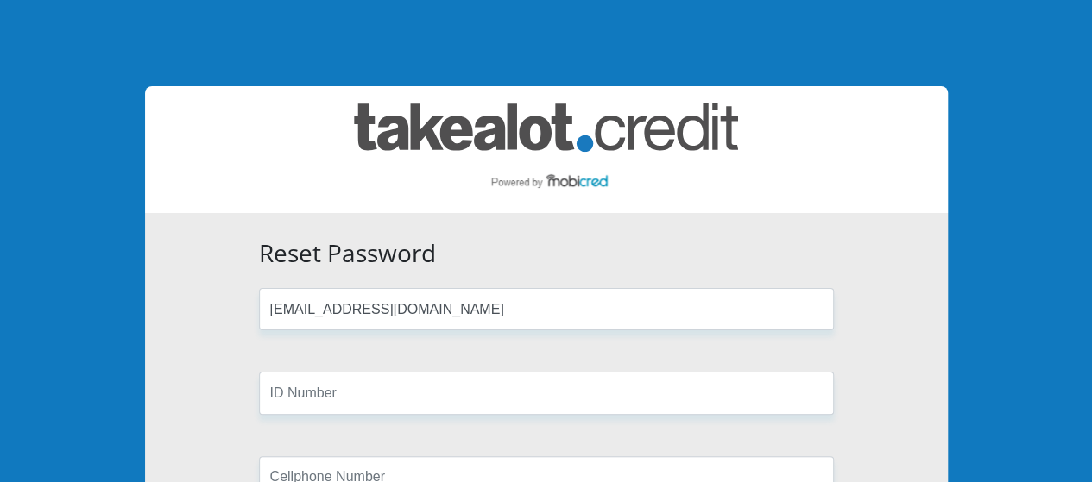
type input "MOHALE"
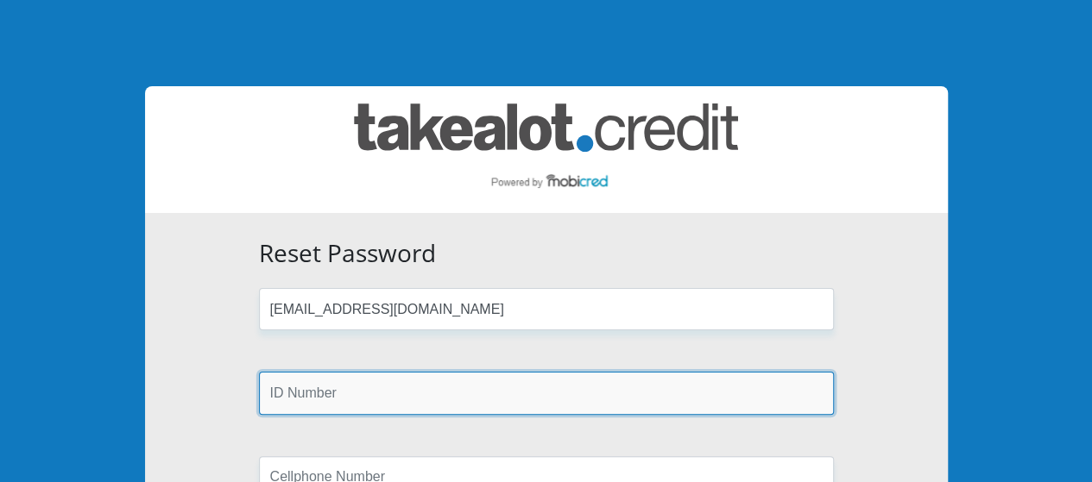
click at [381, 394] on input "text" at bounding box center [546, 393] width 575 height 42
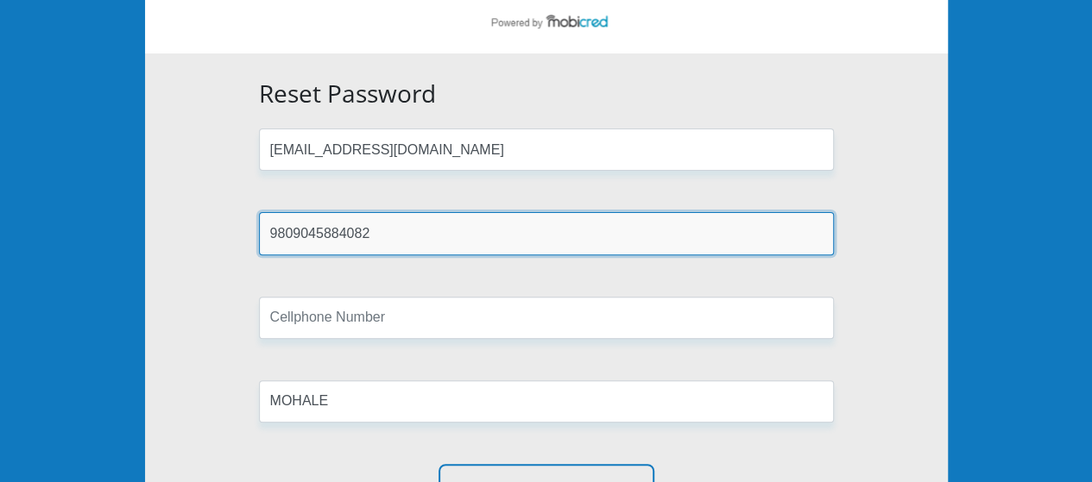
scroll to position [161, 0]
type input "9809045884082"
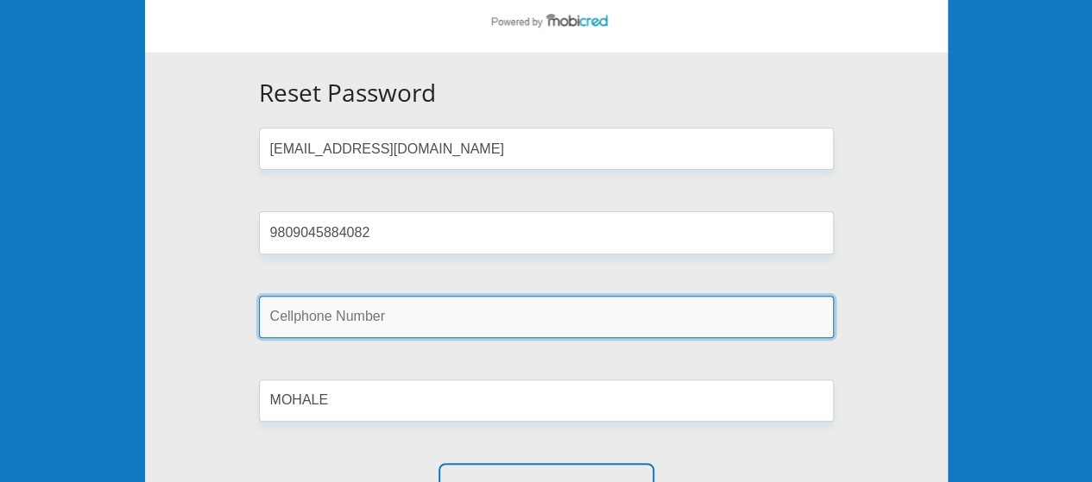
click at [388, 328] on input "text" at bounding box center [546, 317] width 575 height 42
type input "0793307148"
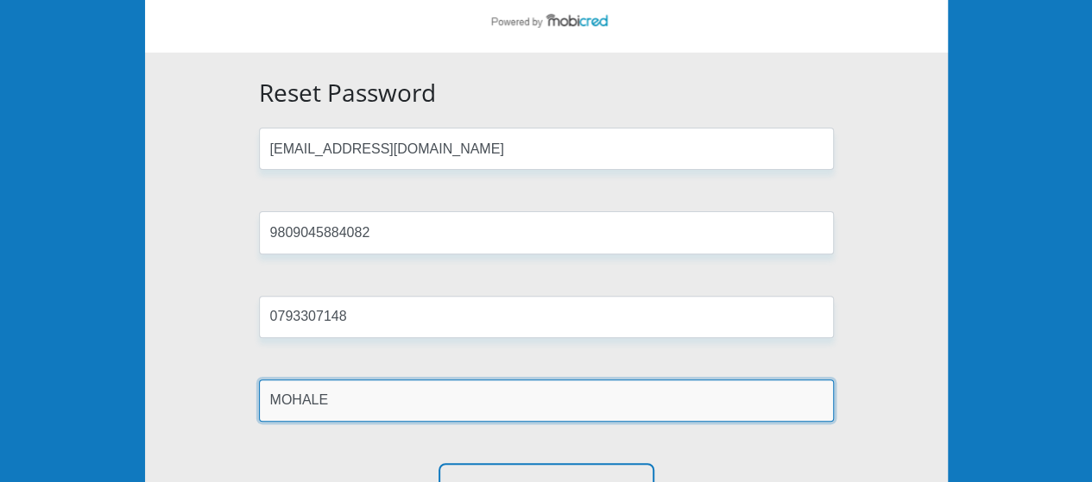
click at [567, 407] on input "MOHALE" at bounding box center [546, 401] width 575 height 42
type input "M"
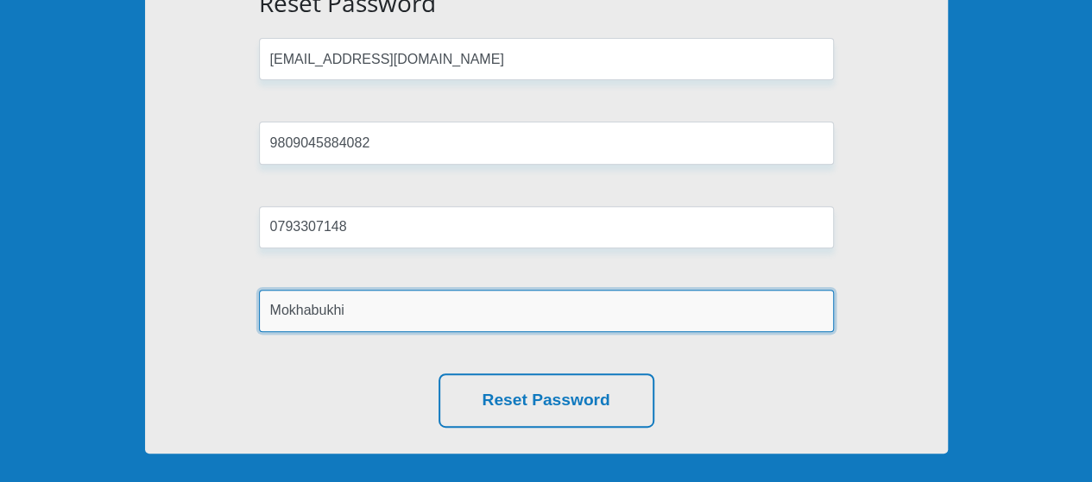
scroll to position [260, 0]
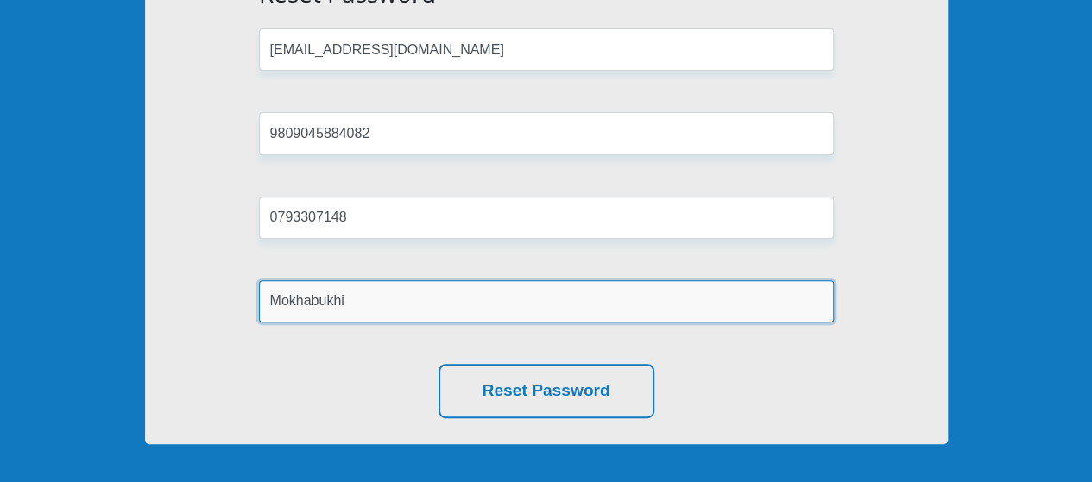
type input "Mokhabukhi"
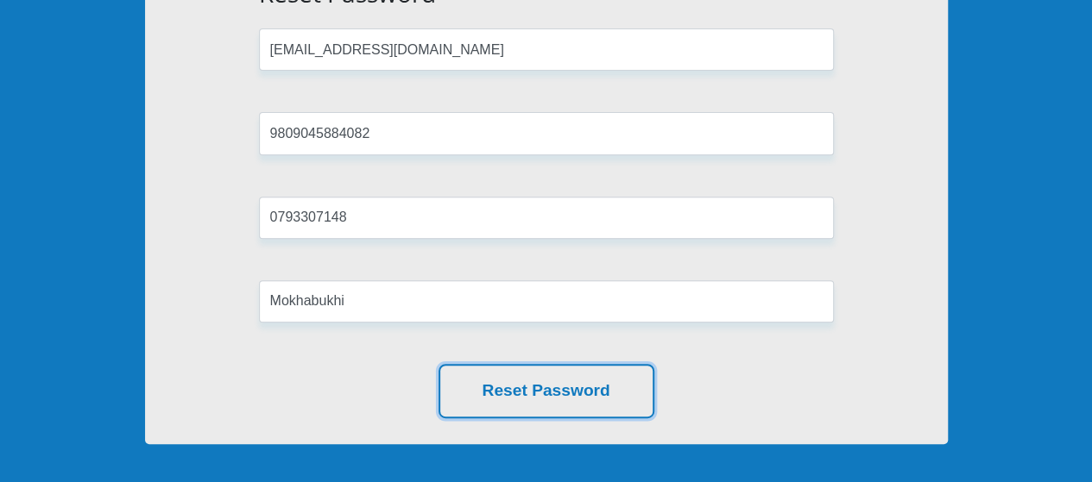
click at [567, 407] on button "Reset Password" at bounding box center [546, 391] width 216 height 54
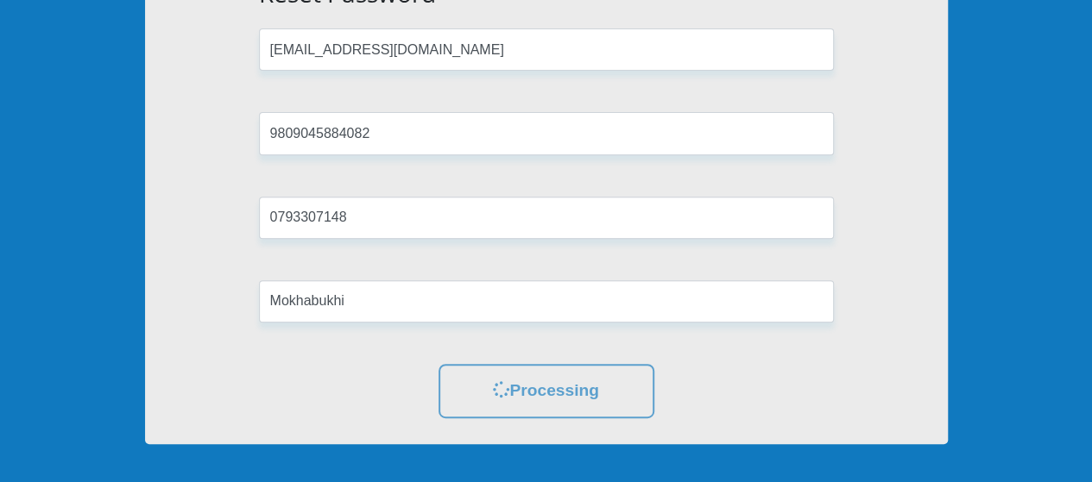
scroll to position [0, 0]
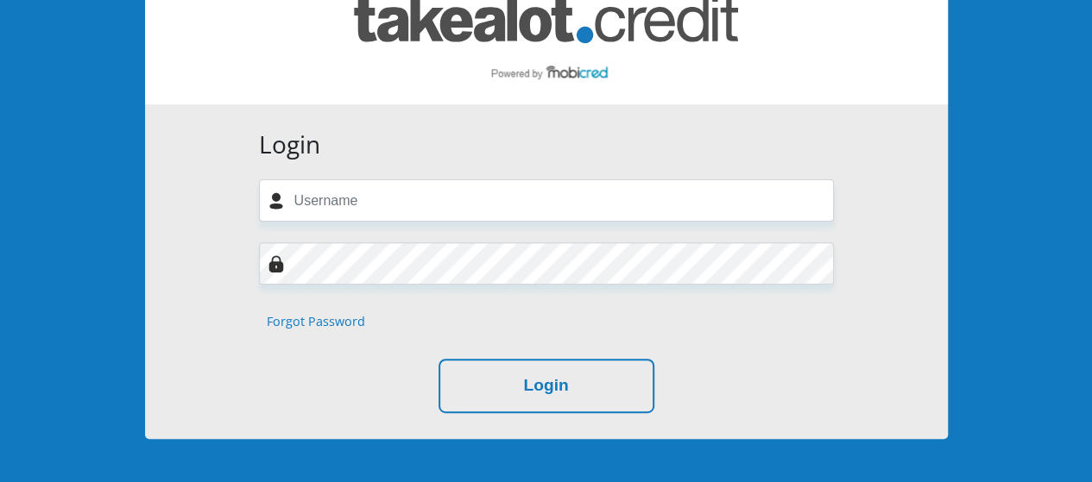
scroll to position [189, 0]
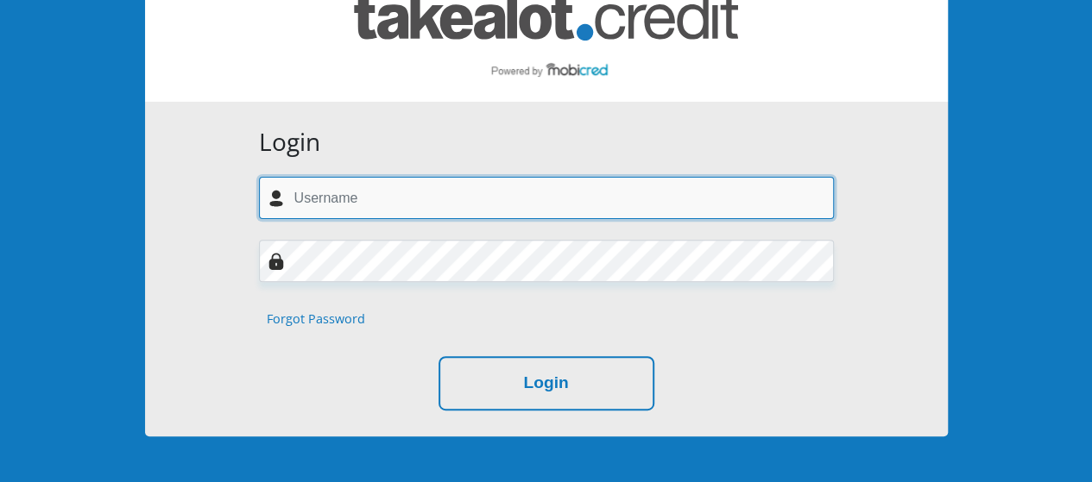
click at [507, 211] on input "text" at bounding box center [546, 198] width 575 height 42
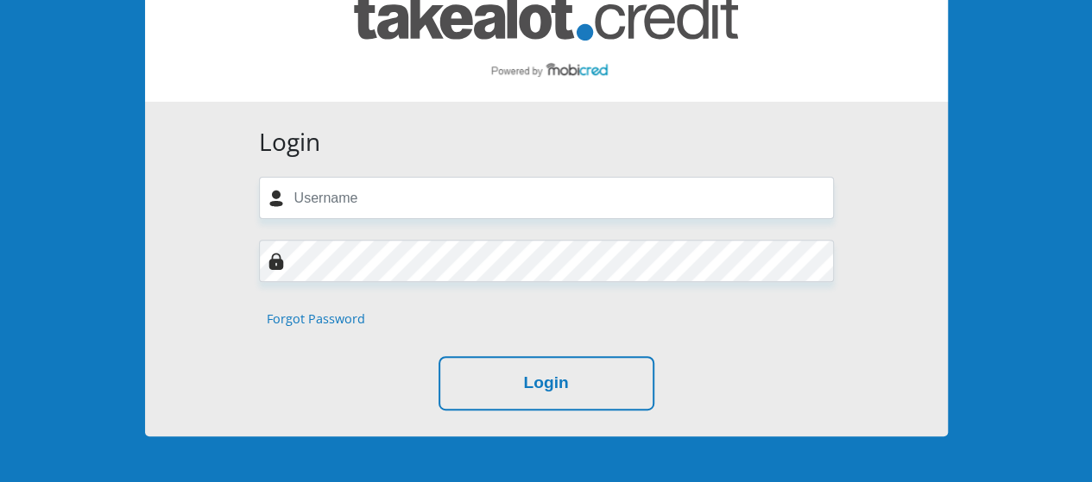
click at [563, 161] on form "Login Forgot Password Login" at bounding box center [546, 269] width 601 height 283
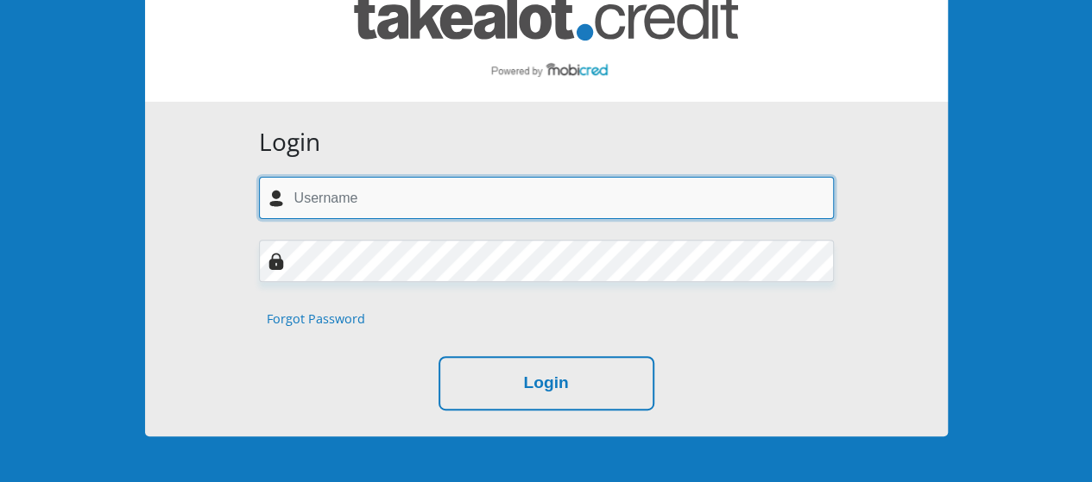
click at [424, 208] on input "text" at bounding box center [546, 198] width 575 height 42
type input "Edwardthupane80@gmail.com"
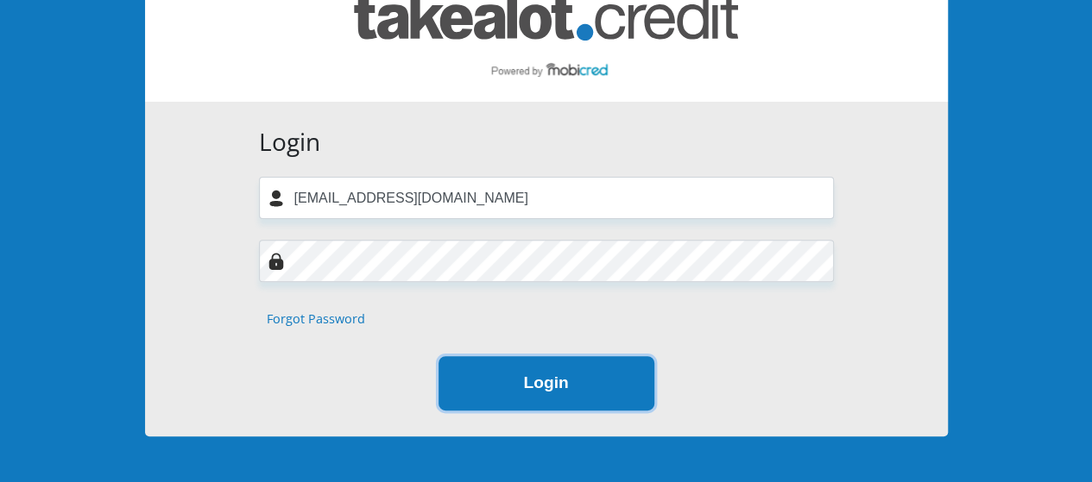
click at [518, 386] on button "Login" at bounding box center [546, 383] width 216 height 54
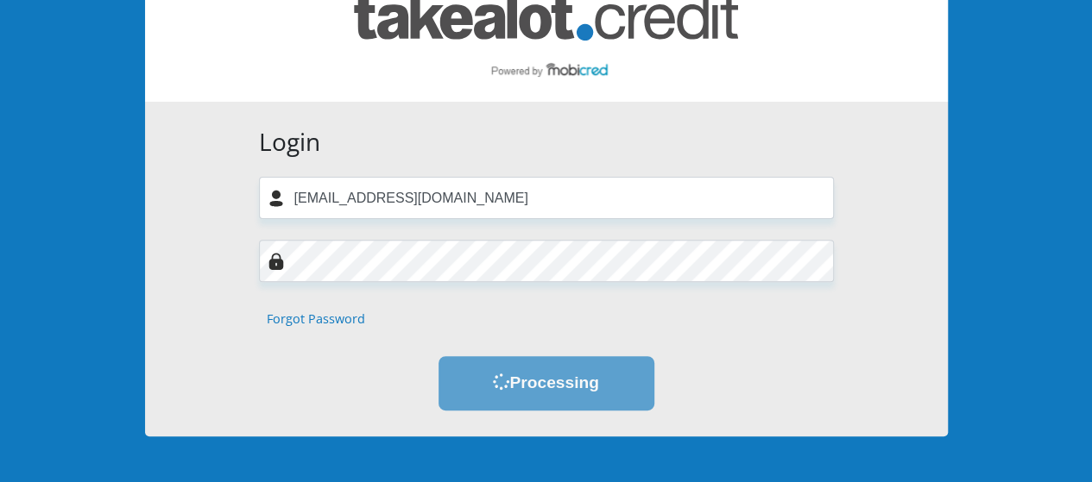
scroll to position [0, 0]
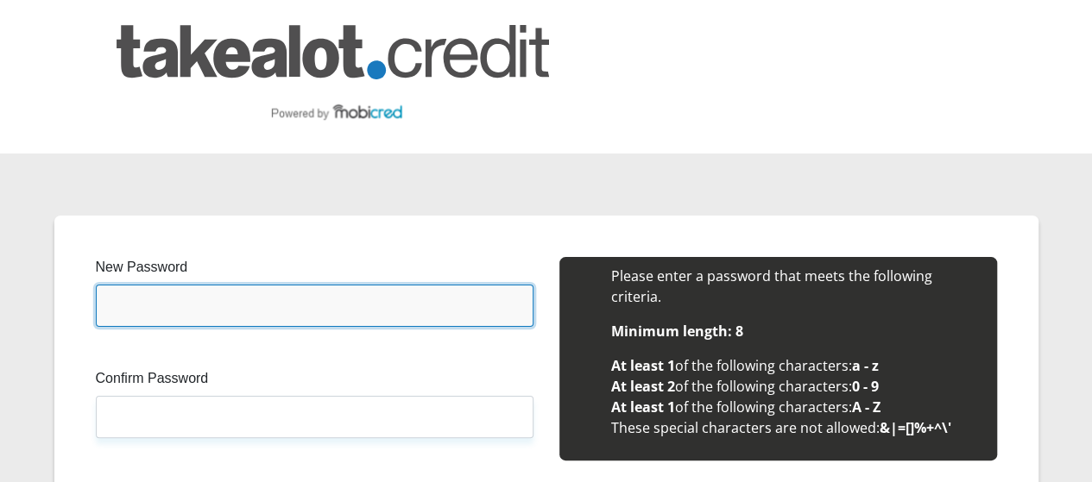
click at [274, 285] on input "New Password" at bounding box center [315, 306] width 438 height 42
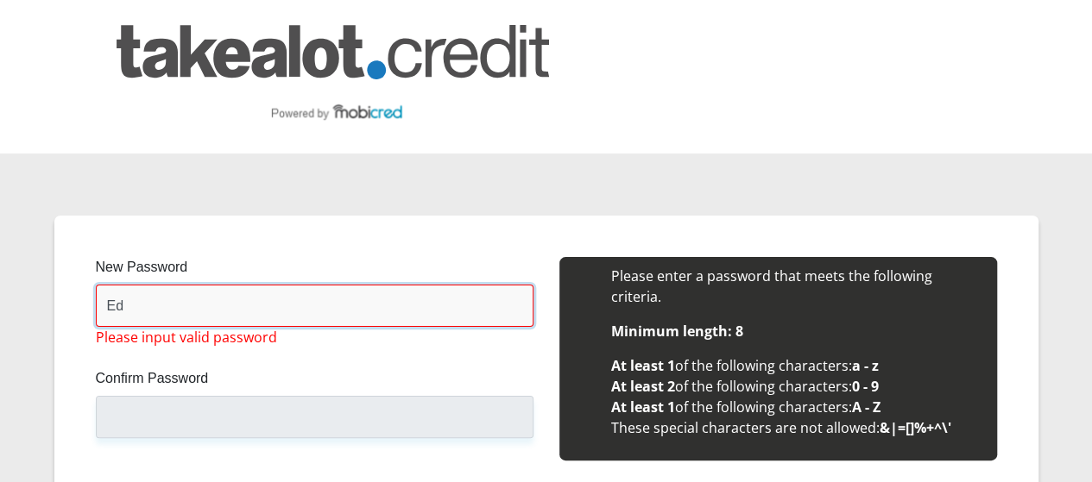
type input "E"
type input "j"
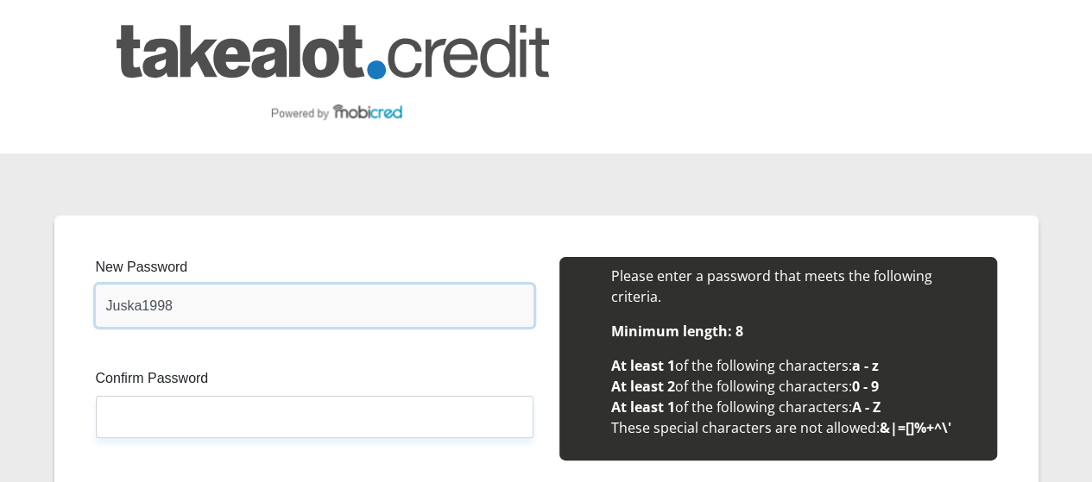
type input "Juska1998"
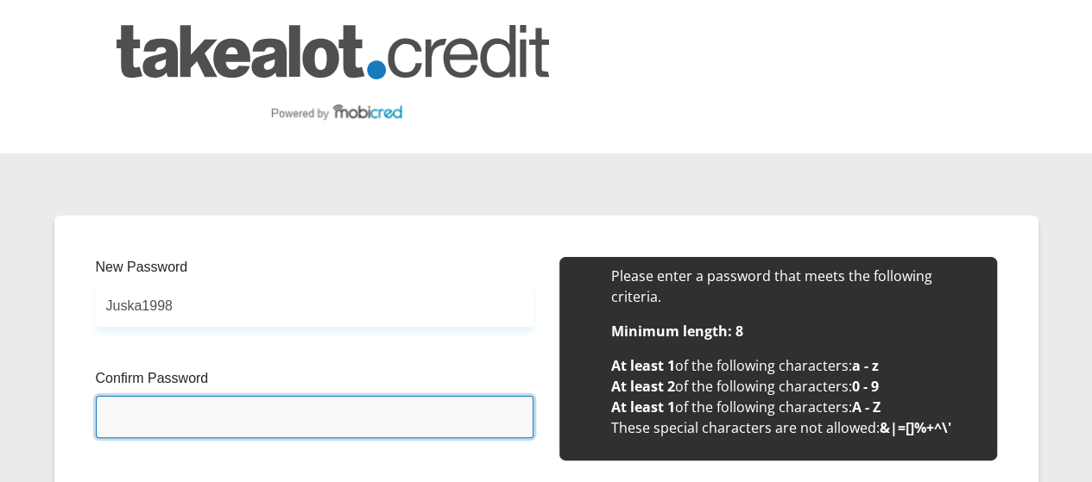
click at [230, 396] on input "Confirm Password" at bounding box center [315, 417] width 438 height 42
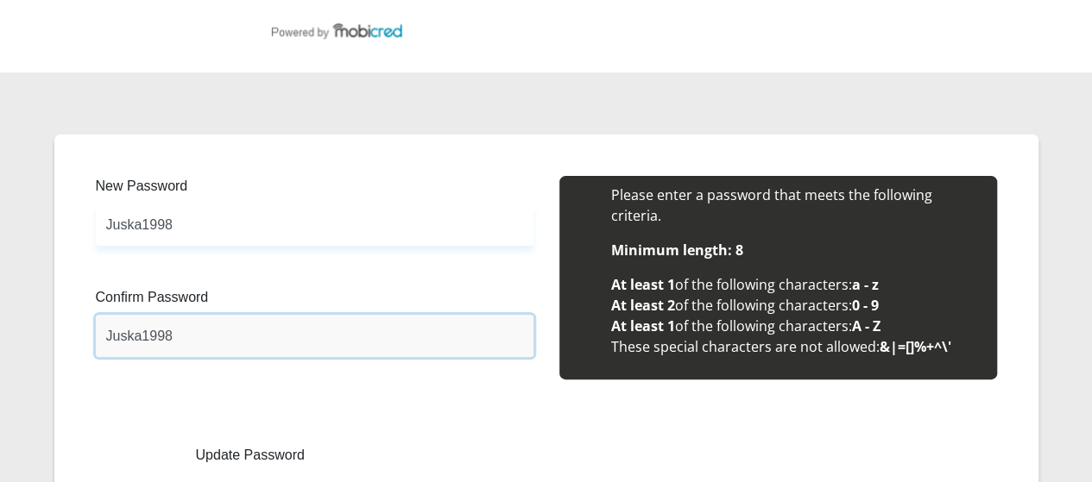
scroll to position [214, 0]
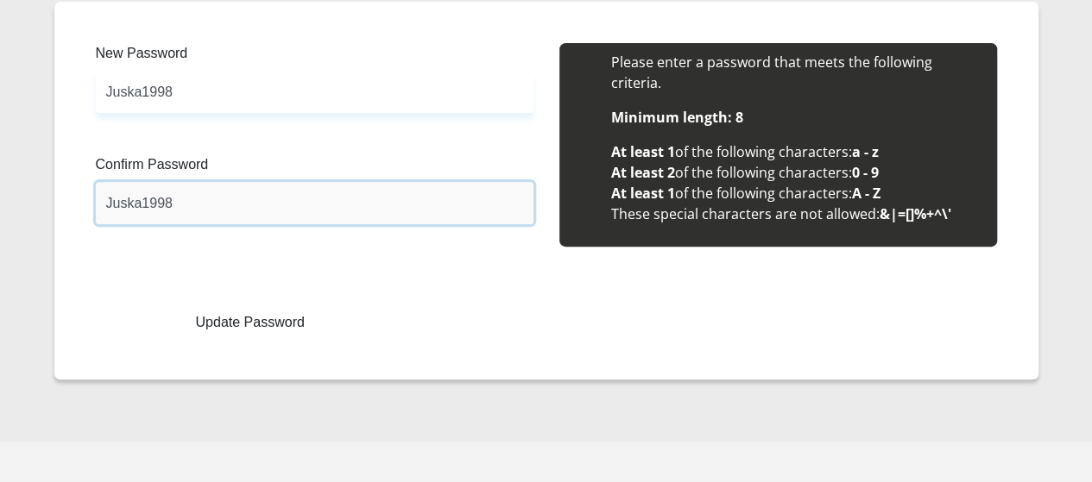
type input "Juska1998"
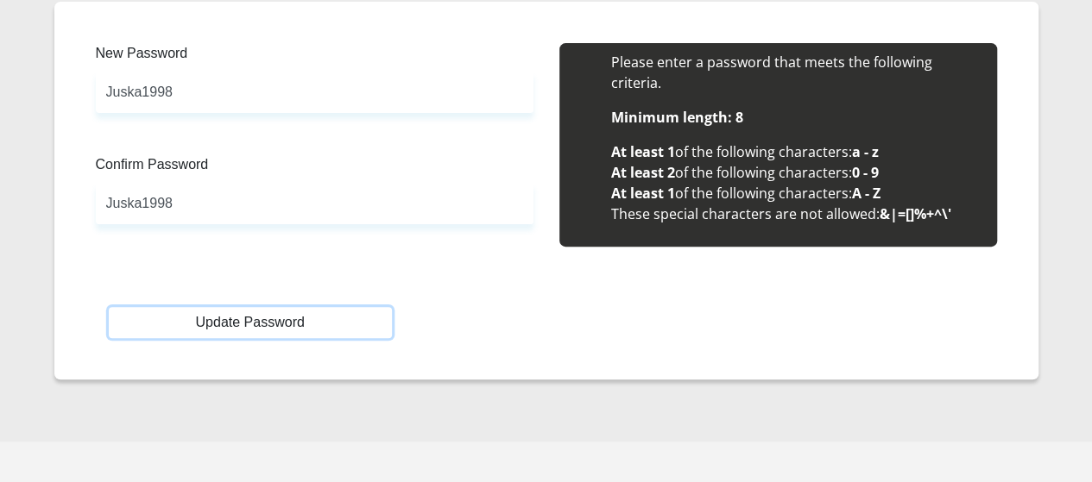
click at [231, 307] on button "Update Password" at bounding box center [250, 322] width 283 height 31
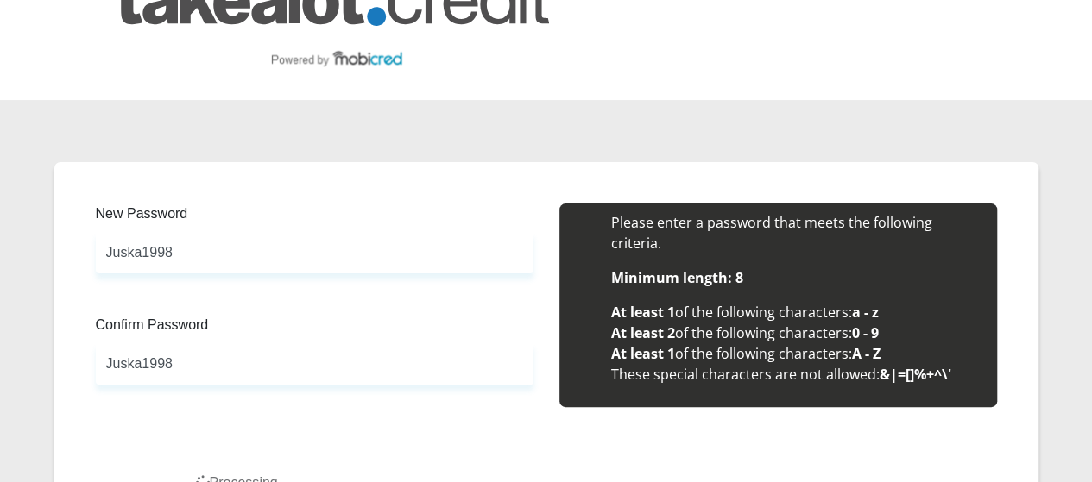
scroll to position [0, 0]
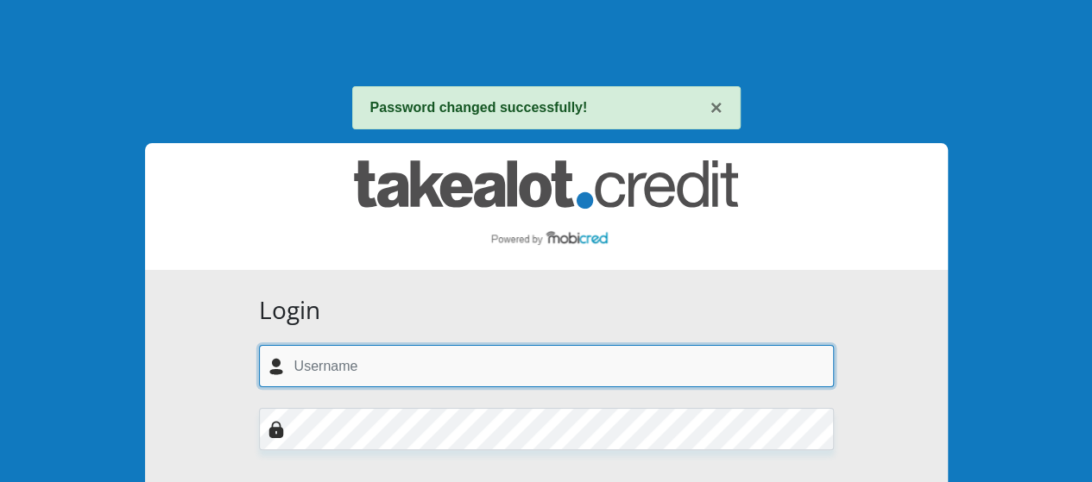
click at [382, 362] on input "text" at bounding box center [546, 366] width 575 height 42
type input "[EMAIL_ADDRESS][DOMAIN_NAME]"
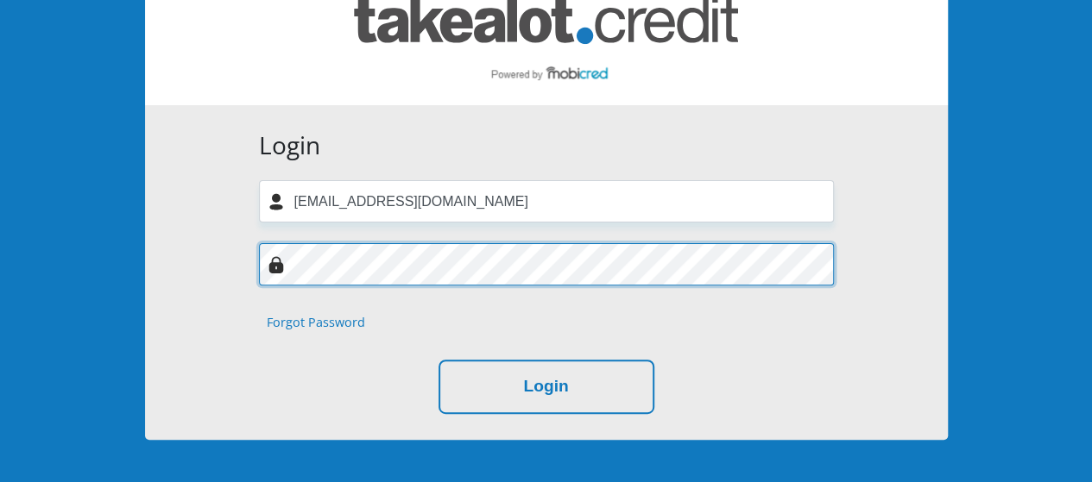
scroll to position [167, 0]
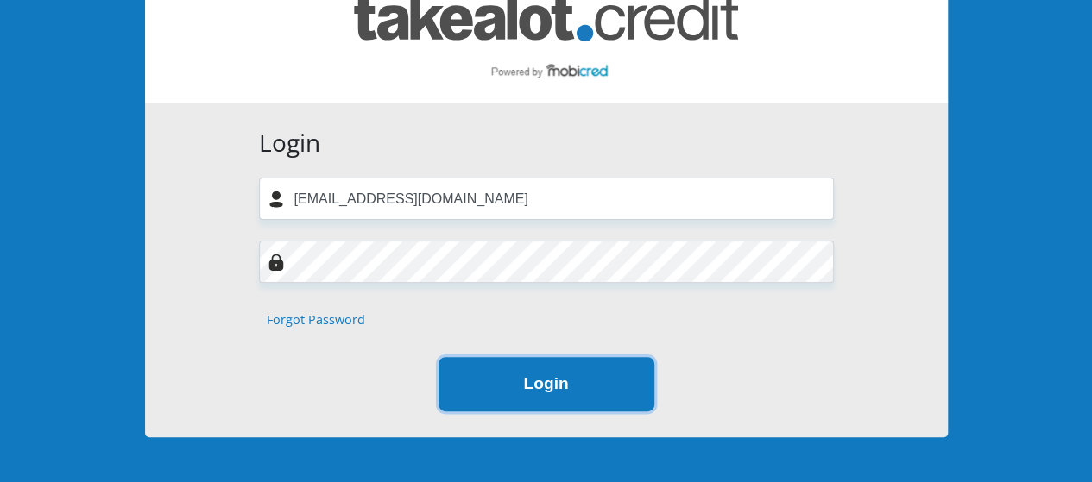
click at [568, 389] on button "Login" at bounding box center [546, 384] width 216 height 54
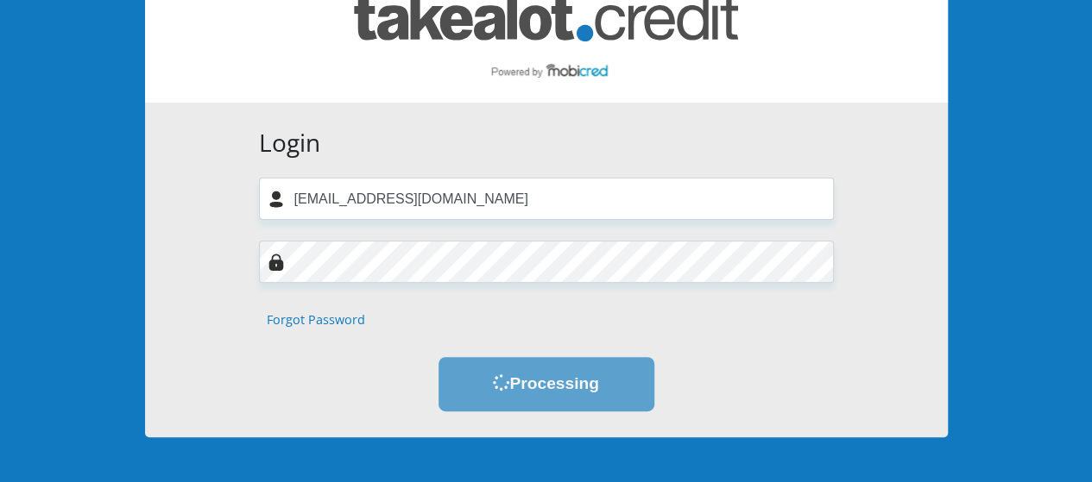
scroll to position [0, 0]
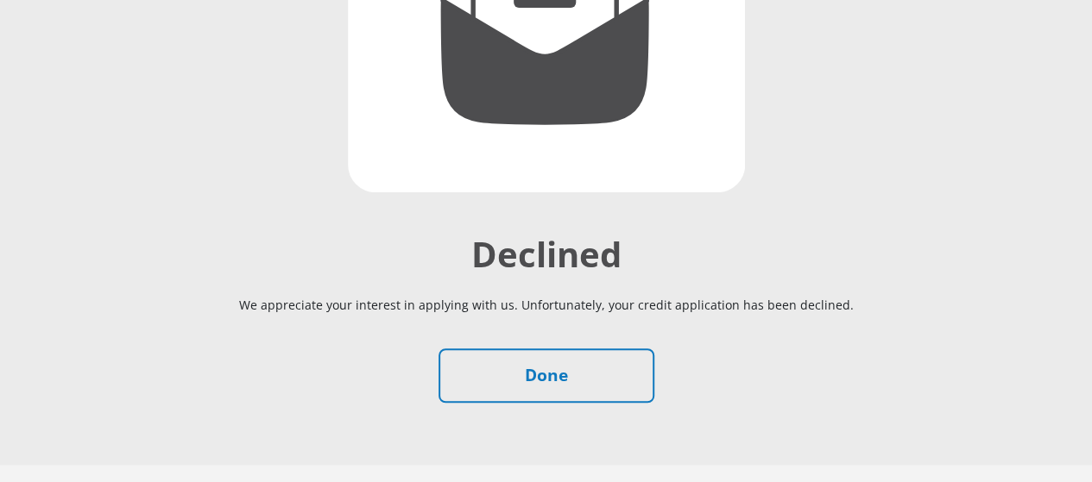
scroll to position [443, 0]
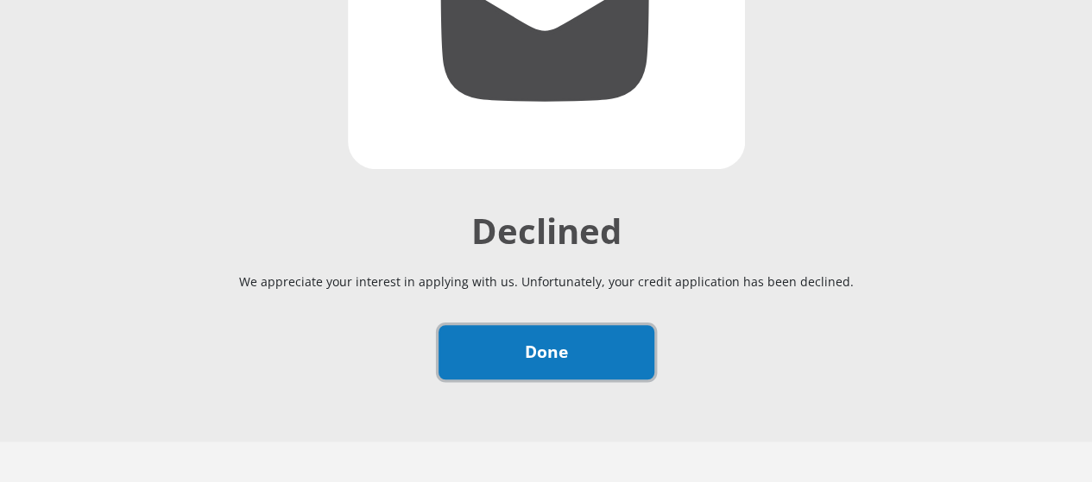
click at [528, 325] on link "Done" at bounding box center [546, 352] width 216 height 54
